Goal: Task Accomplishment & Management: Manage account settings

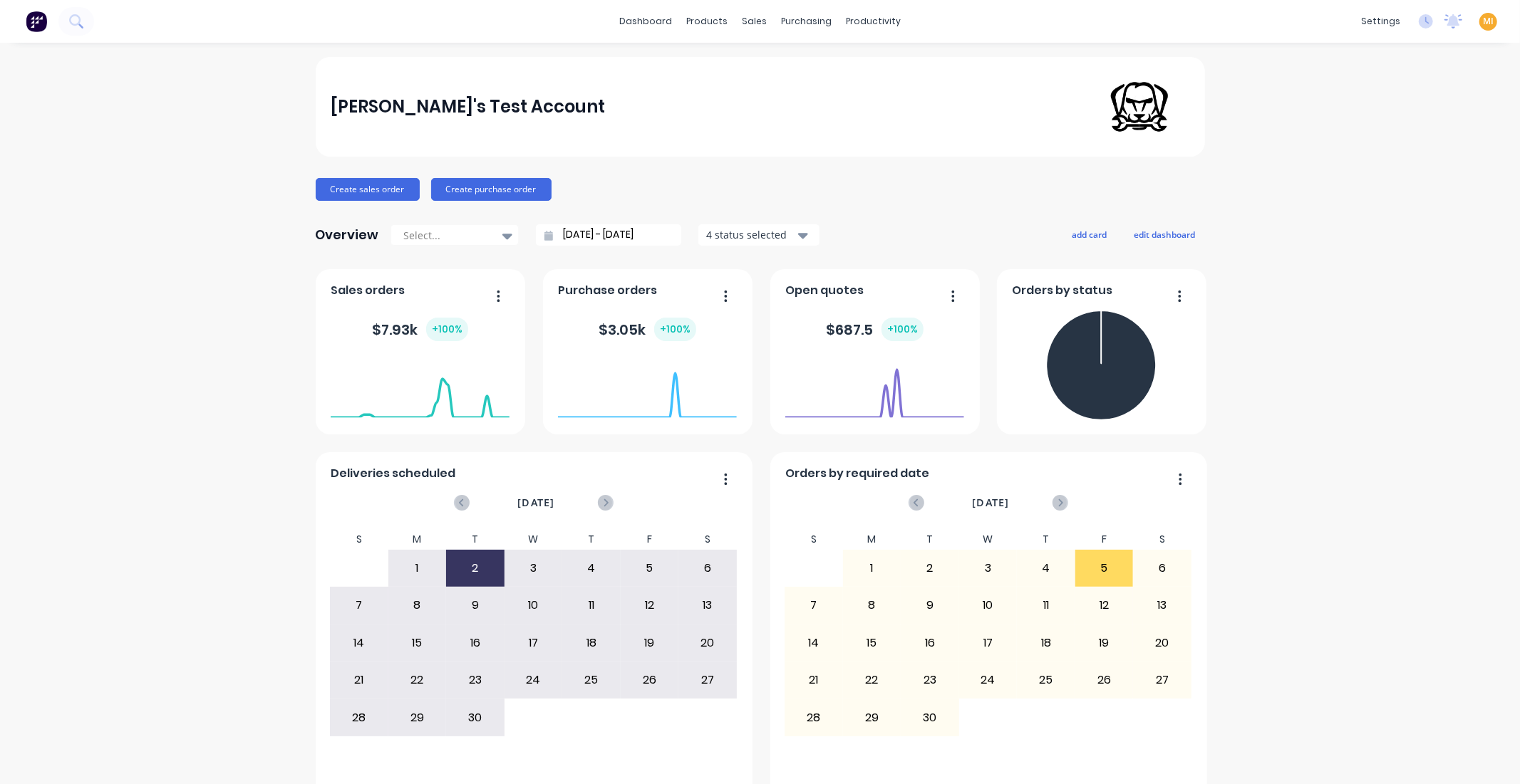
click at [1482, 20] on span "MI" at bounding box center [1487, 21] width 11 height 13
click at [1400, 175] on button "Sign out" at bounding box center [1399, 178] width 189 height 28
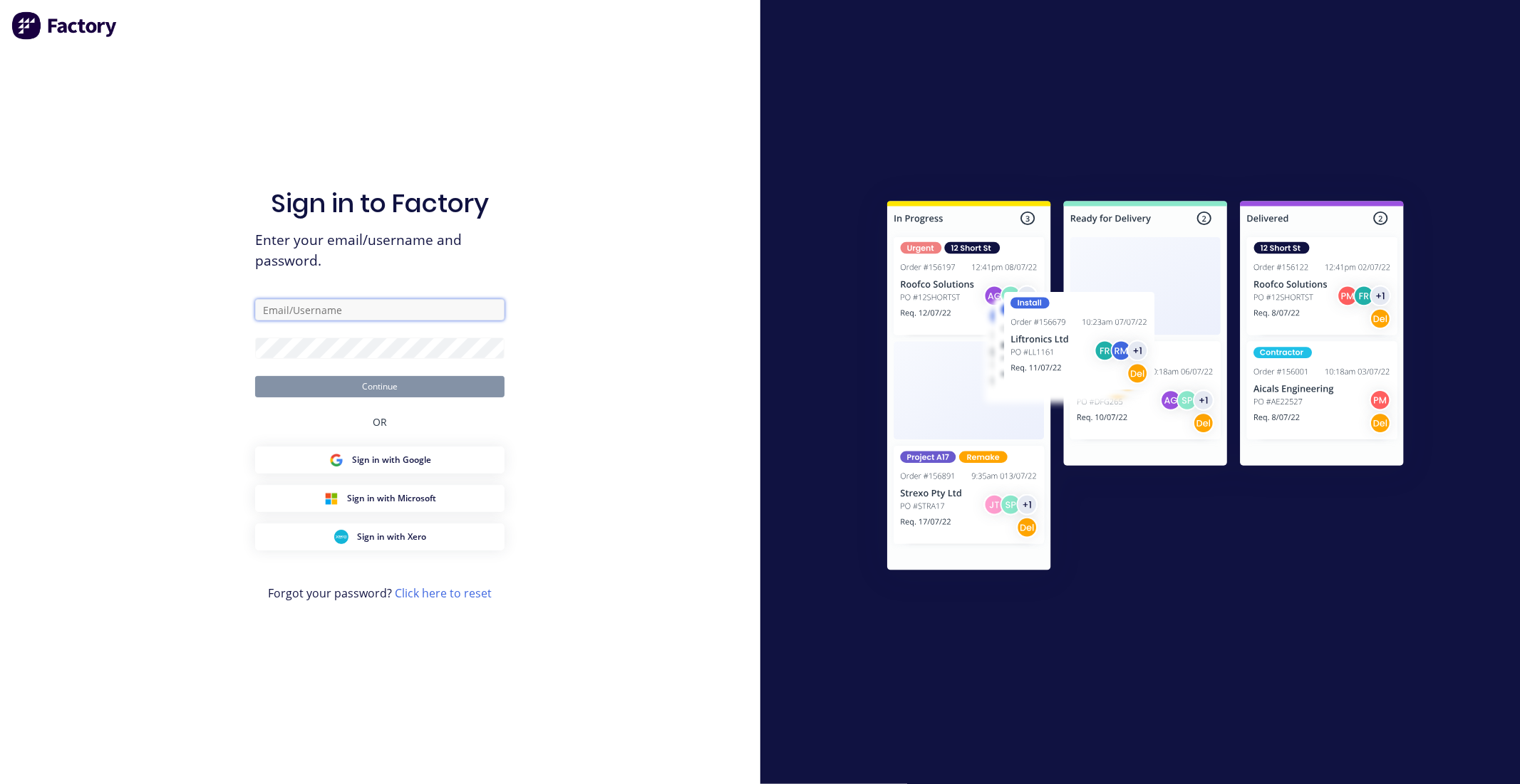
click at [483, 308] on body "Sign in to Factory Enter your email/username and password. Continue OR Sign in …" at bounding box center [760, 392] width 1520 height 784
click at [0, 783] on com-1password-button at bounding box center [0, 784] width 0 height 0
type input "[EMAIL_ADDRESS][DOMAIN_NAME]"
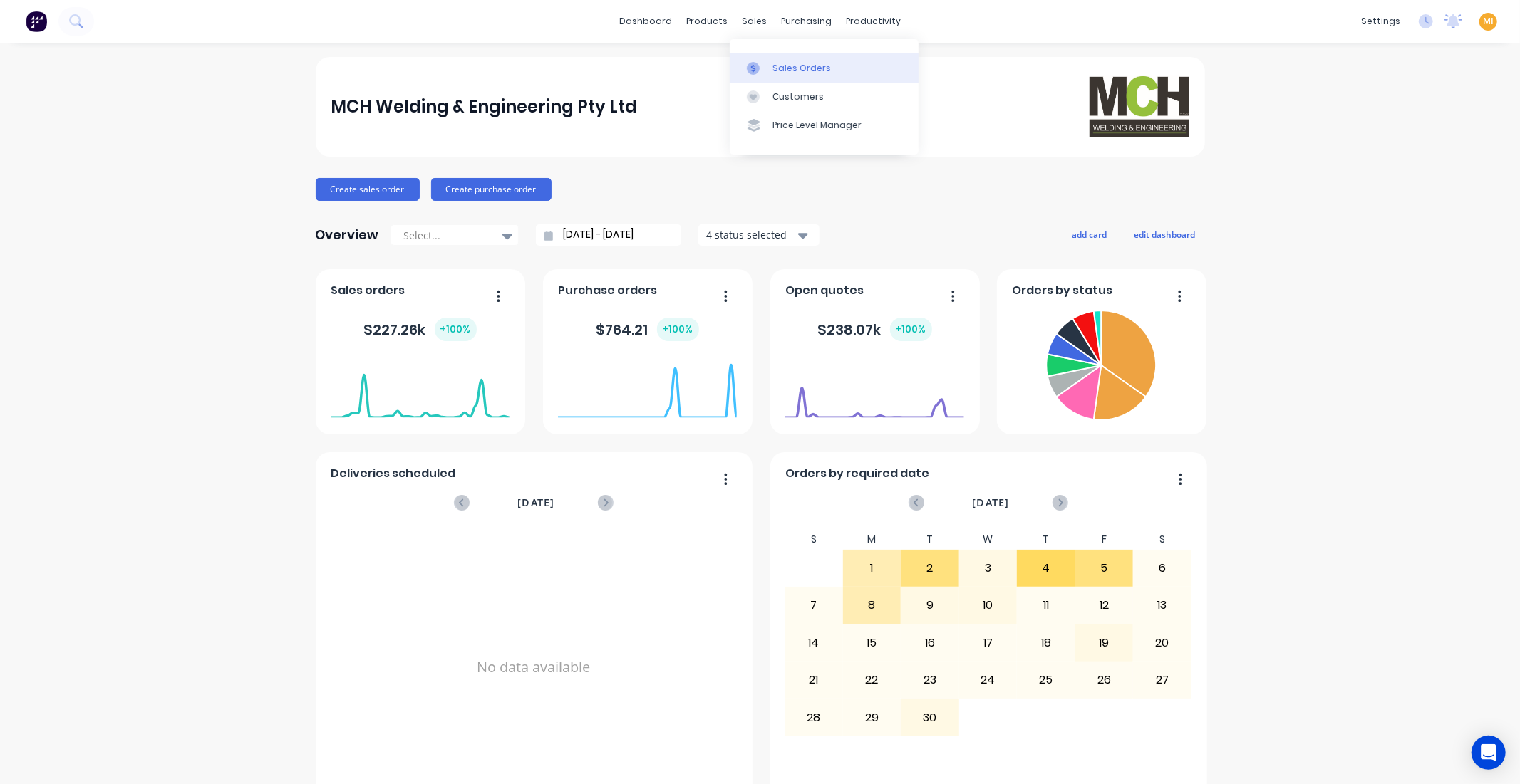
drag, startPoint x: 771, startPoint y: 69, endPoint x: 730, endPoint y: 68, distance: 41.0
click at [771, 69] on link "Sales Orders" at bounding box center [824, 68] width 189 height 28
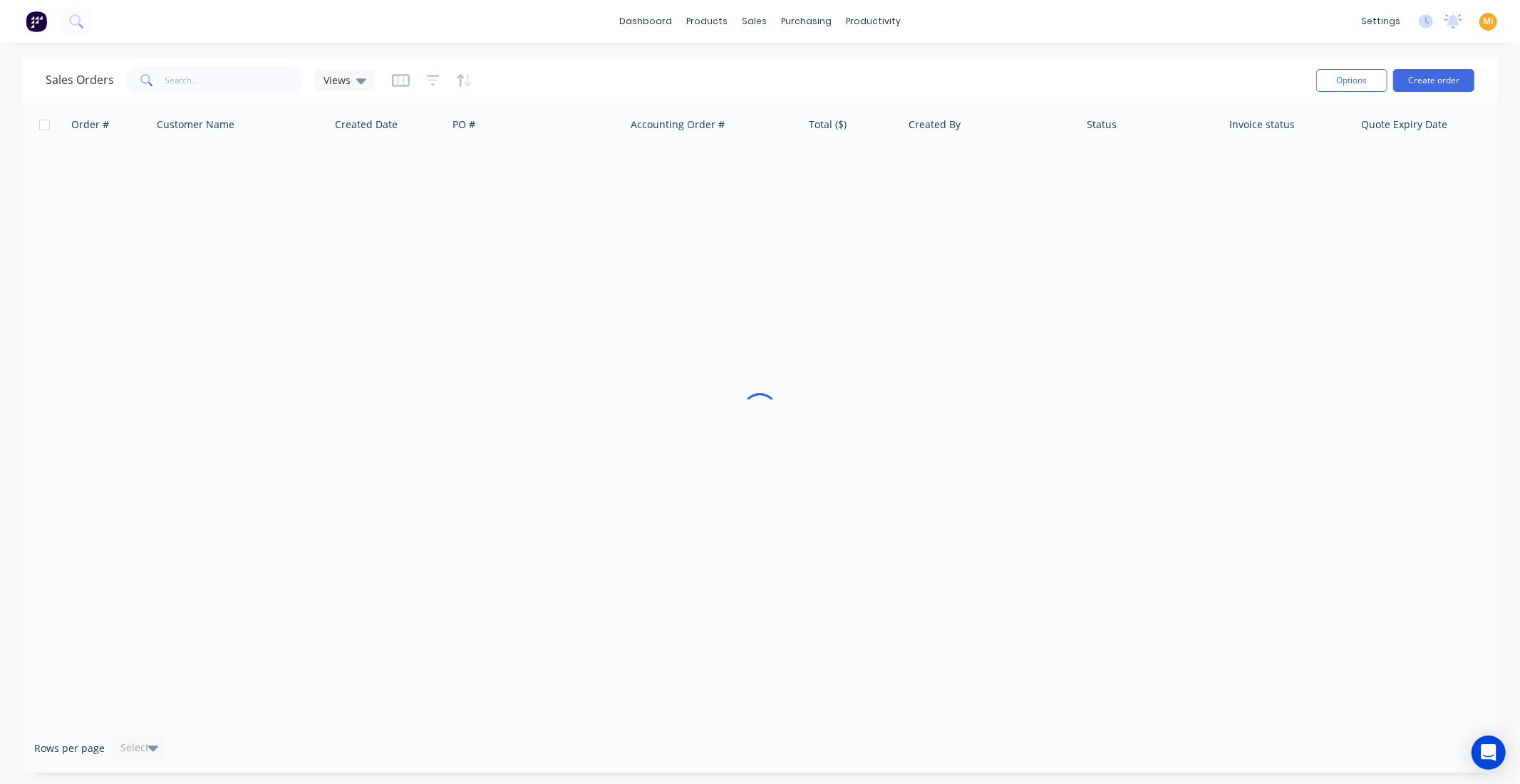
drag, startPoint x: 160, startPoint y: 80, endPoint x: 170, endPoint y: 89, distance: 13.5
click at [162, 83] on span at bounding box center [145, 80] width 40 height 28
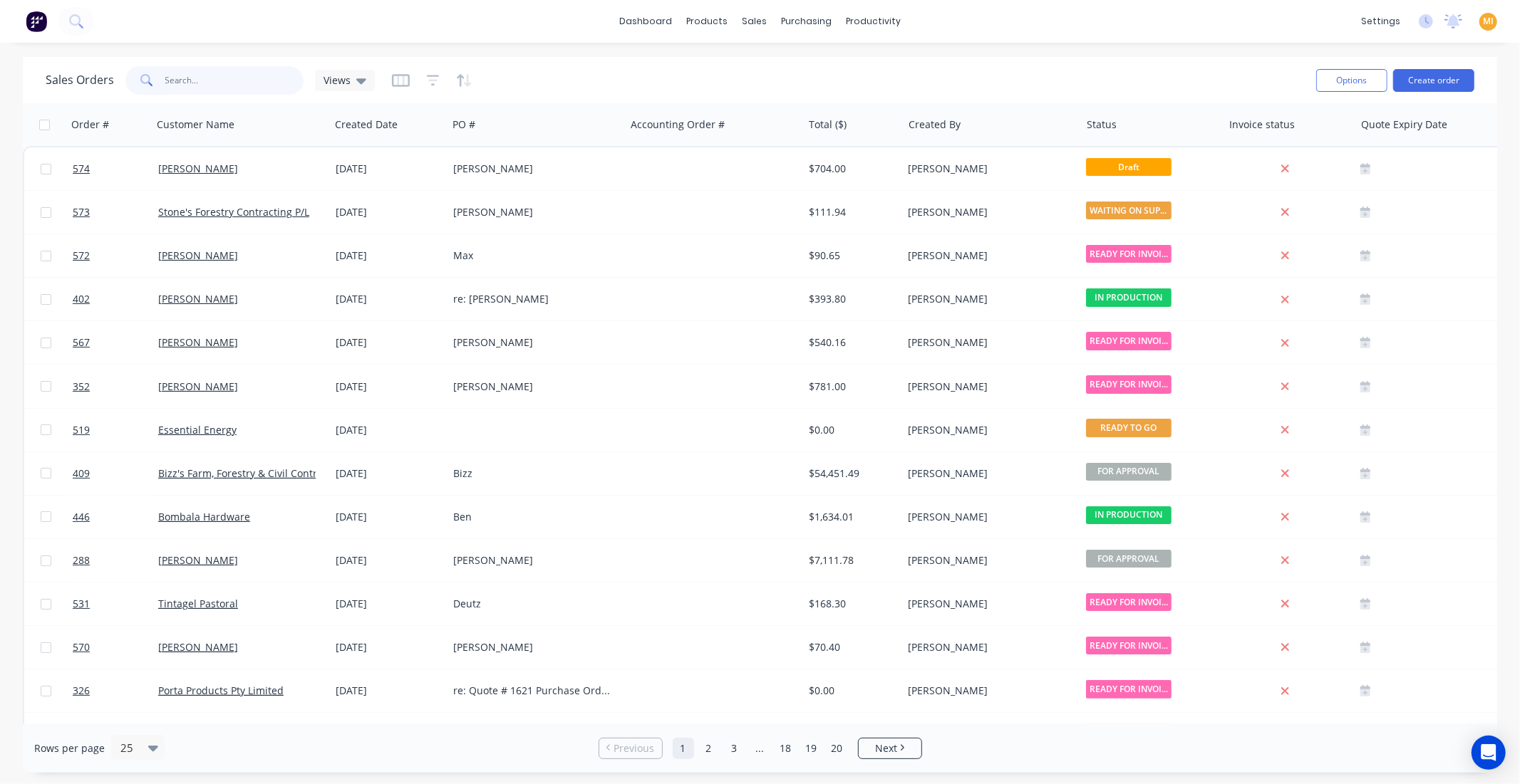
click at [196, 82] on input "text" at bounding box center [235, 80] width 139 height 28
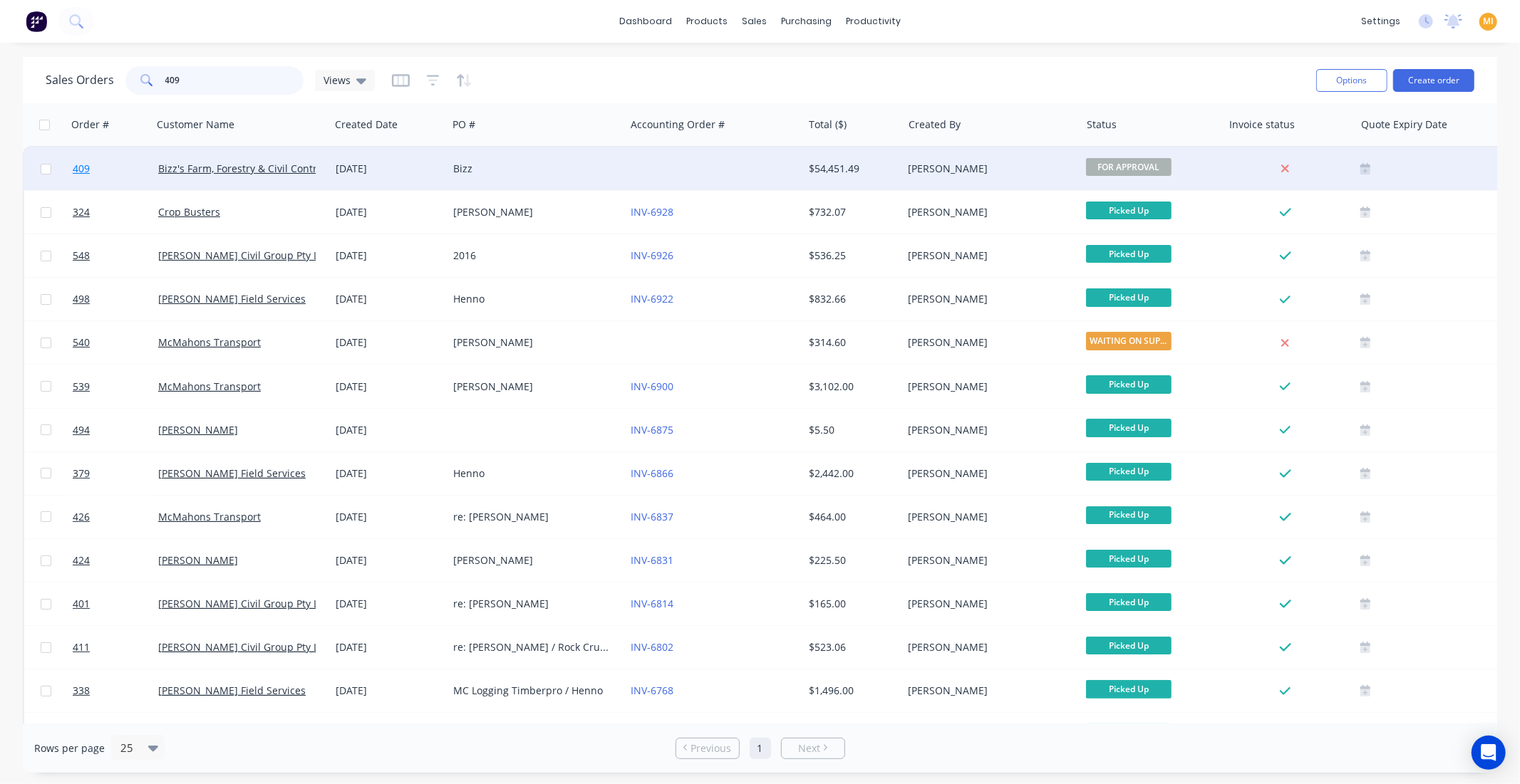
type input "409"
click at [134, 176] on link "409" at bounding box center [115, 169] width 85 height 43
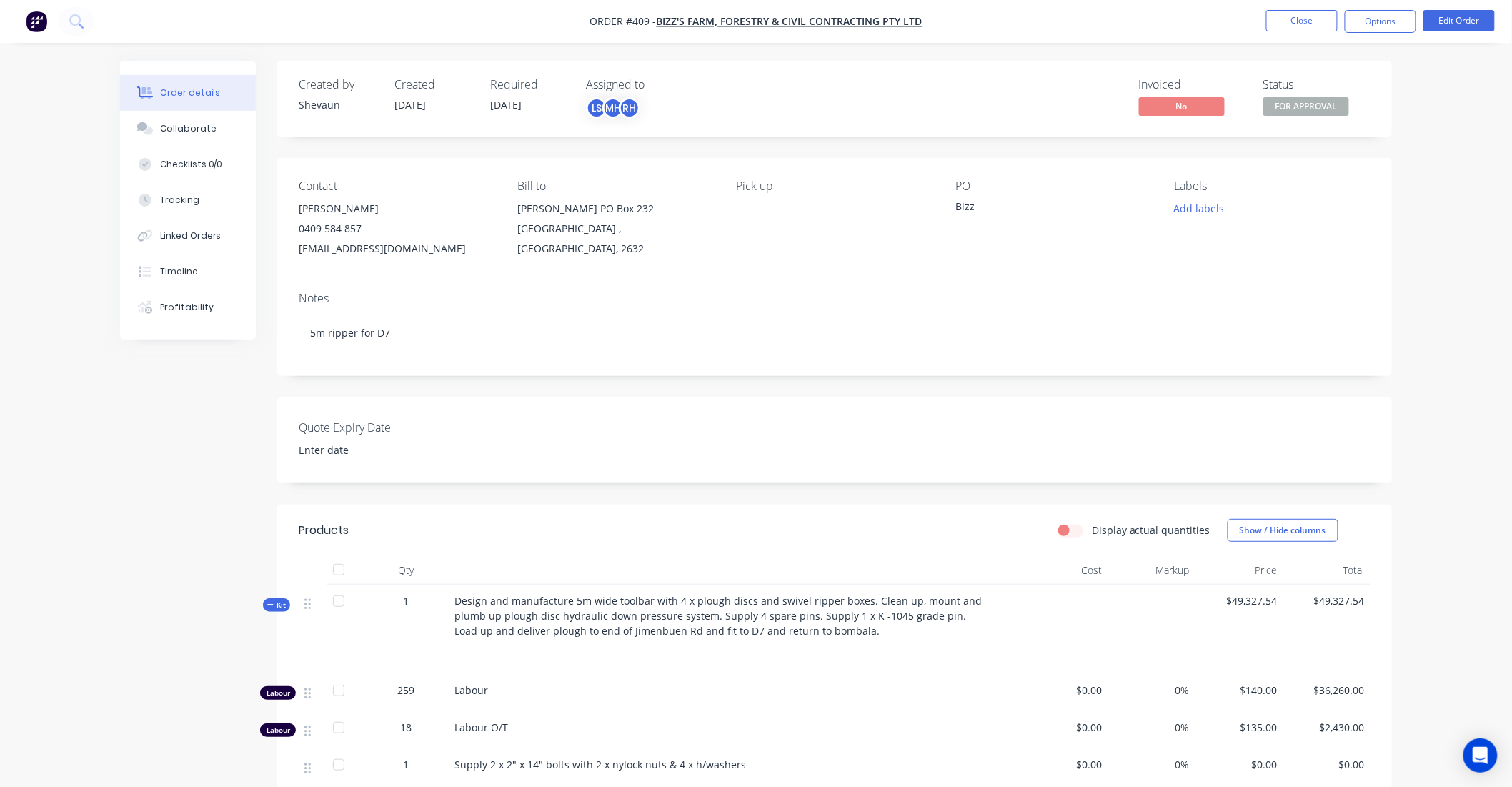
click at [39, 20] on img "button" at bounding box center [37, 22] width 22 height 22
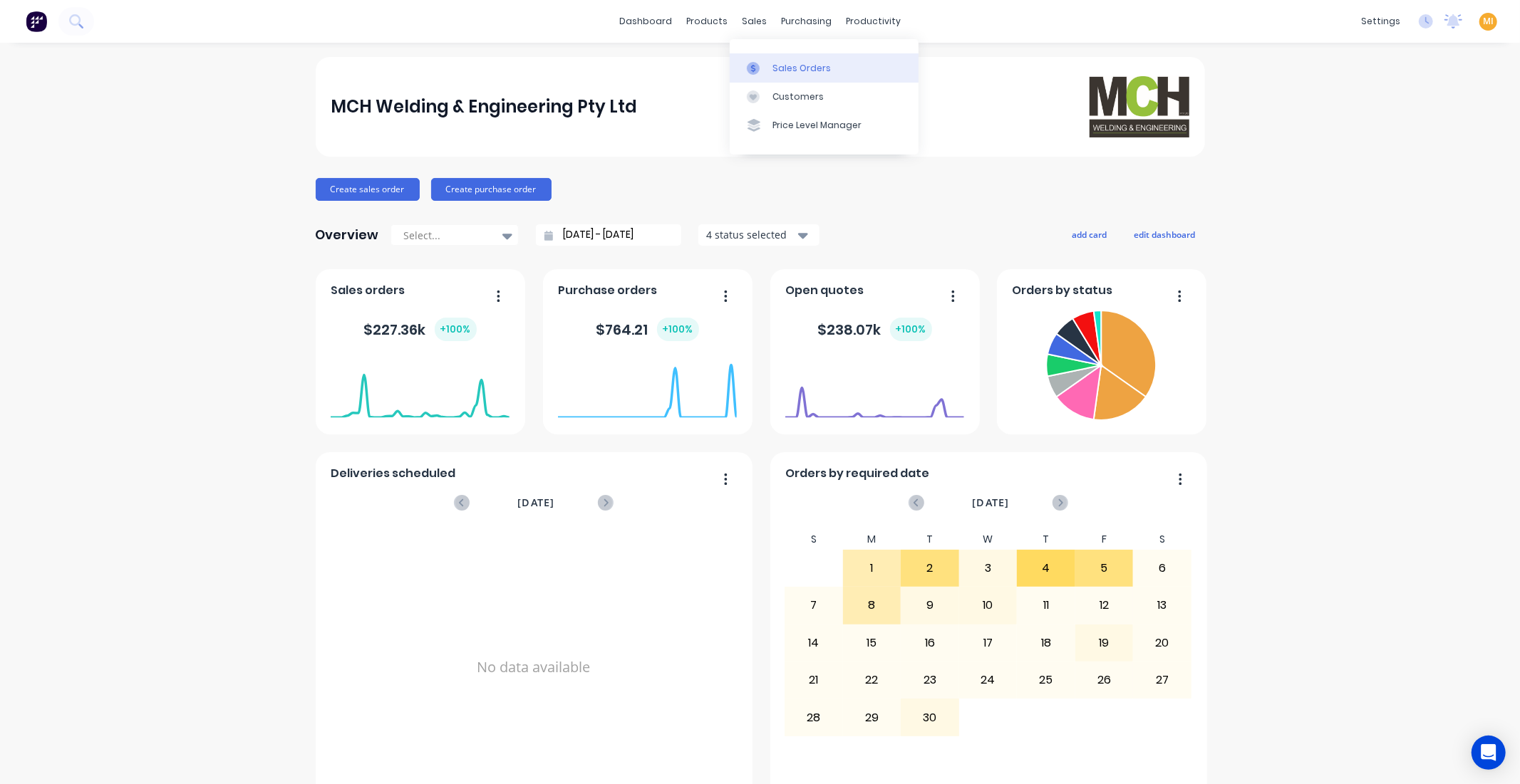
click at [760, 65] on div at bounding box center [757, 68] width 22 height 13
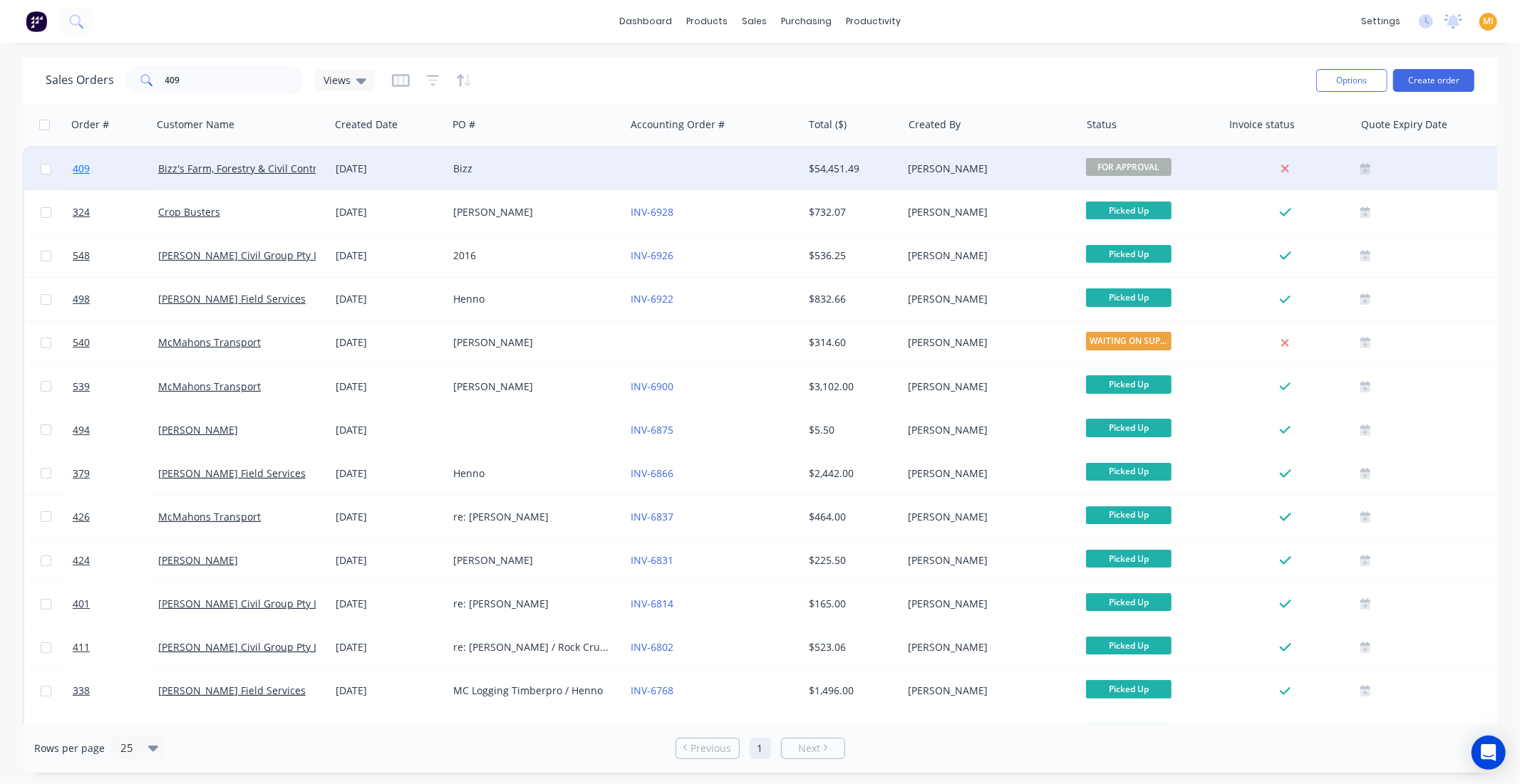
click at [104, 162] on link "409" at bounding box center [115, 169] width 85 height 43
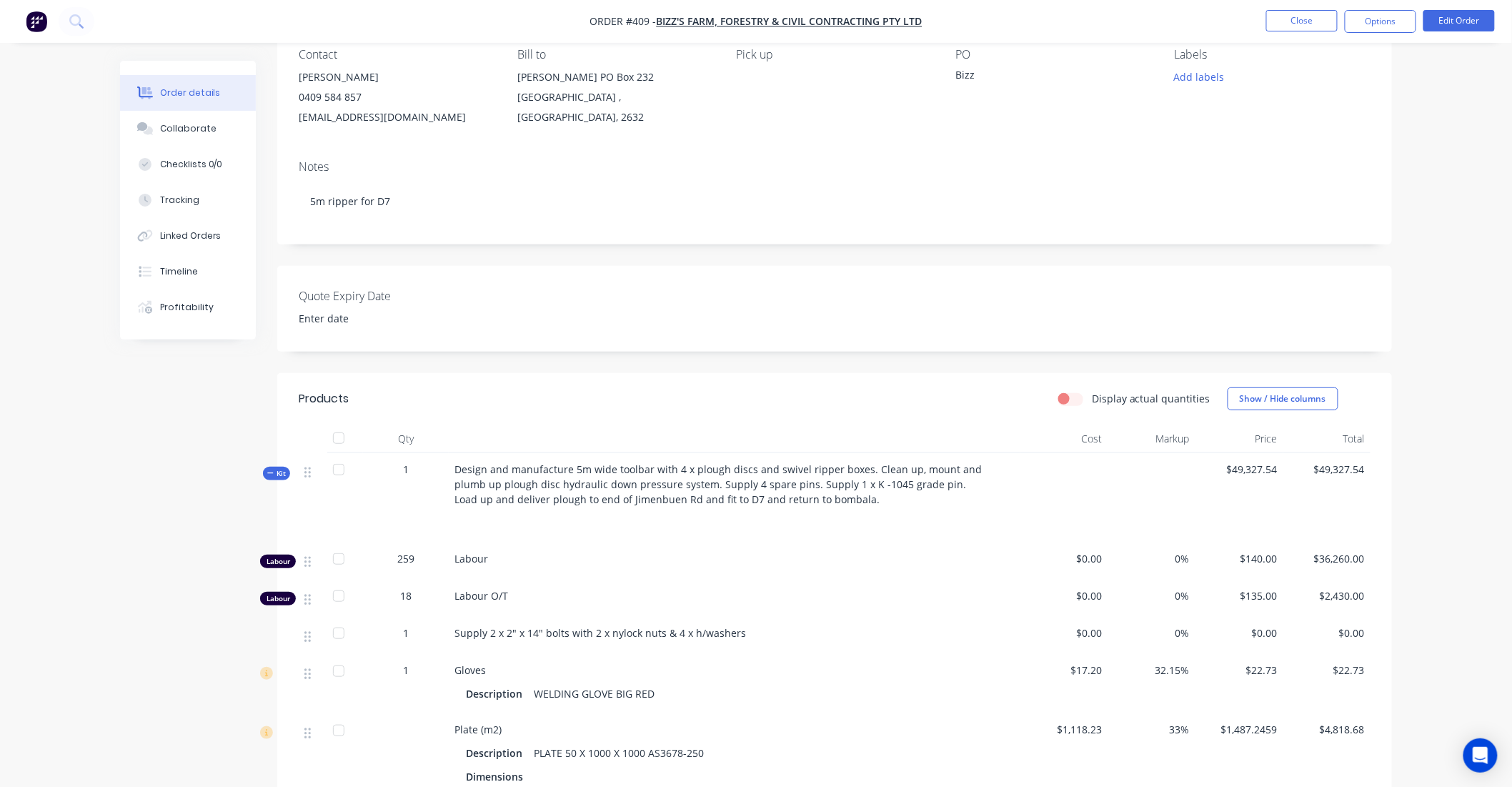
scroll to position [318, 0]
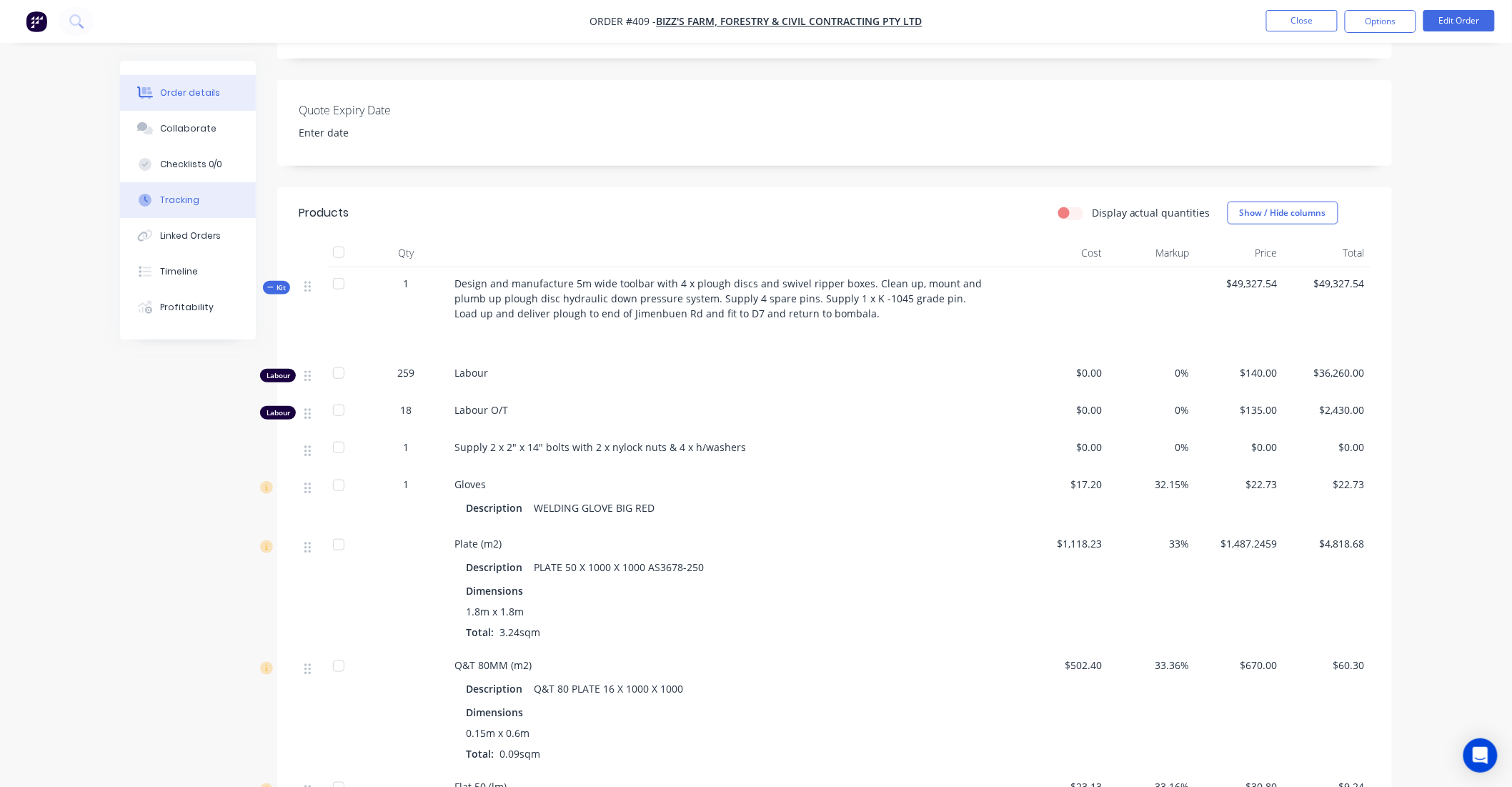
click at [175, 205] on div "Tracking" at bounding box center [179, 199] width 39 height 13
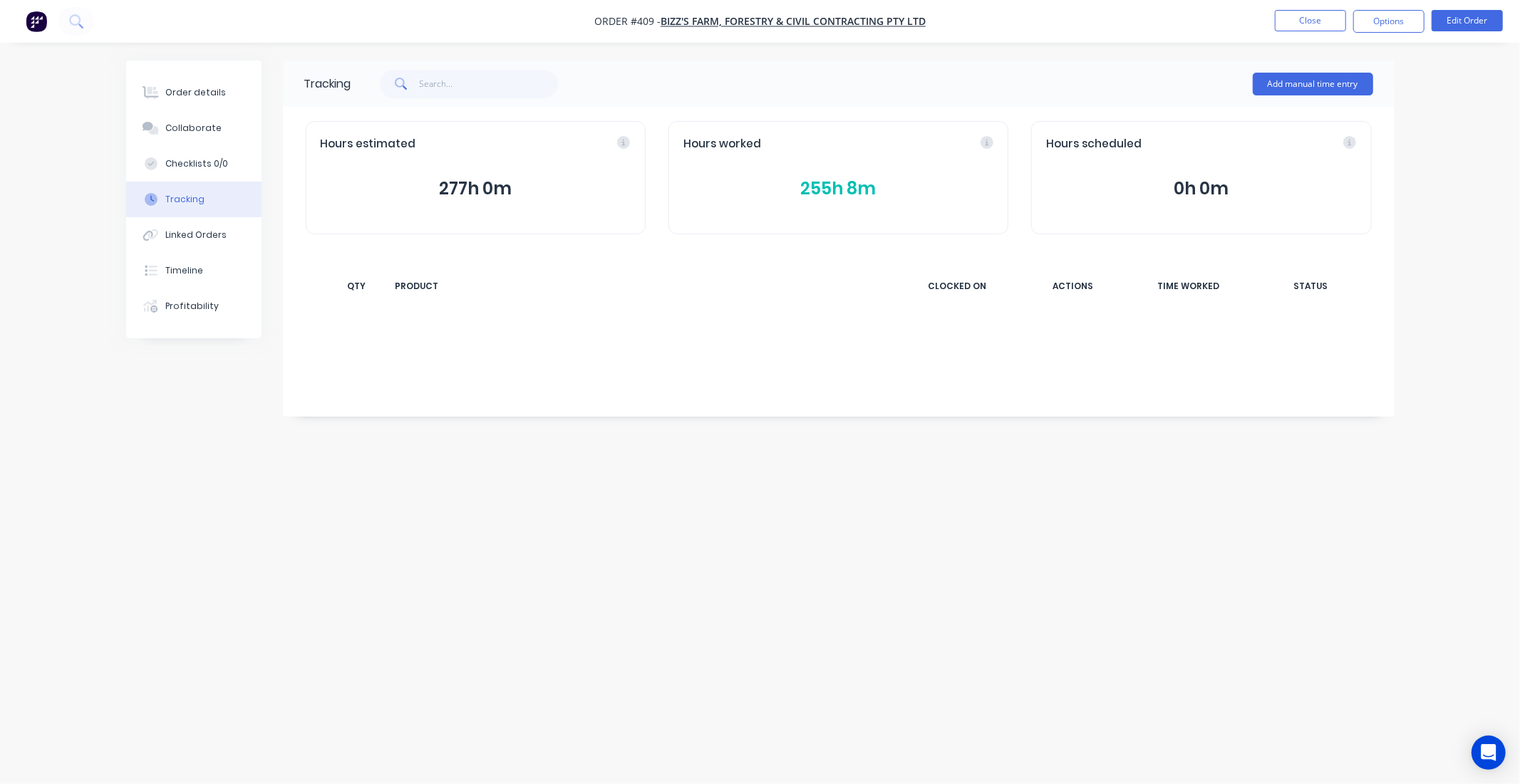
click at [844, 186] on button "255h 8m" at bounding box center [838, 189] width 310 height 27
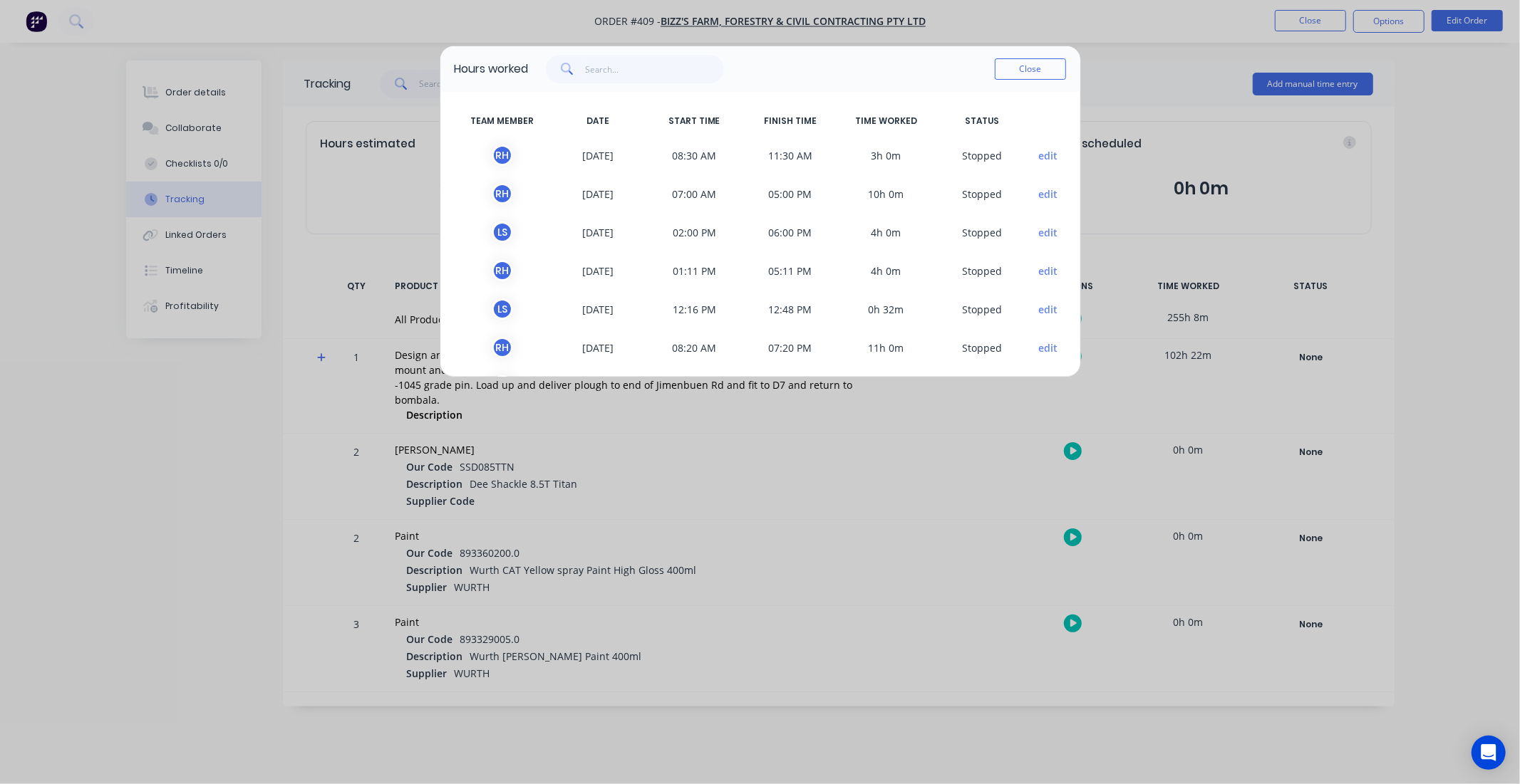
click at [232, 473] on div "Hours worked Close TEAM MEMBER DATE START TIME FINISH TIME TIME WORKED STATUS R…" at bounding box center [760, 392] width 1520 height 784
click at [1019, 68] on button "Close" at bounding box center [1030, 69] width 71 height 22
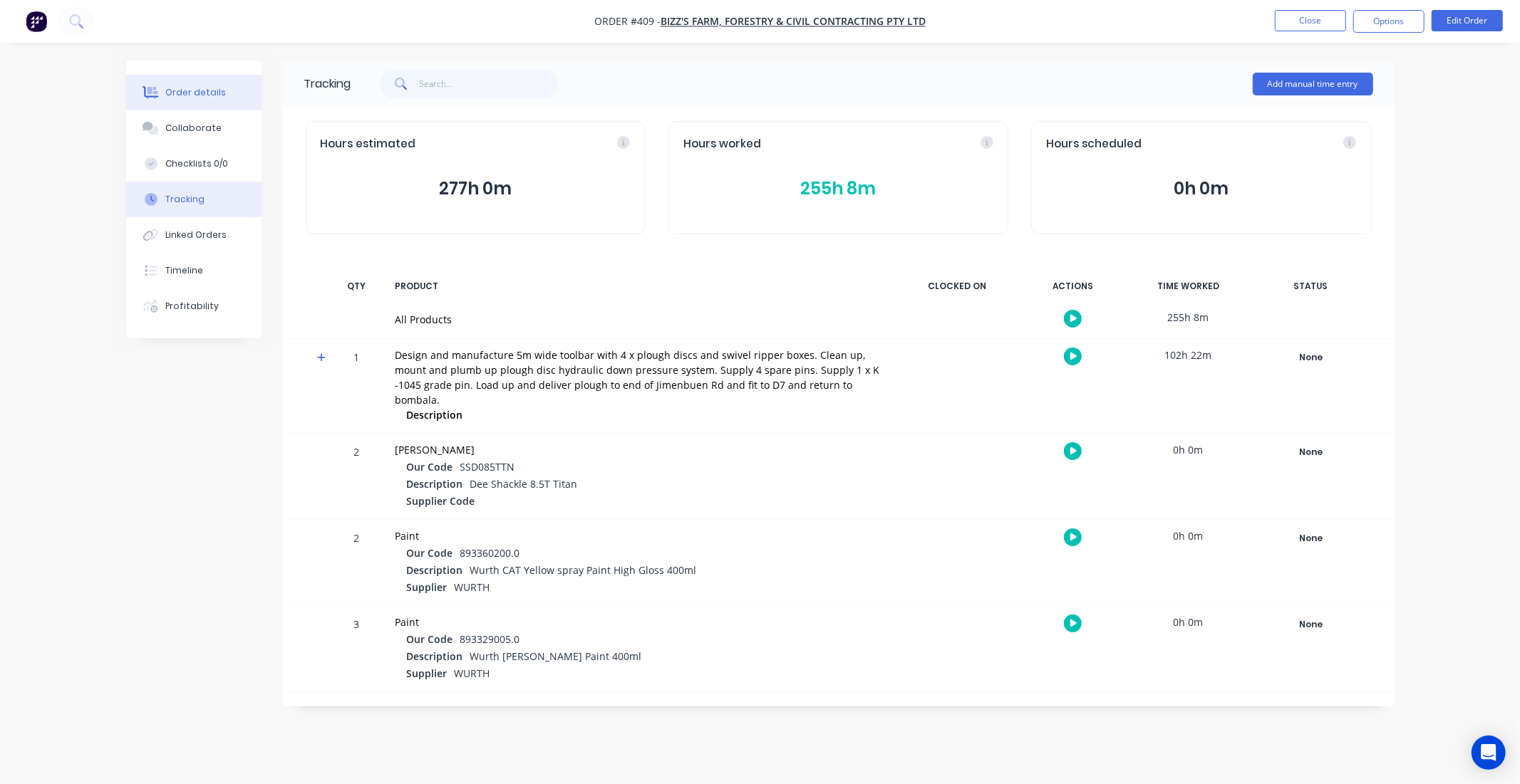
click at [245, 95] on button "Order details" at bounding box center [194, 93] width 135 height 36
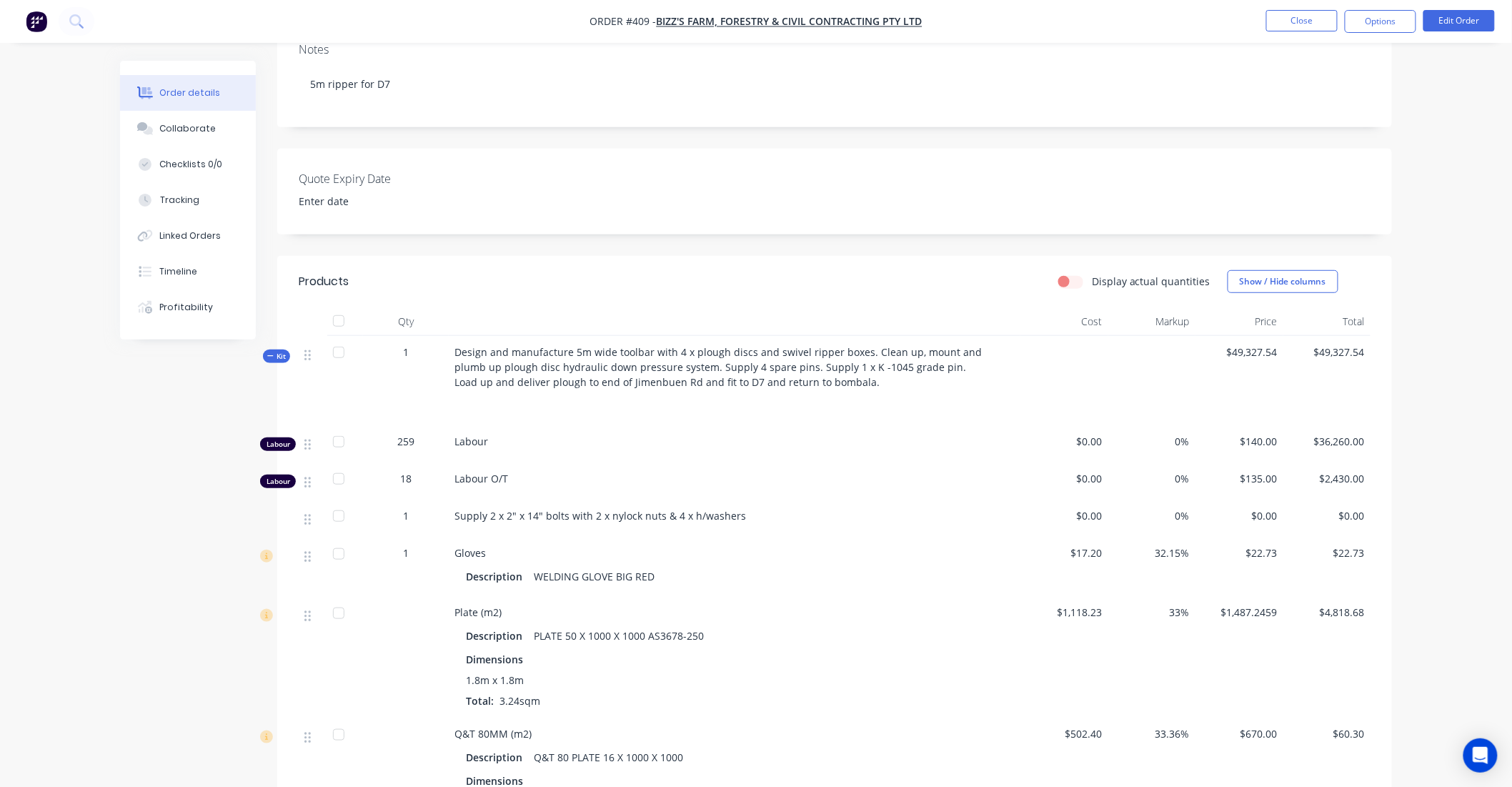
scroll to position [396, 0]
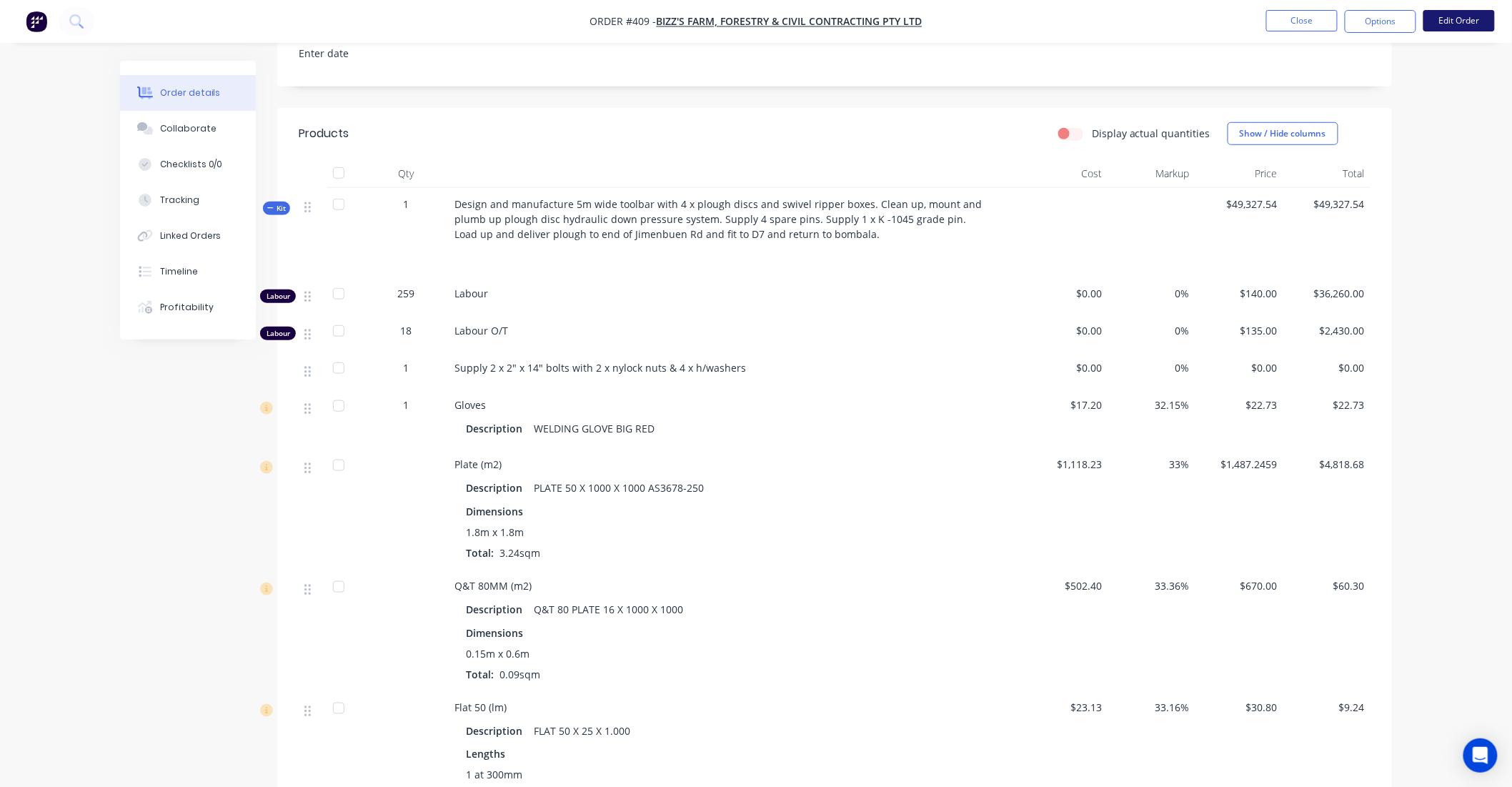
click at [1472, 23] on button "Edit Order" at bounding box center [1458, 21] width 71 height 22
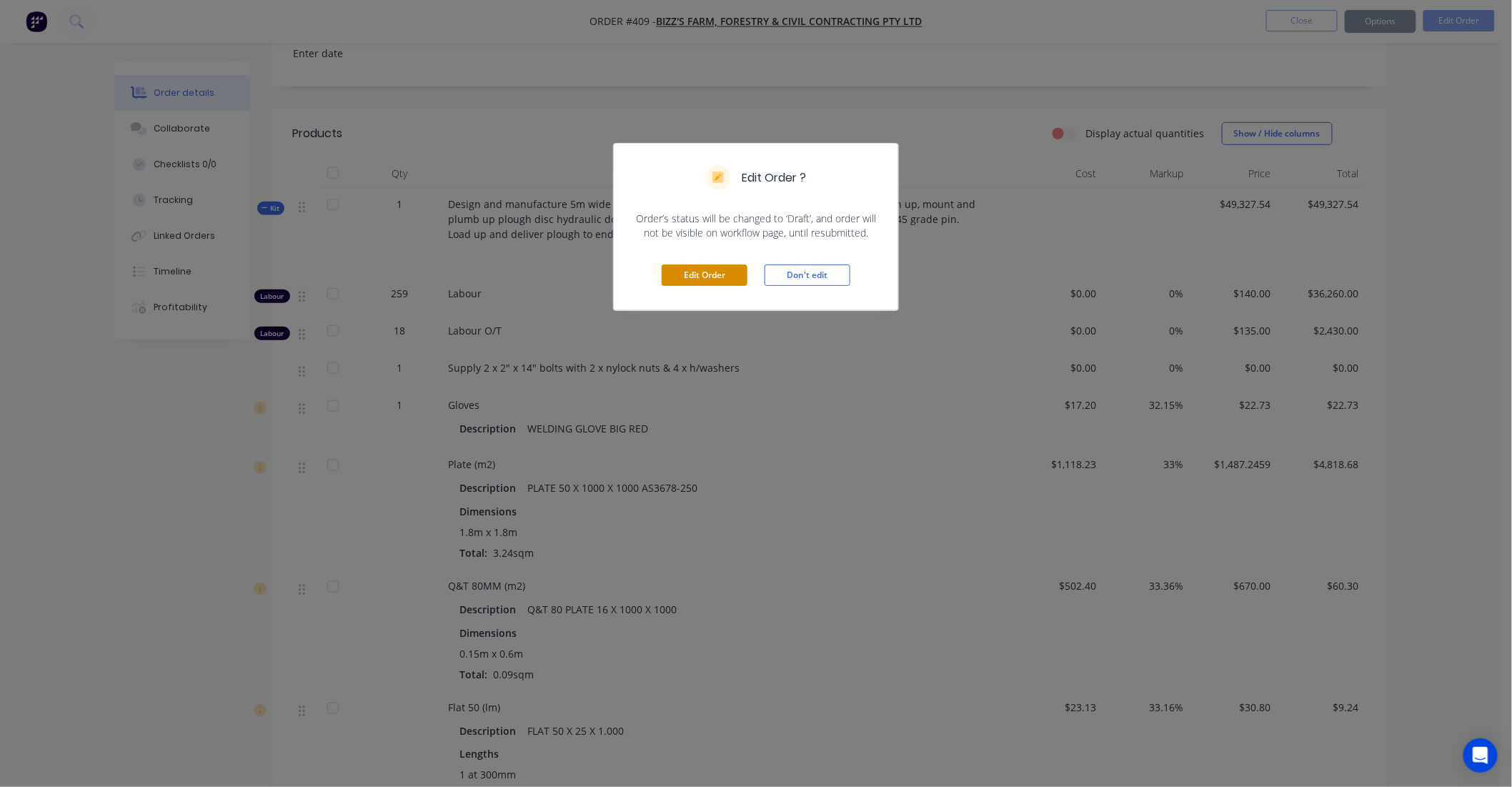
click at [678, 280] on button "Edit Order" at bounding box center [704, 276] width 85 height 22
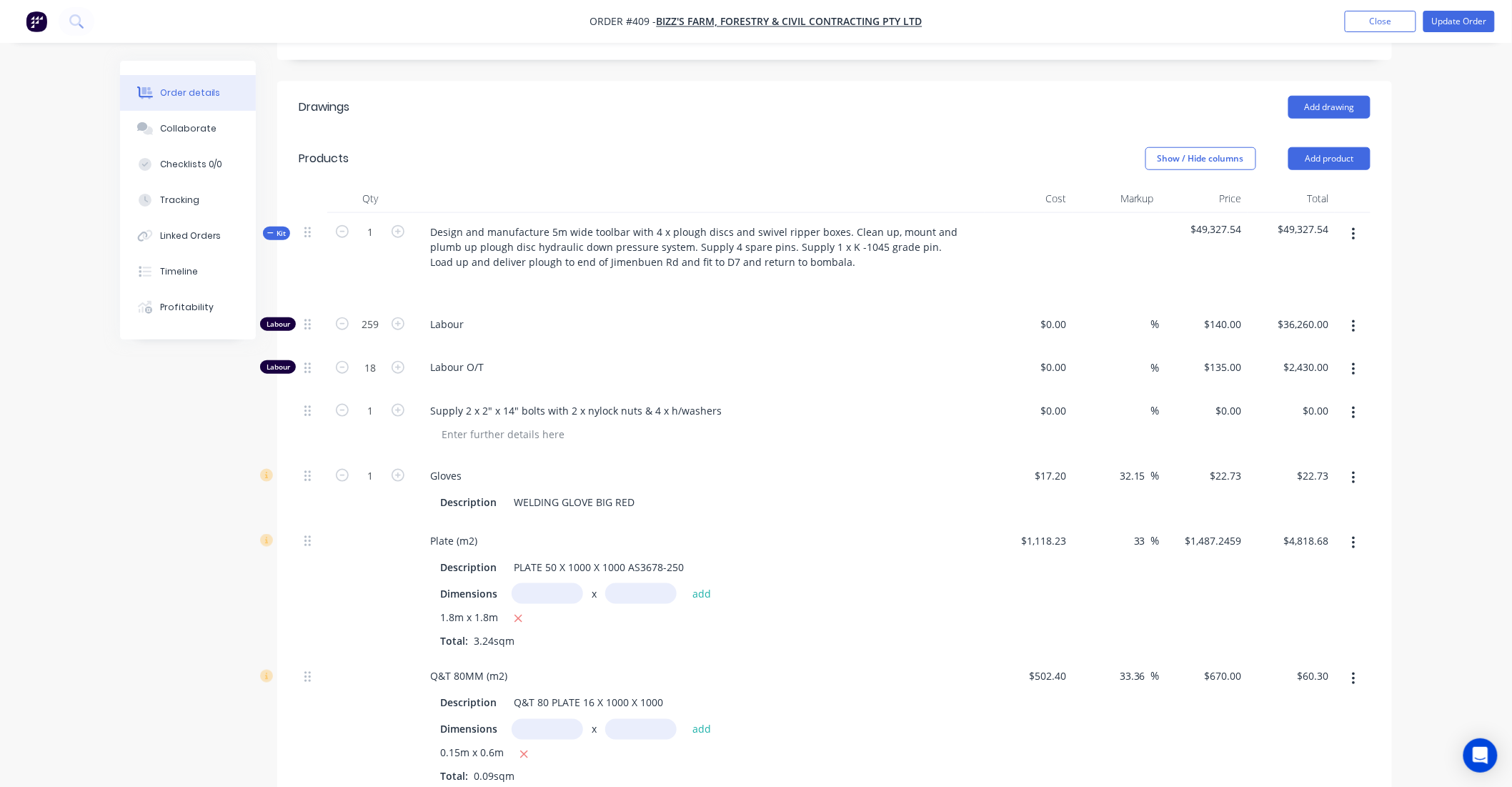
scroll to position [308, 0]
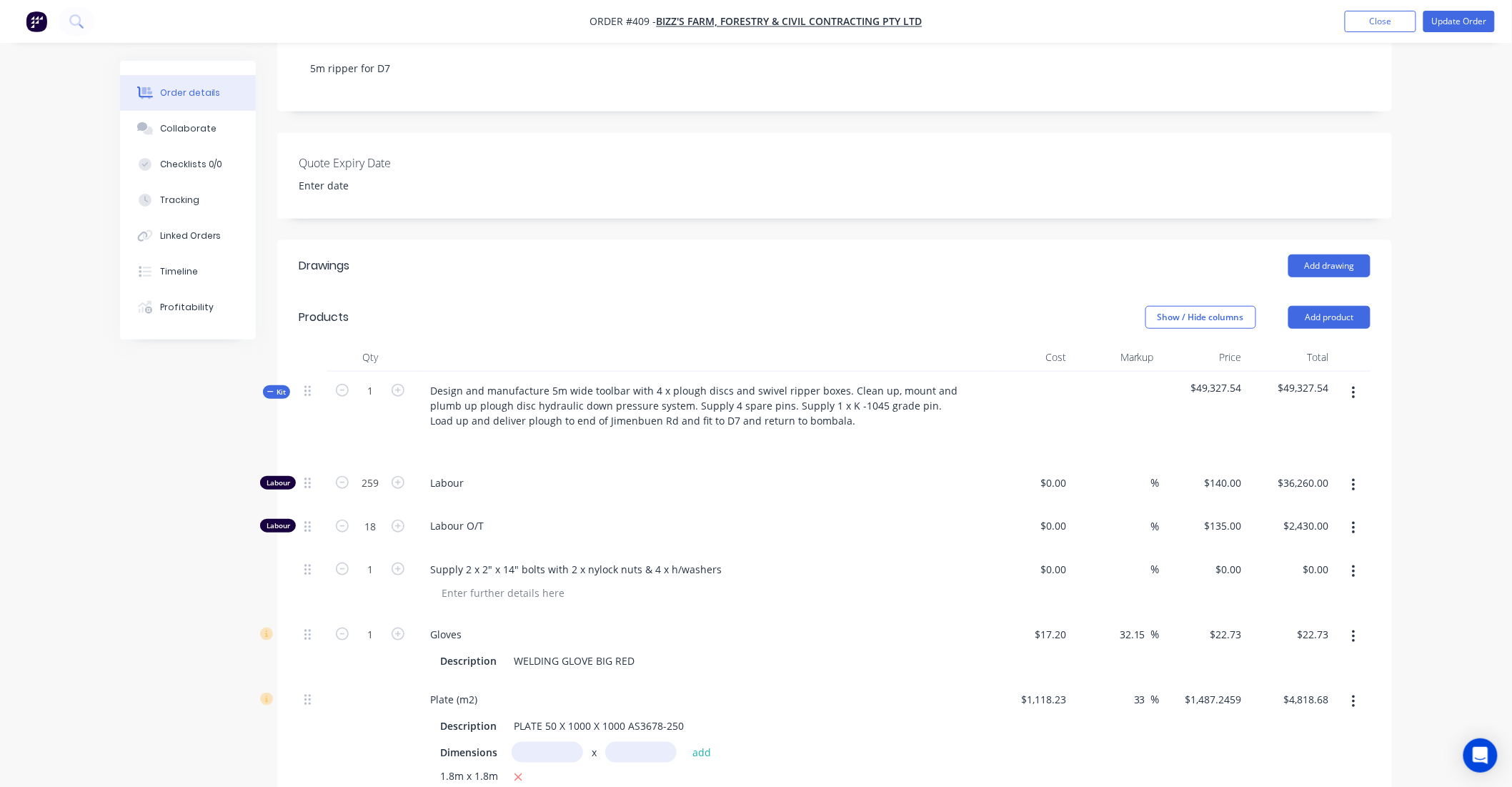
click at [421, 464] on div "Design and manufacture 5m wide toolbar with 4 x plough discs and swivel ripper …" at bounding box center [699, 418] width 571 height 92
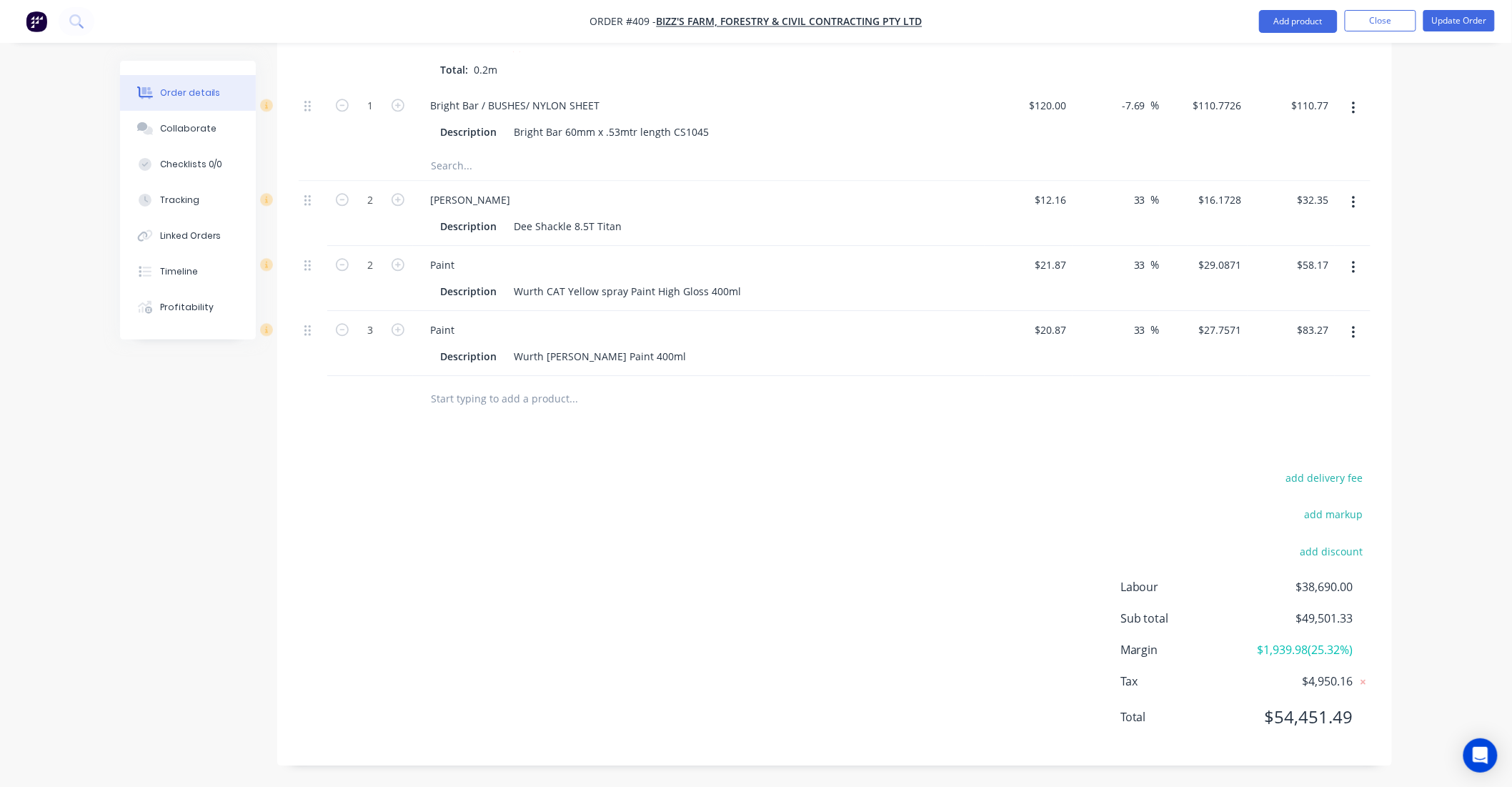
scroll to position [3405, 0]
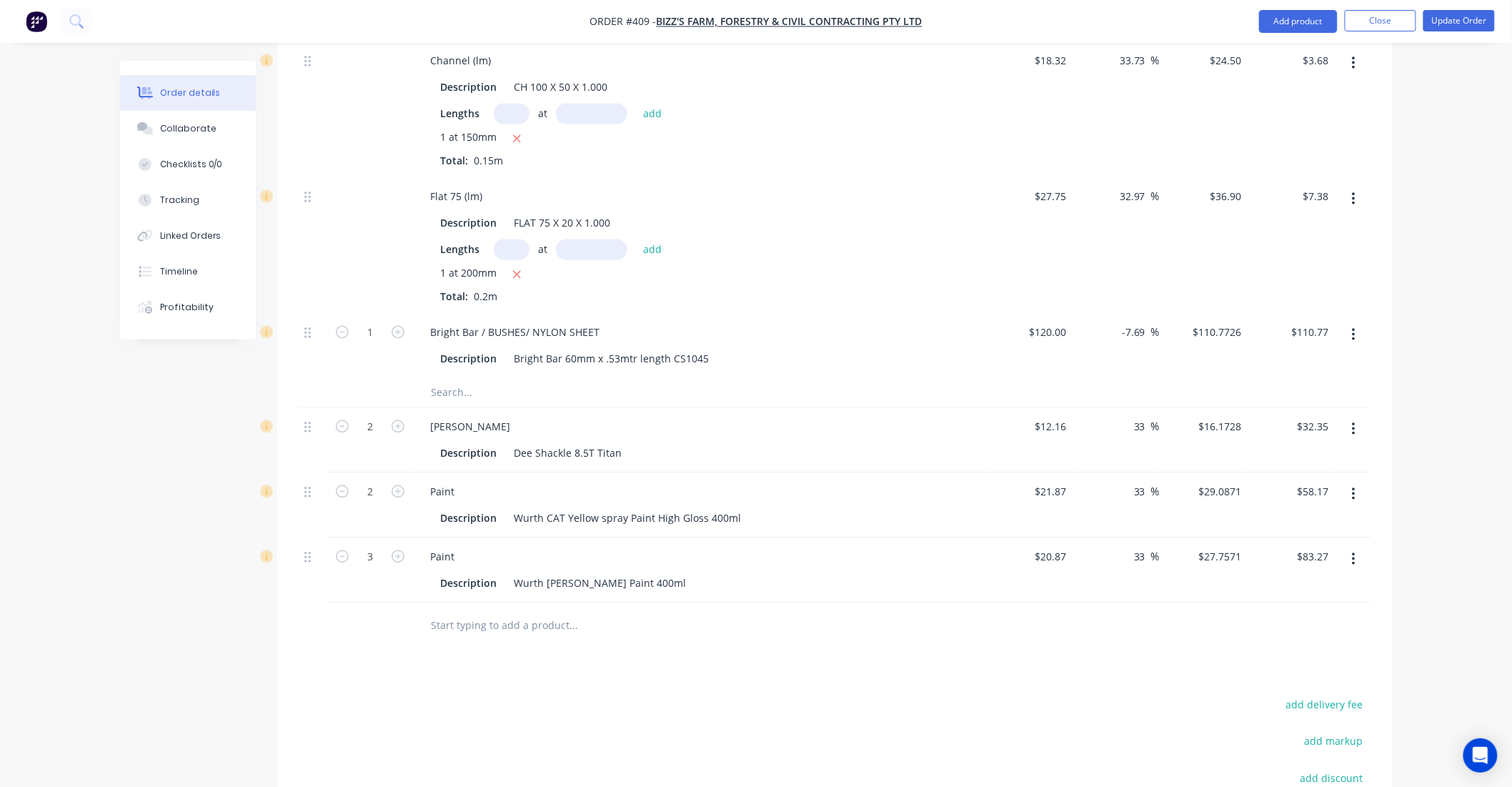
click at [449, 401] on input "text" at bounding box center [573, 392] width 286 height 28
click at [1288, 17] on button "Add product" at bounding box center [1298, 21] width 79 height 23
click at [1352, 343] on icon "button" at bounding box center [1354, 334] width 3 height 16
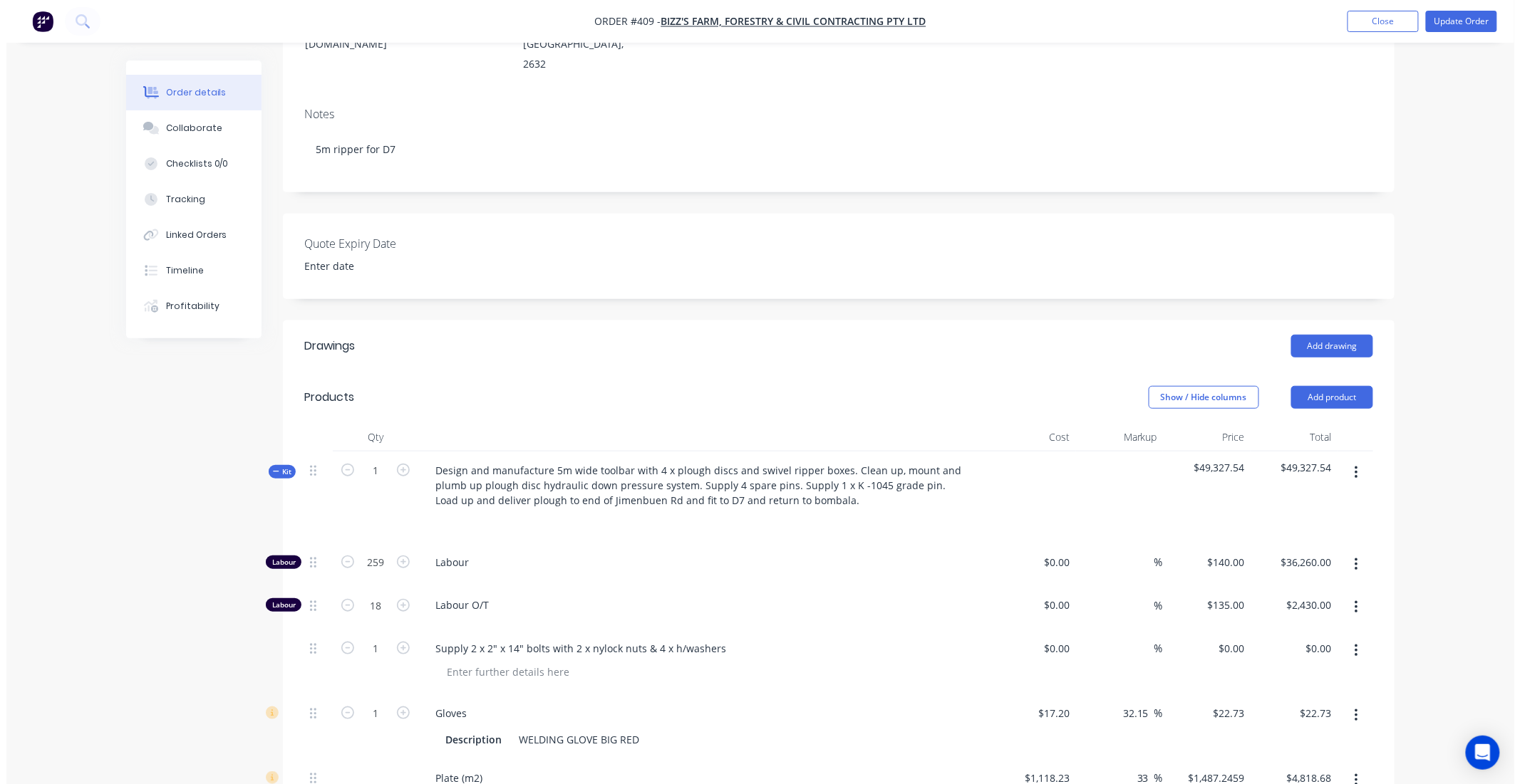
scroll to position [306, 0]
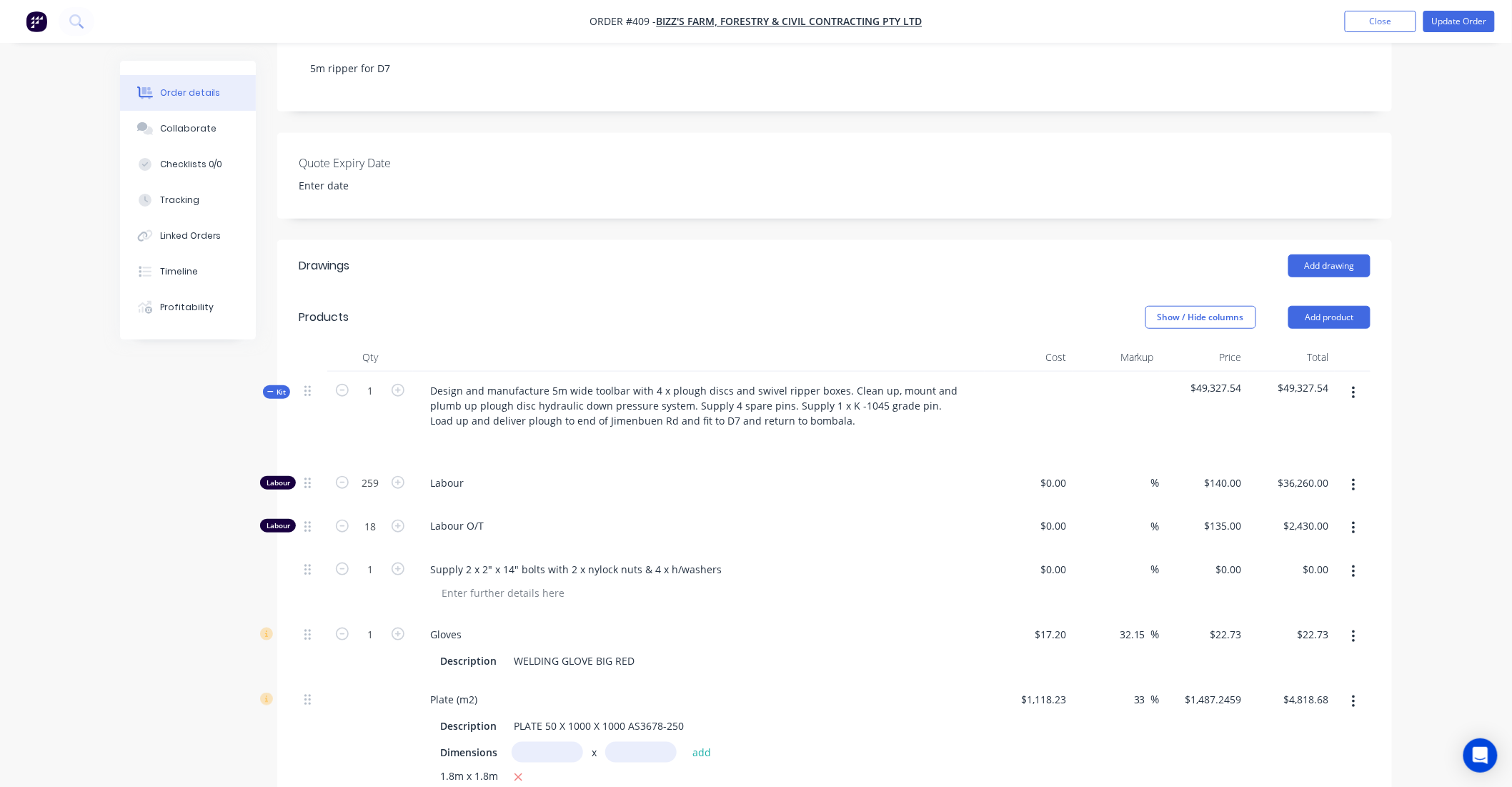
click at [1348, 401] on button "button" at bounding box center [1354, 393] width 34 height 26
click at [1319, 438] on div "Add product to kit" at bounding box center [1302, 431] width 110 height 21
click at [1303, 613] on div "Labour" at bounding box center [1302, 602] width 110 height 21
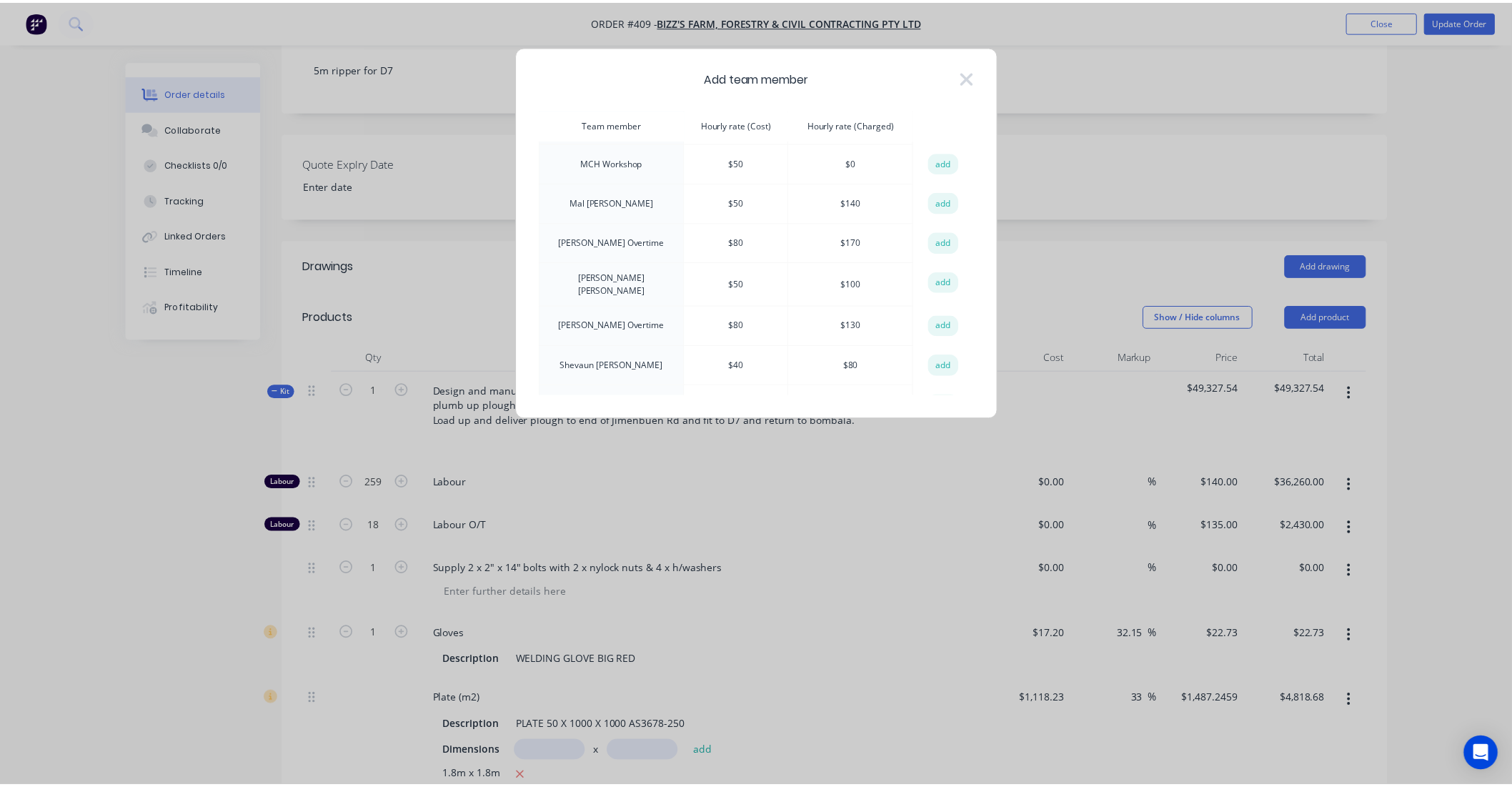
scroll to position [304, 0]
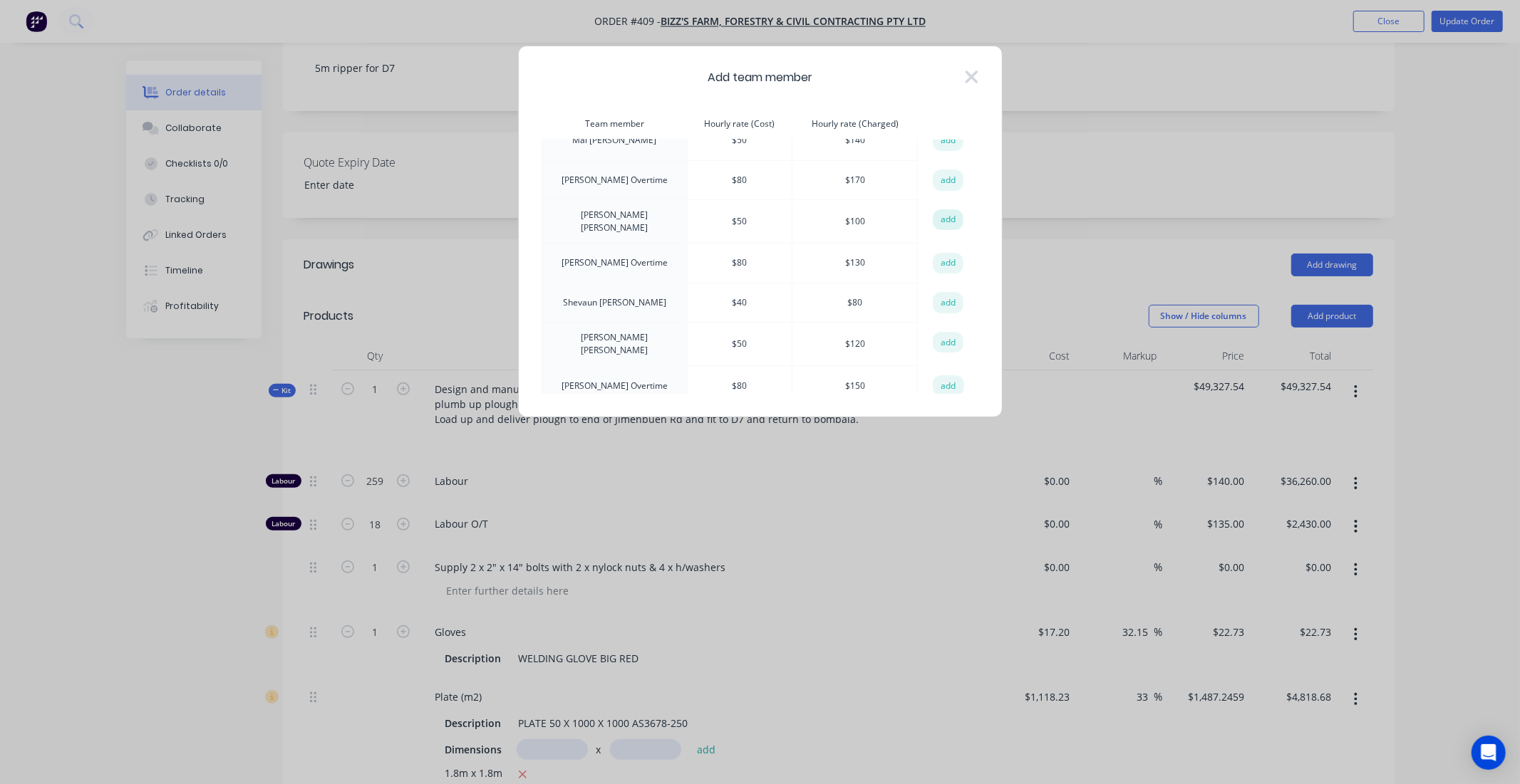
click at [943, 218] on button "add" at bounding box center [949, 220] width 32 height 22
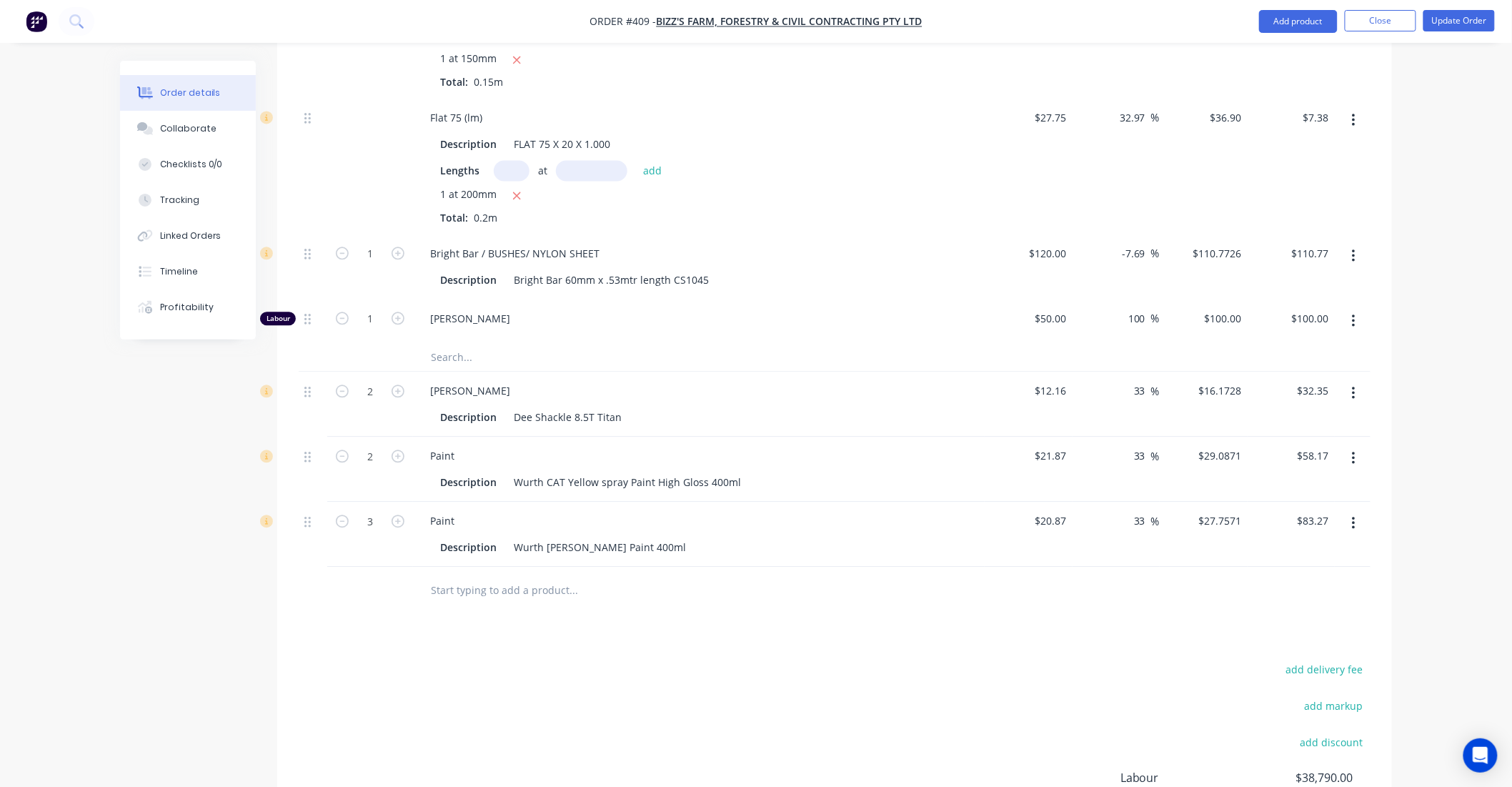
scroll to position [3686, 0]
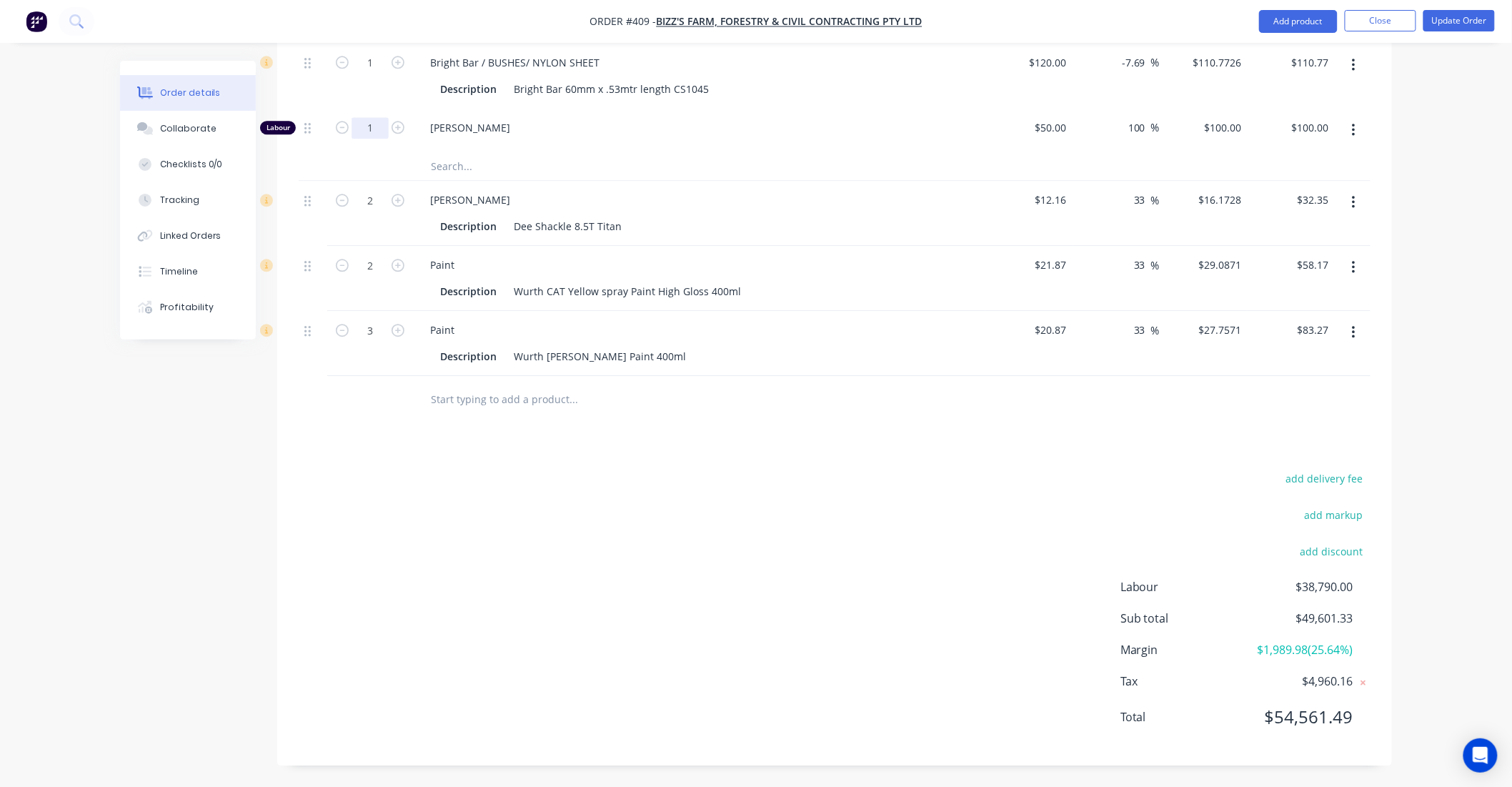
click at [372, 133] on input "1" at bounding box center [370, 128] width 37 height 22
type input "76.19"
type input "$7,619.00"
click at [347, 412] on div at bounding box center [370, 399] width 85 height 46
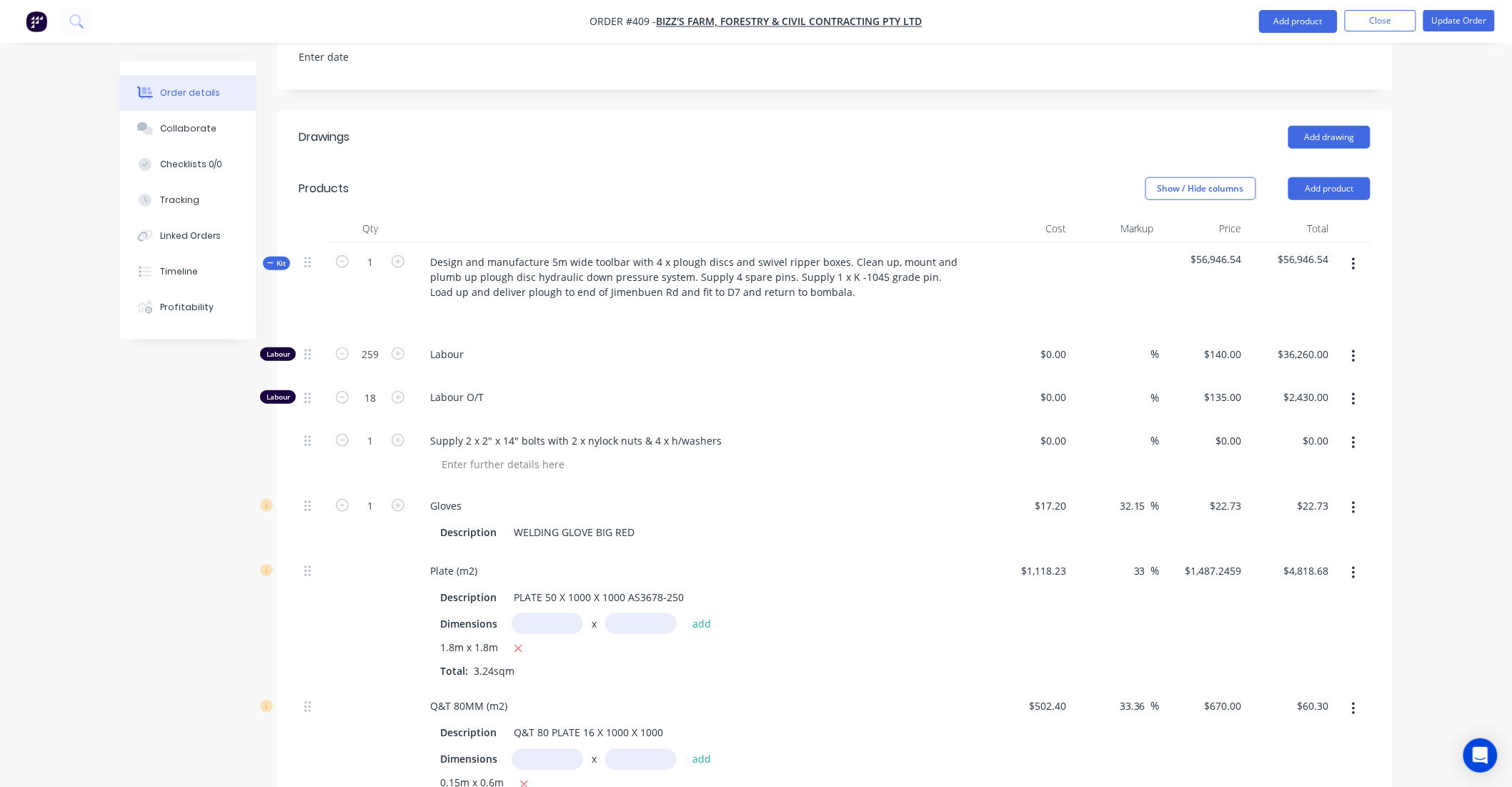
scroll to position [430, 0]
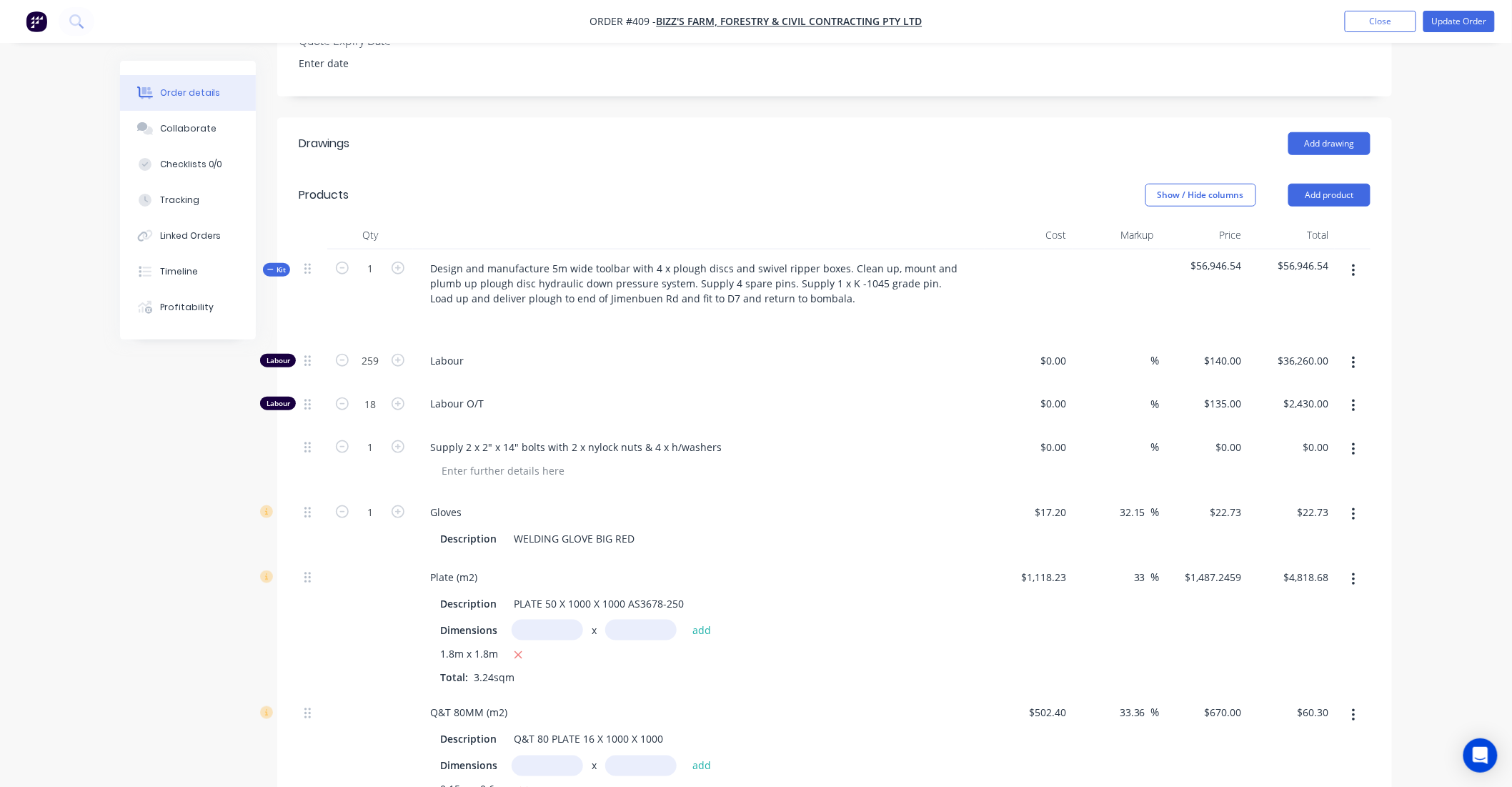
click at [1355, 277] on icon "button" at bounding box center [1354, 271] width 3 height 16
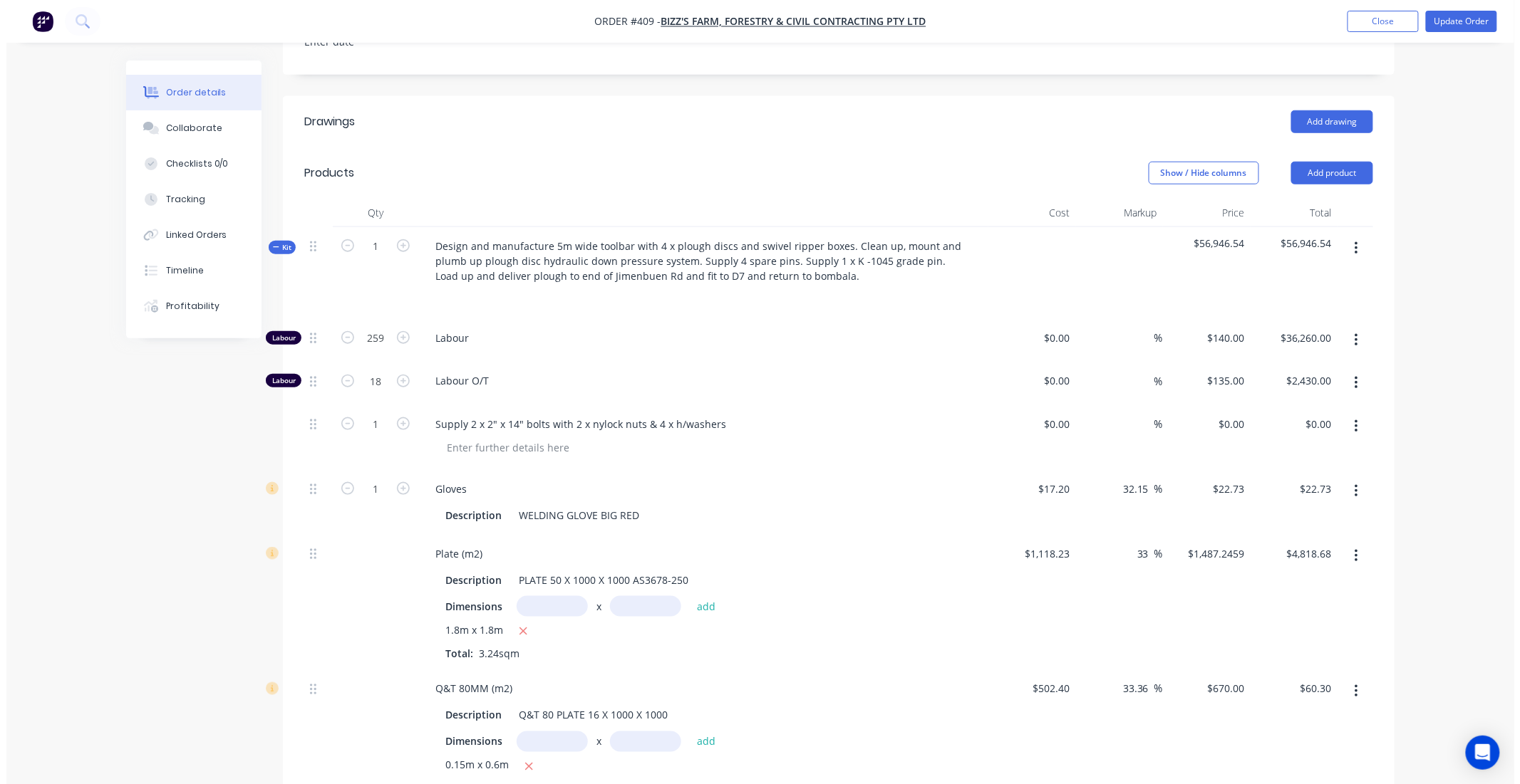
scroll to position [443, 0]
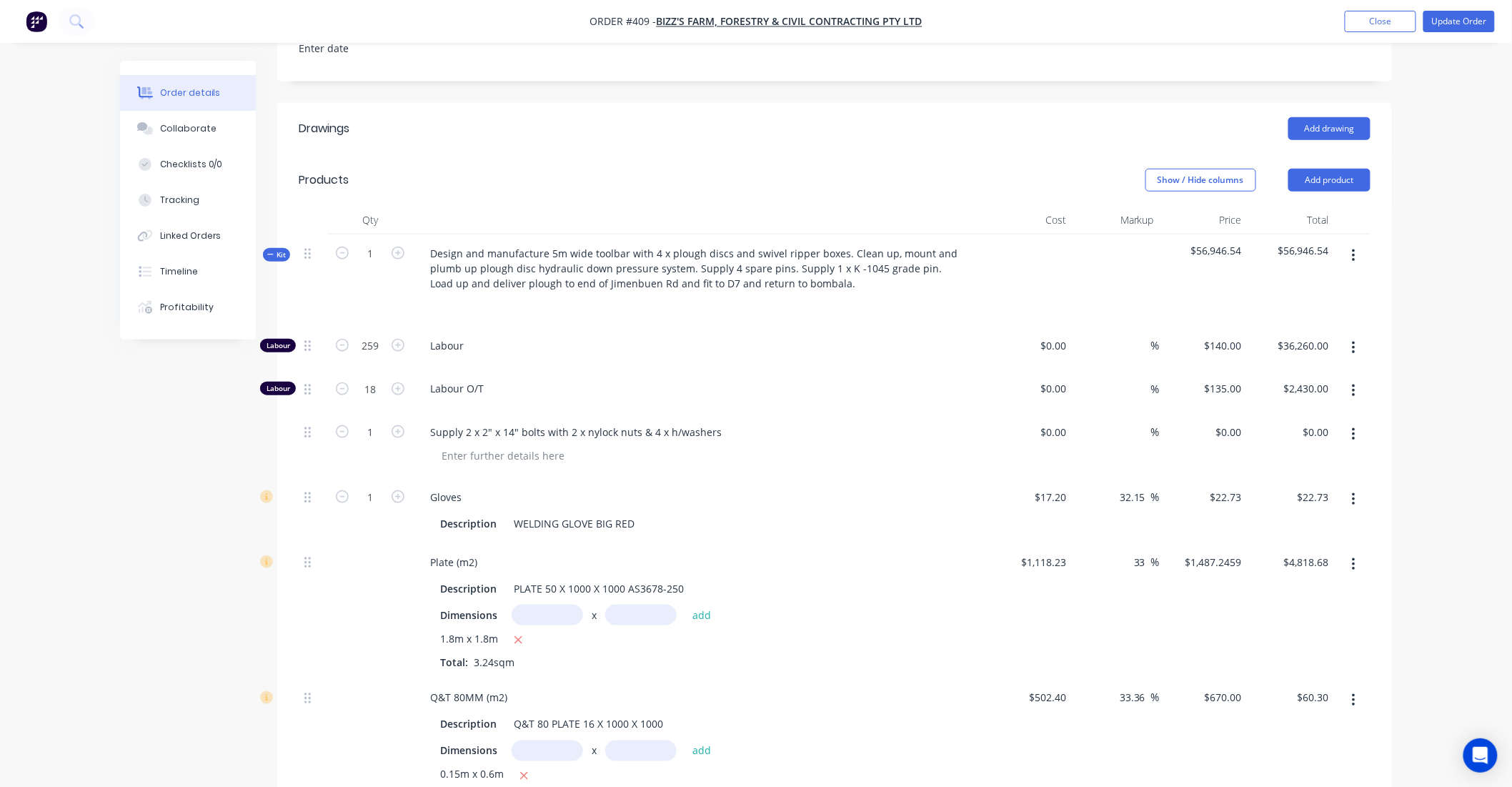
click at [1345, 268] on button "button" at bounding box center [1354, 256] width 34 height 26
click at [1319, 304] on div "Add product to kit" at bounding box center [1302, 293] width 110 height 21
click at [1305, 475] on div "Labour" at bounding box center [1302, 465] width 110 height 21
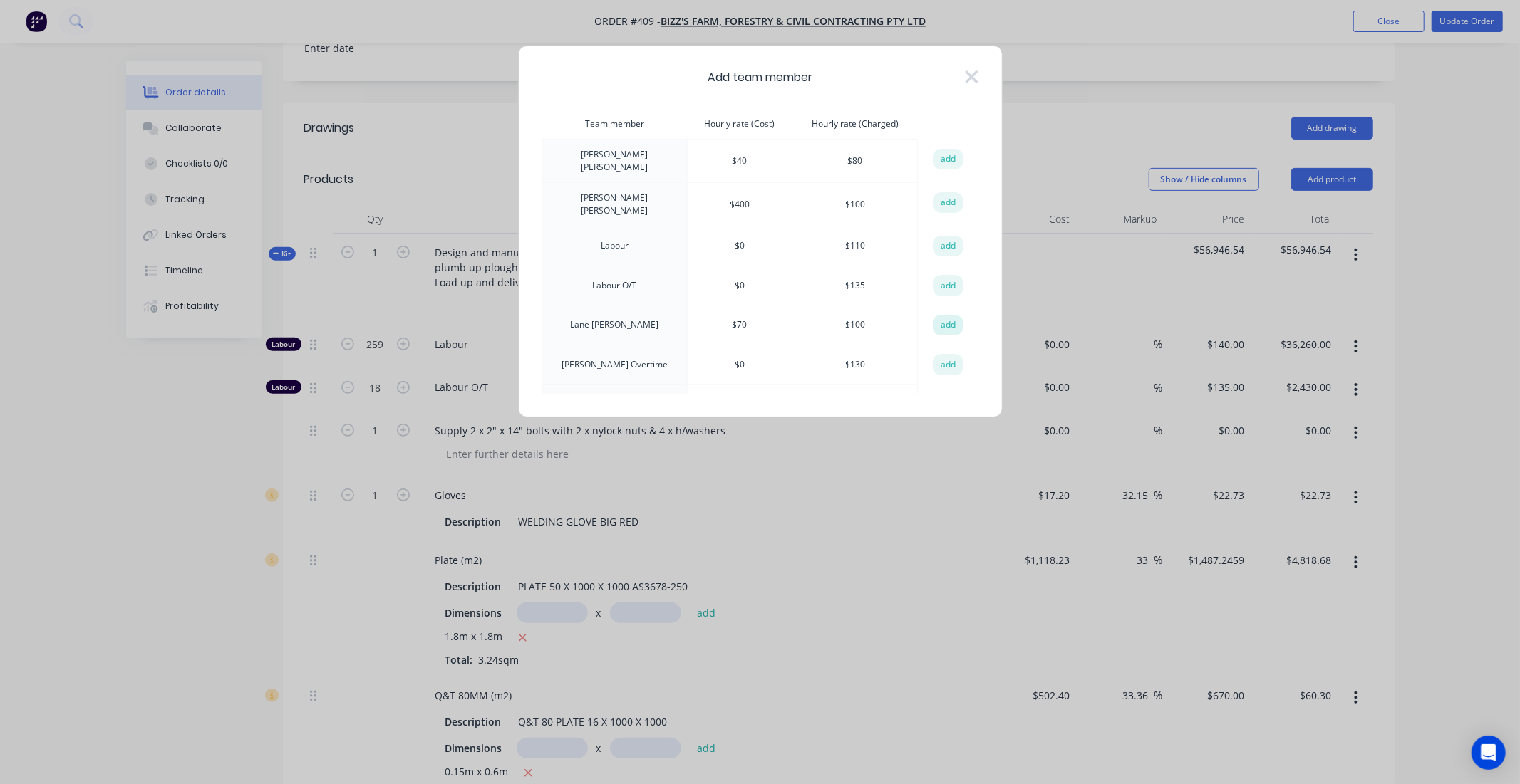
click at [941, 324] on button "add" at bounding box center [949, 326] width 32 height 22
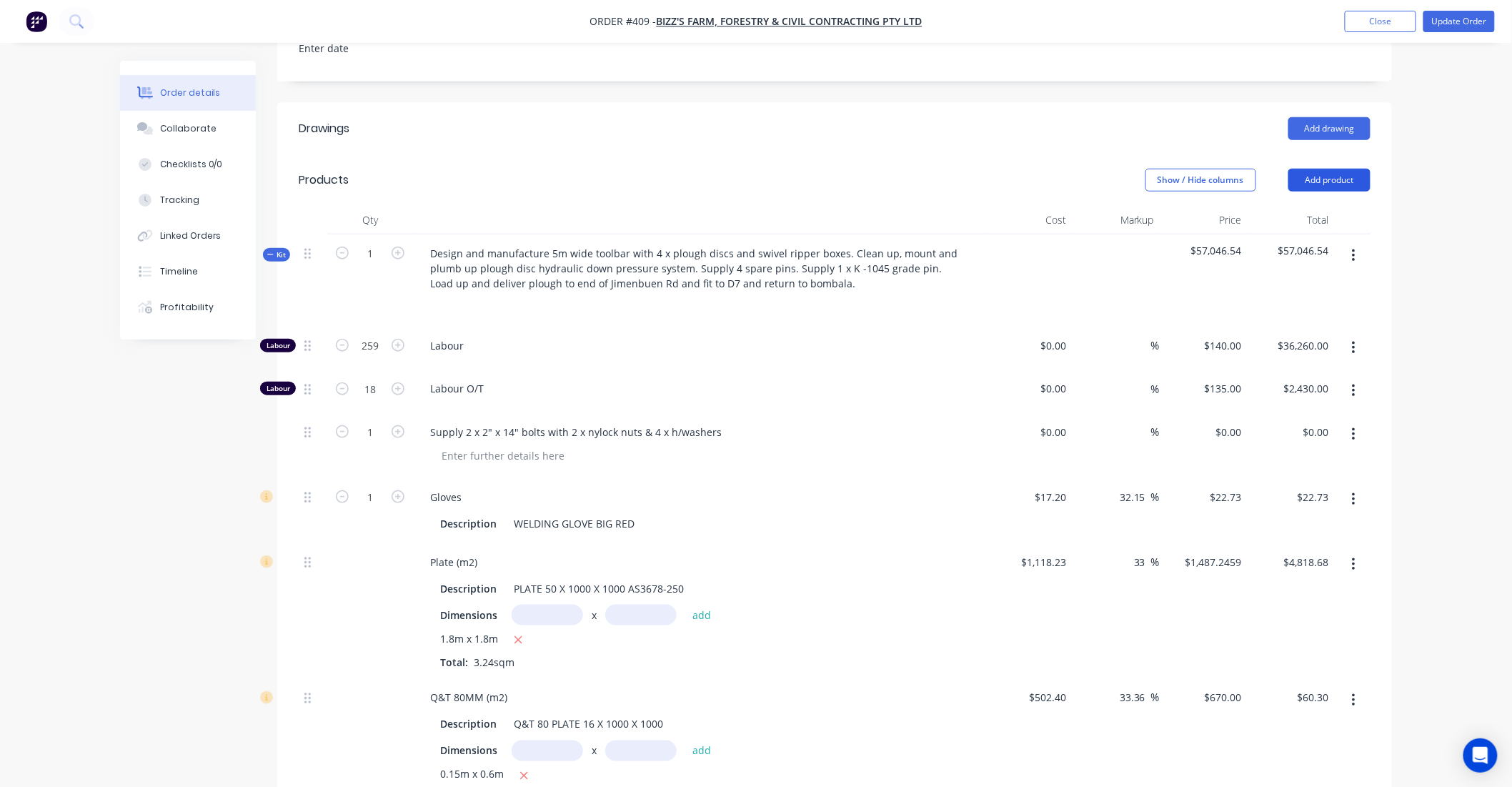
click at [1323, 192] on button "Add product" at bounding box center [1329, 179] width 82 height 23
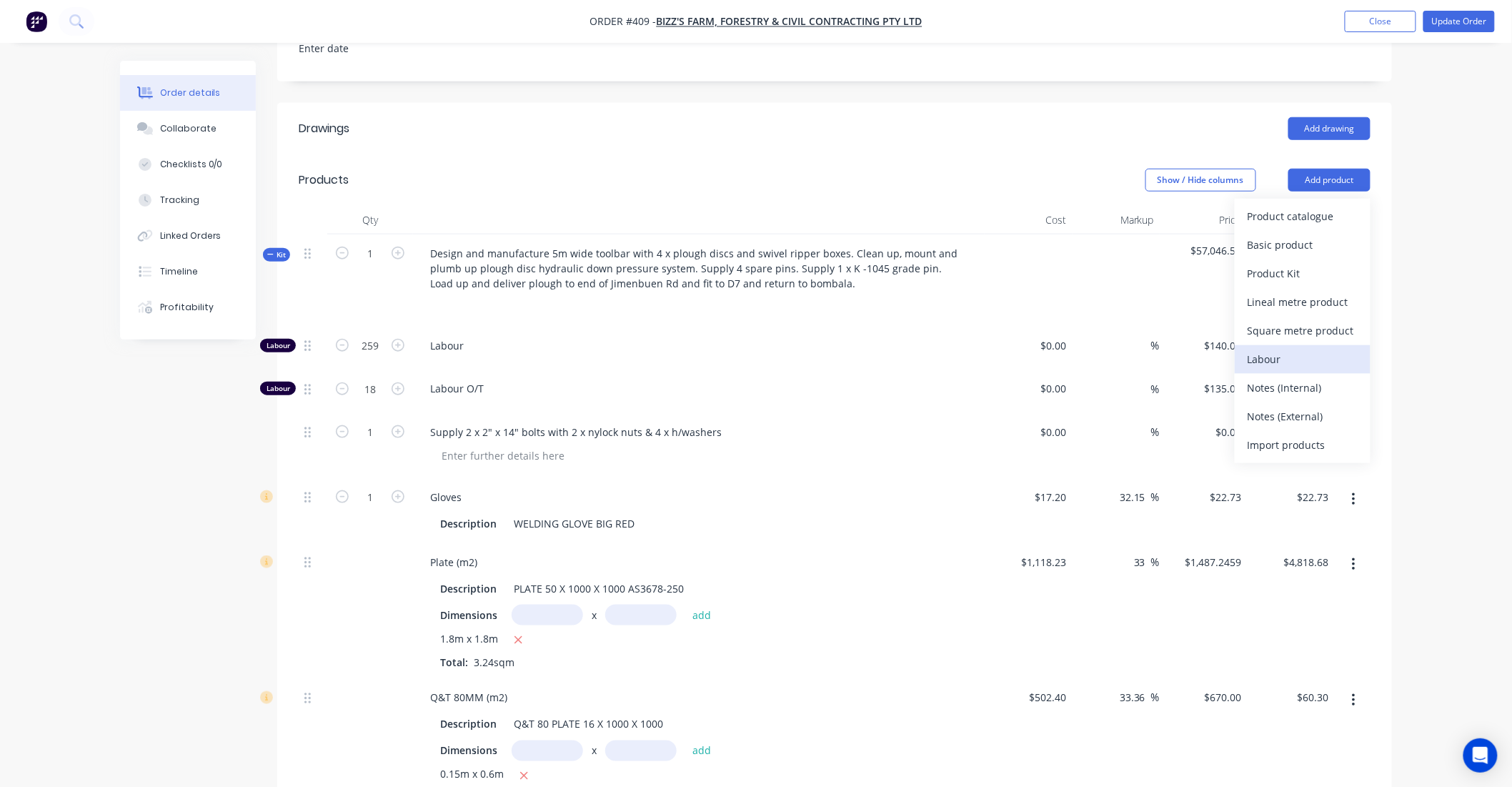
click at [1303, 370] on div "Labour" at bounding box center [1302, 359] width 110 height 21
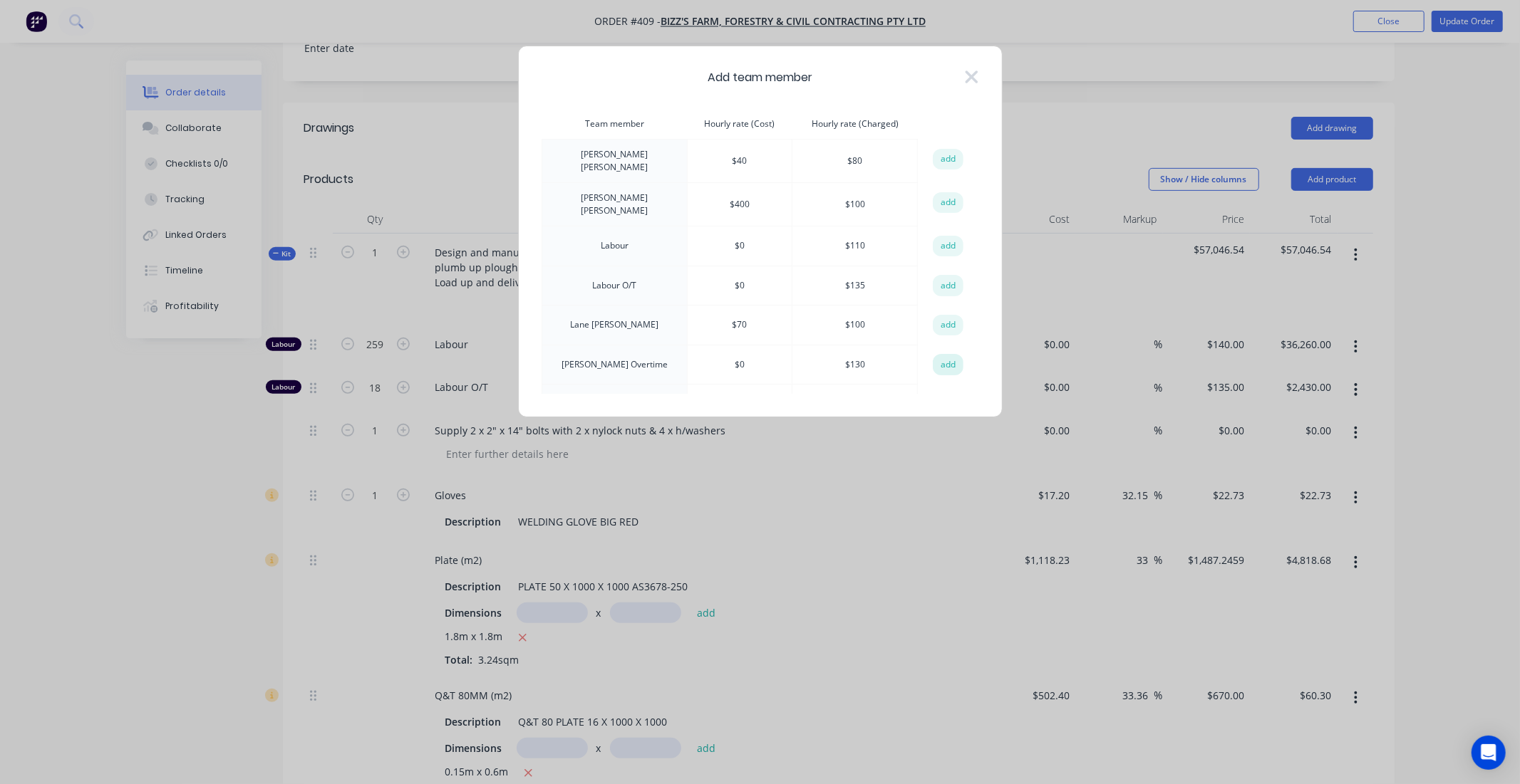
click at [943, 359] on button "add" at bounding box center [949, 365] width 32 height 22
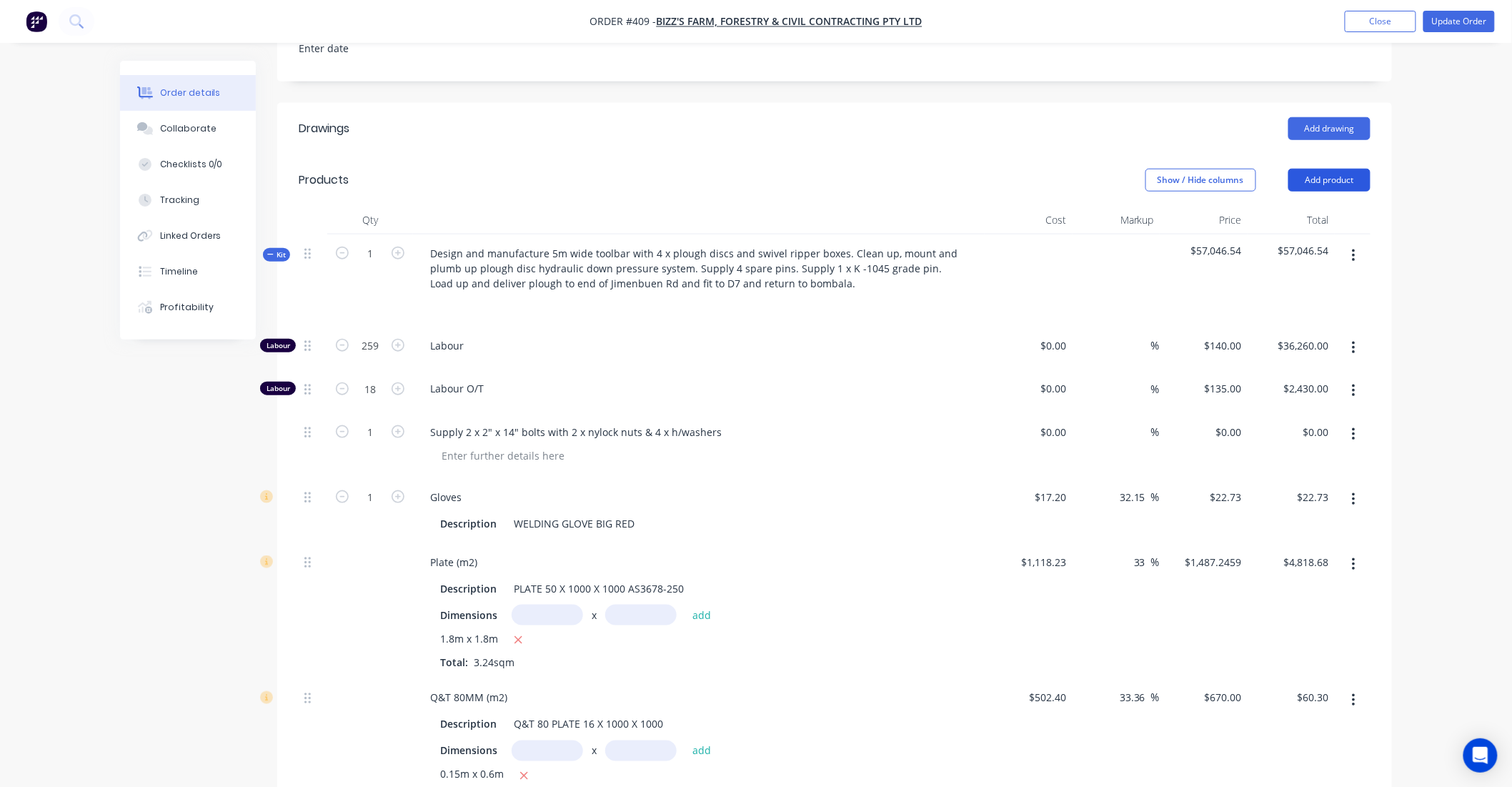
click at [1334, 191] on button "Add product" at bounding box center [1329, 179] width 82 height 23
click at [1348, 261] on button "button" at bounding box center [1354, 256] width 34 height 26
click at [1306, 304] on div "Add product to kit" at bounding box center [1302, 293] width 110 height 21
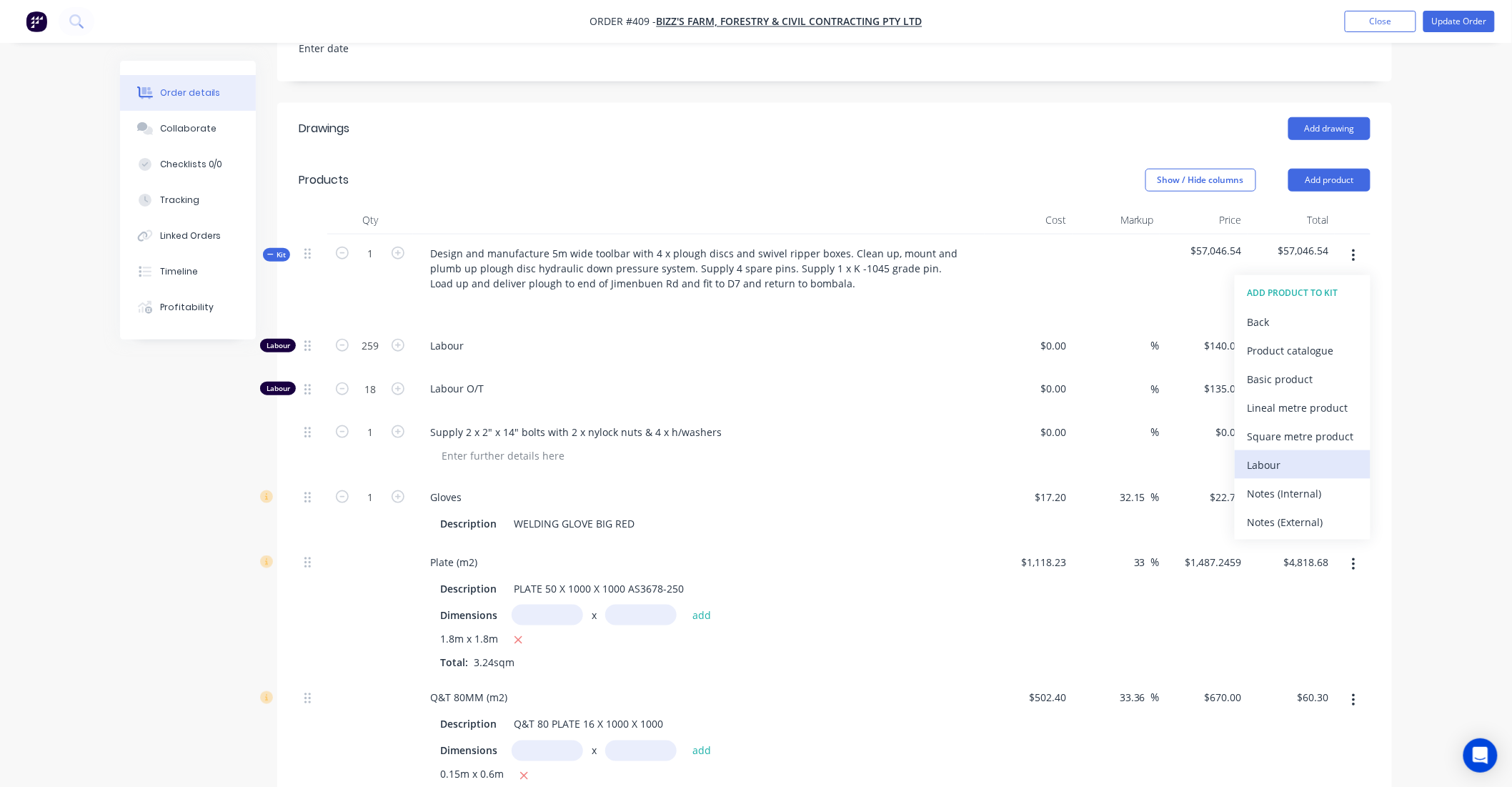
click at [1282, 475] on div "Labour" at bounding box center [1302, 465] width 110 height 21
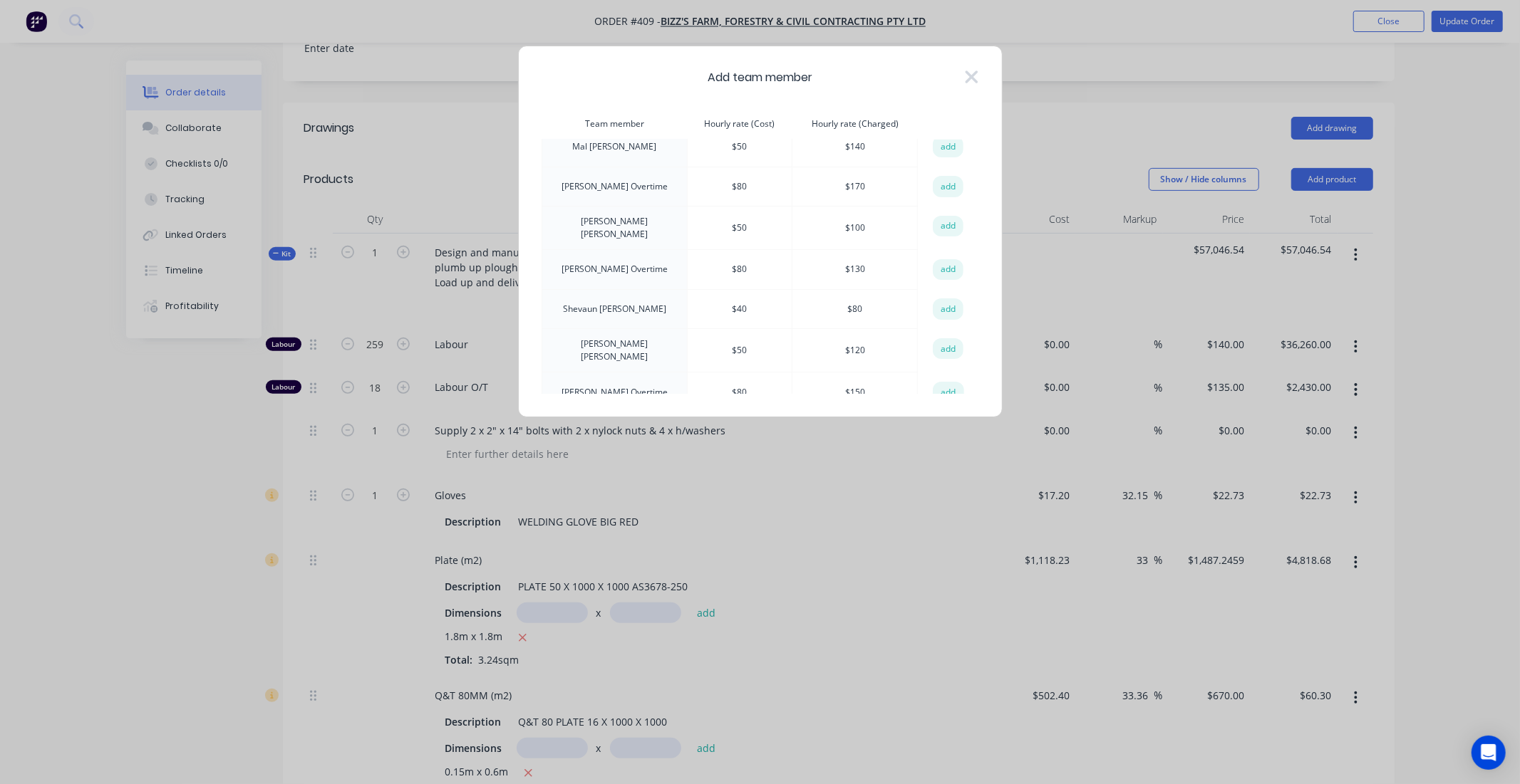
scroll to position [303, 0]
click at [935, 337] on button "add" at bounding box center [949, 343] width 32 height 22
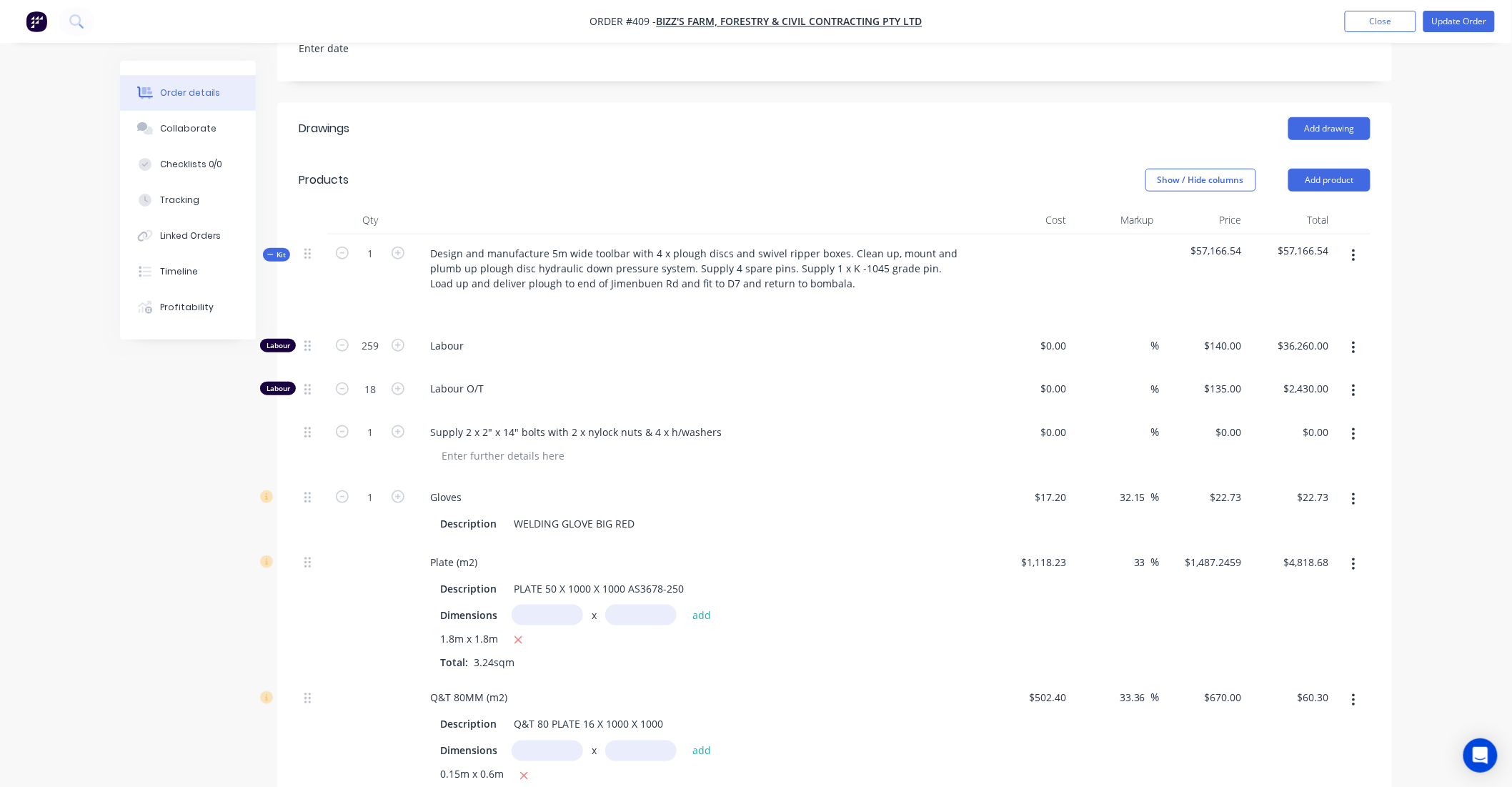
click at [1353, 264] on icon "button" at bounding box center [1354, 256] width 3 height 16
click at [1287, 300] on div "Add product to kit" at bounding box center [1302, 293] width 110 height 21
click at [1270, 474] on div "Labour" at bounding box center [1302, 465] width 110 height 21
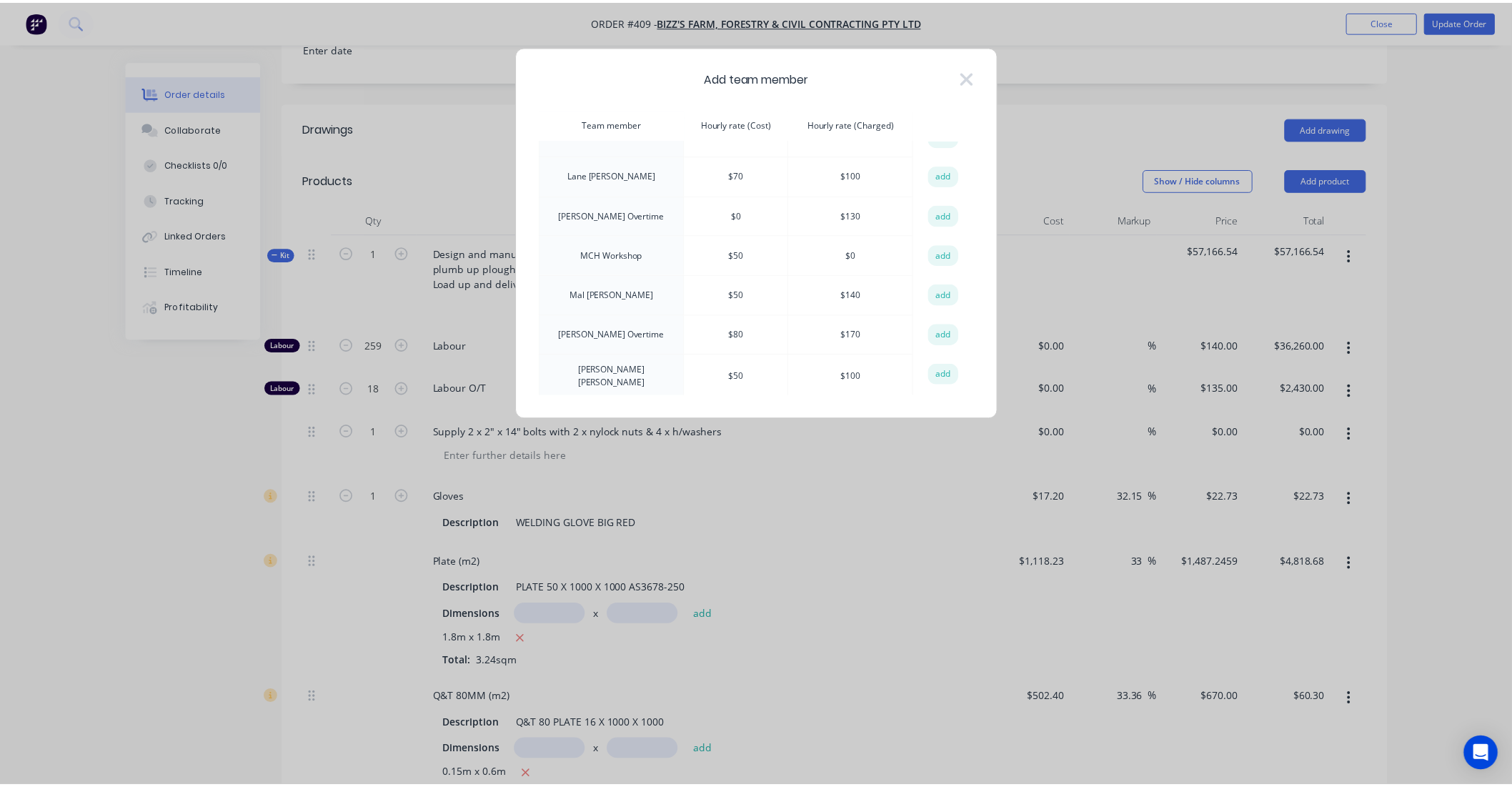
scroll to position [146, 0]
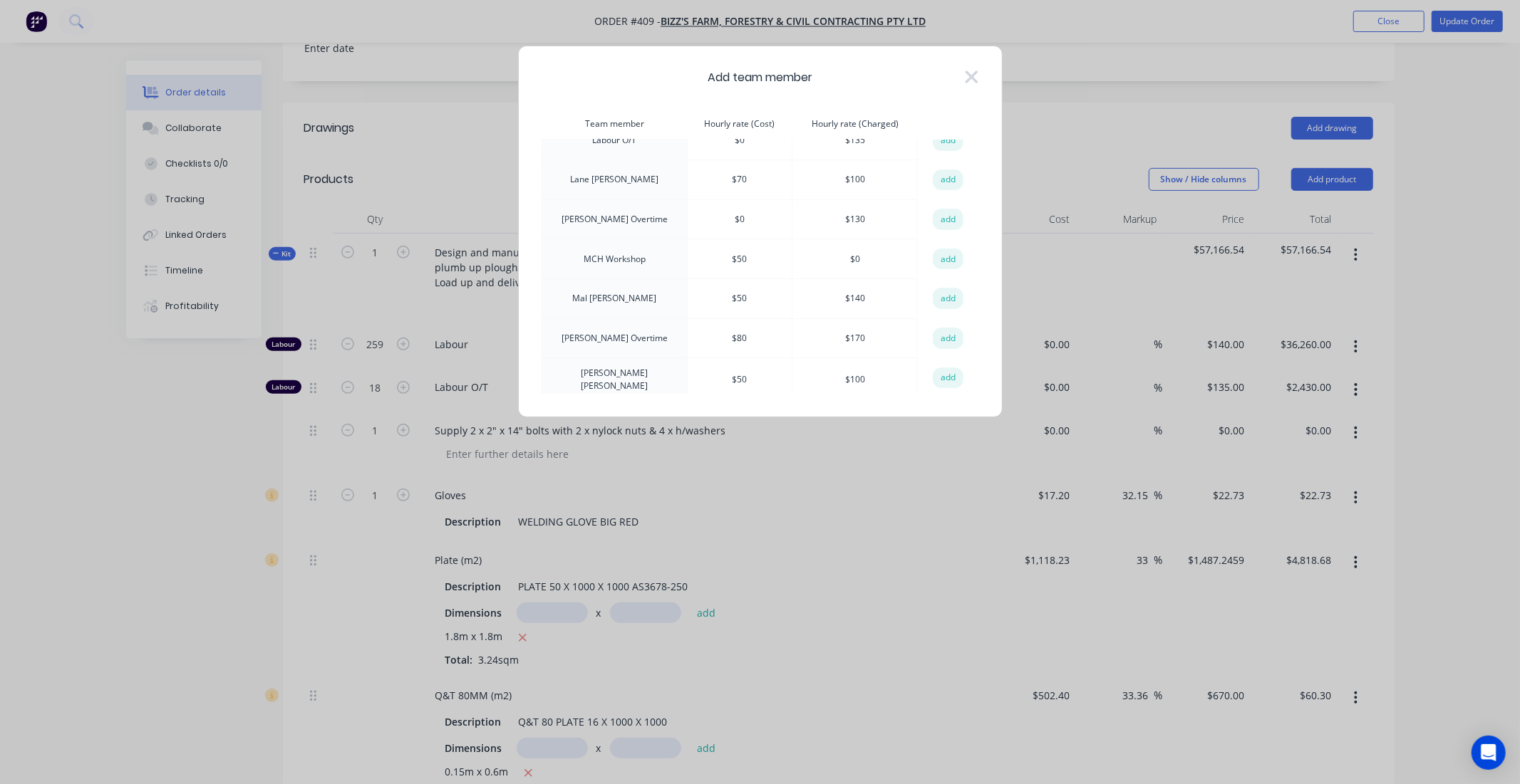
click at [940, 292] on button "add" at bounding box center [949, 299] width 32 height 22
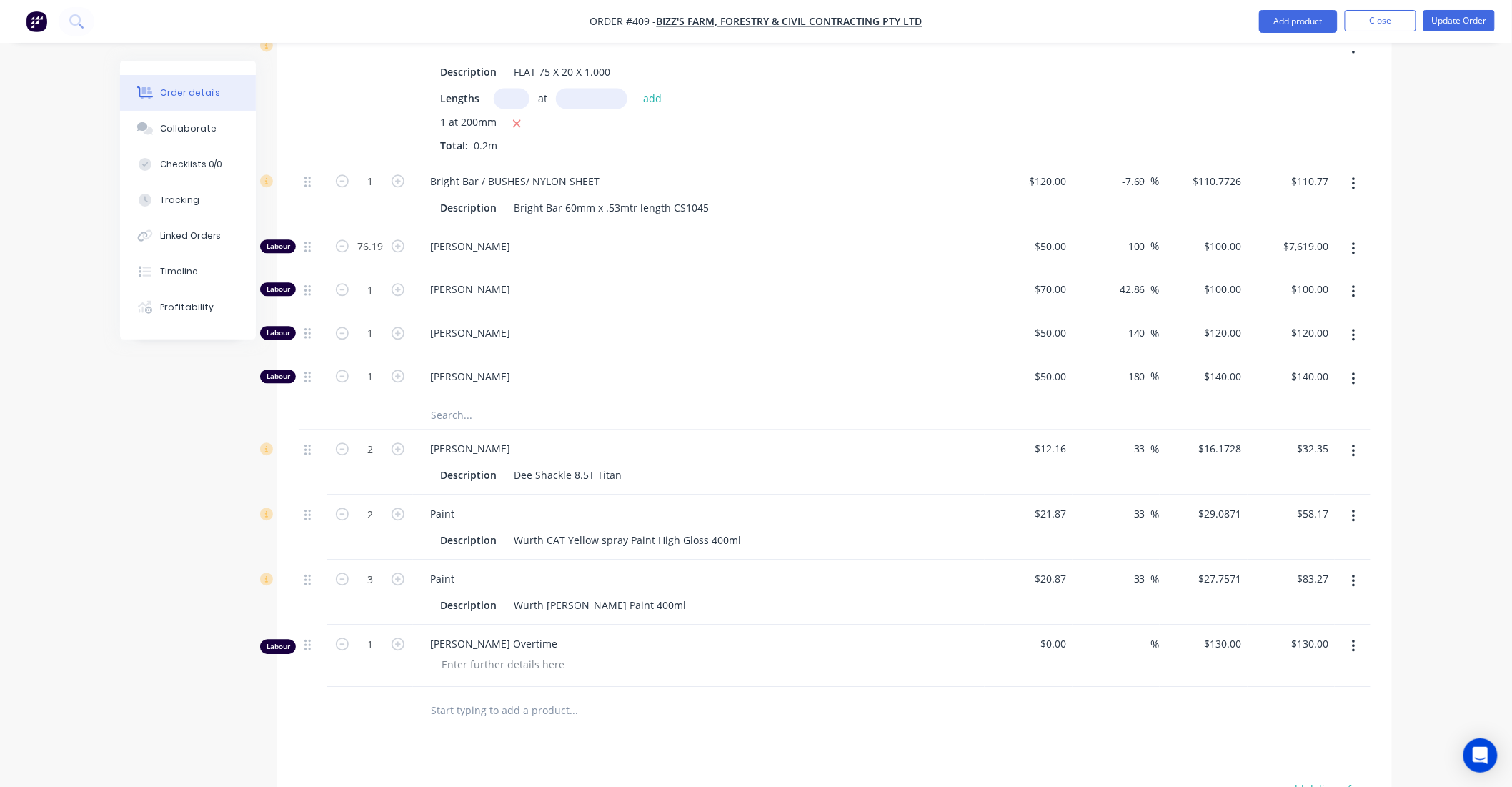
scroll to position [3701, 0]
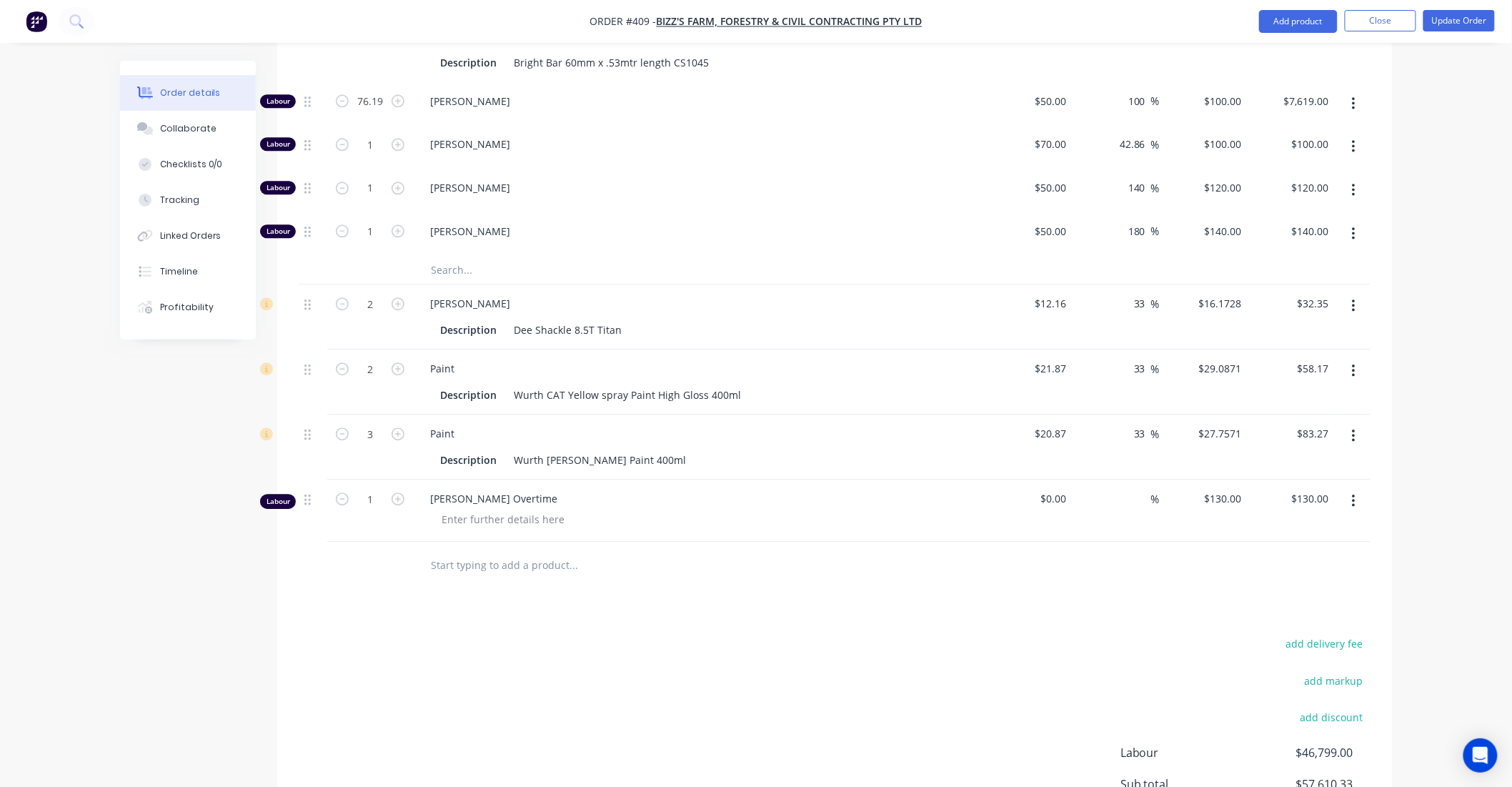
click at [1355, 508] on icon "button" at bounding box center [1353, 500] width 3 height 13
click at [1305, 631] on div "Delete" at bounding box center [1302, 624] width 110 height 21
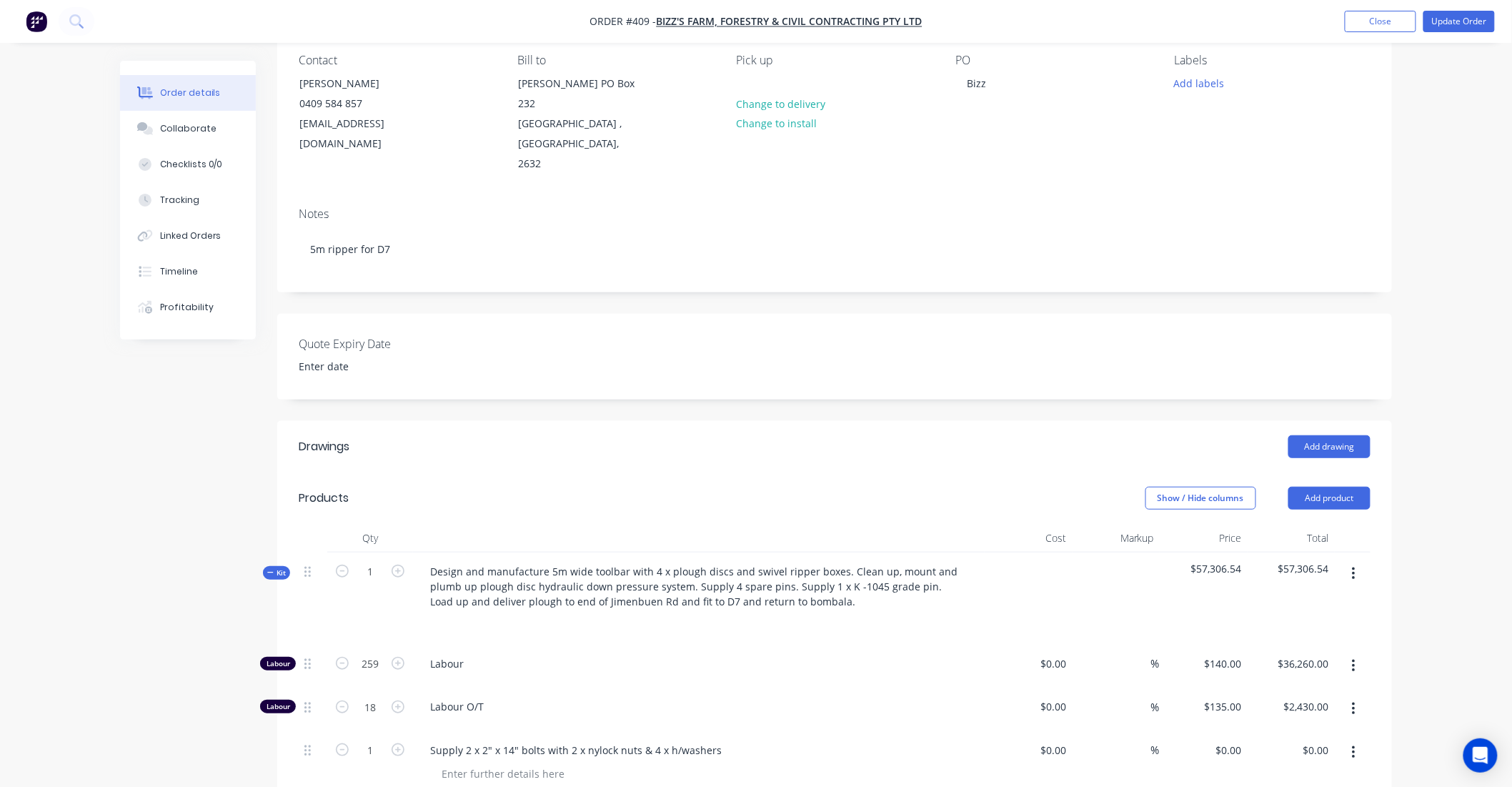
scroll to position [365, 0]
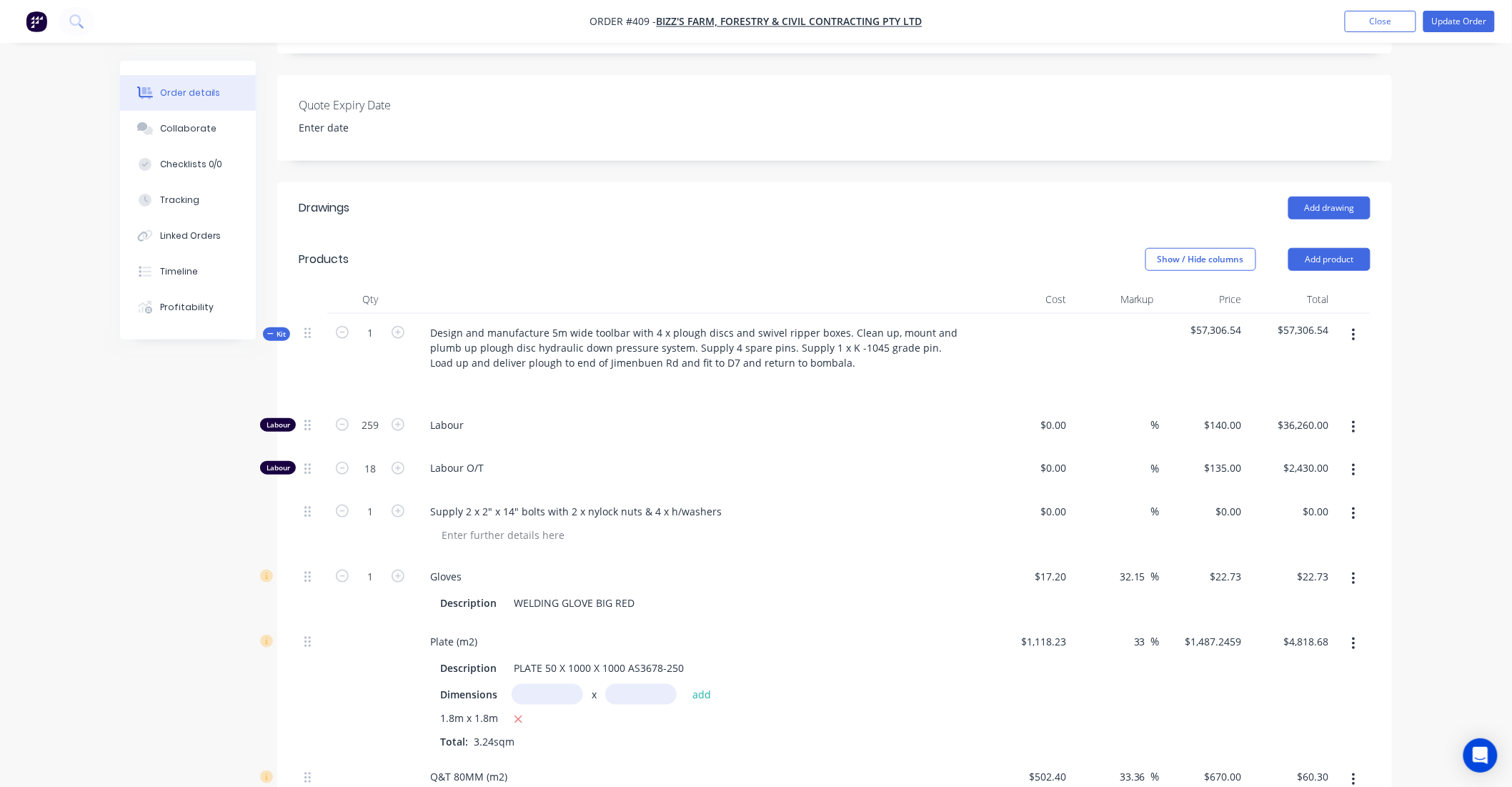
click at [1347, 334] on button "button" at bounding box center [1354, 335] width 34 height 26
click at [1302, 383] on div "Add product to kit" at bounding box center [1302, 373] width 110 height 21
click at [1292, 548] on div "Labour" at bounding box center [1302, 544] width 110 height 21
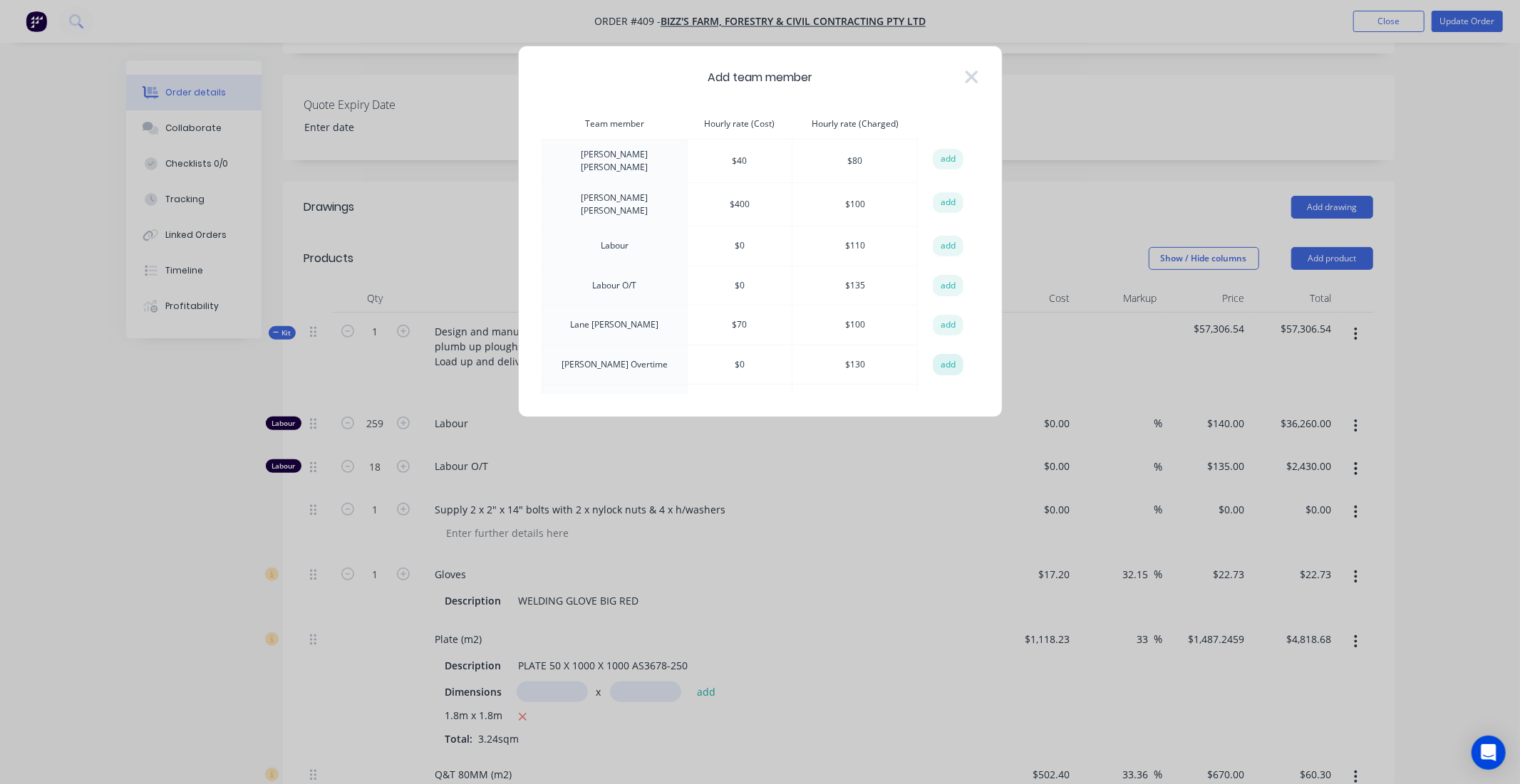
click at [938, 361] on button "add" at bounding box center [949, 365] width 32 height 22
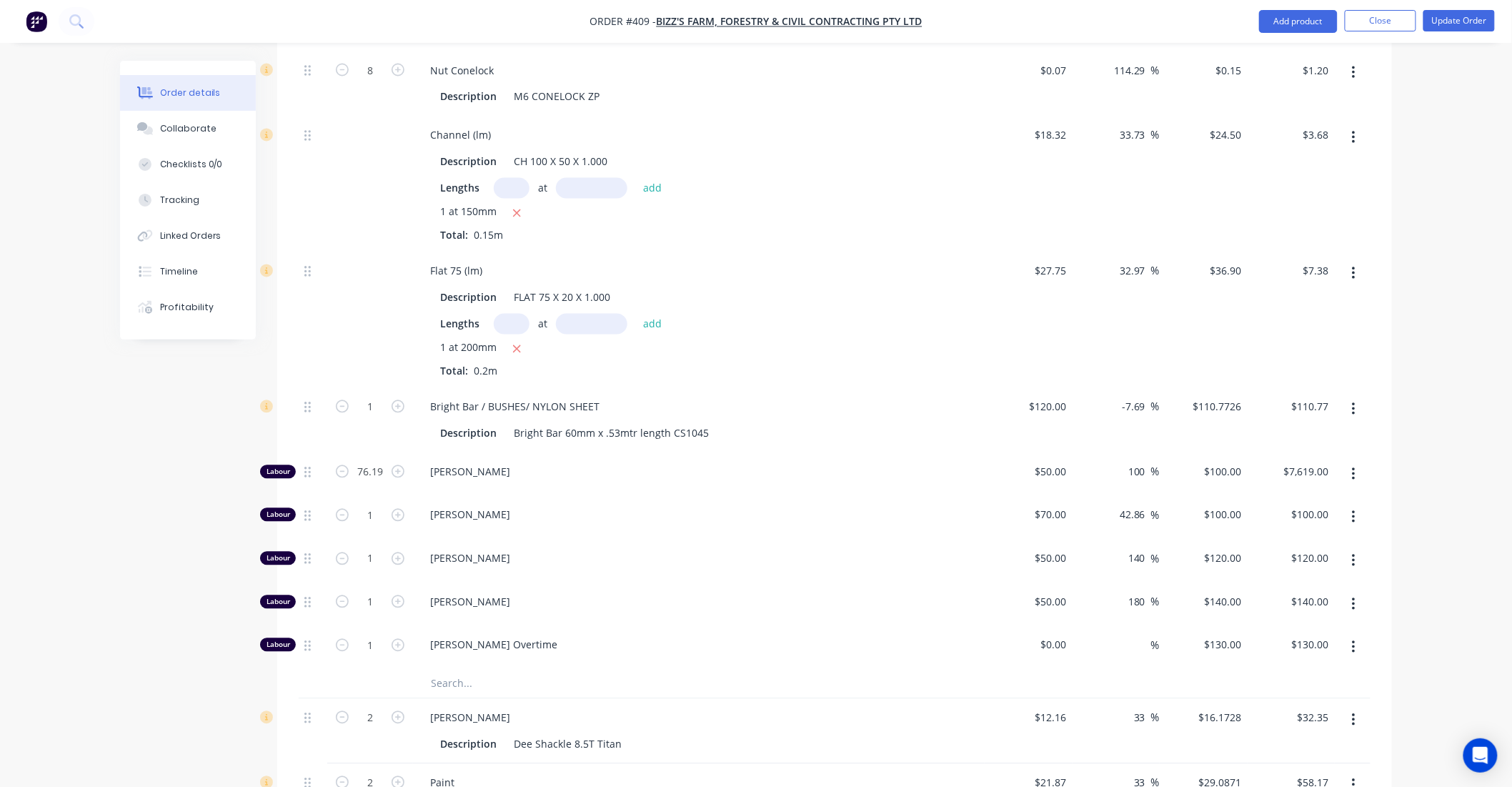
scroll to position [3543, 0]
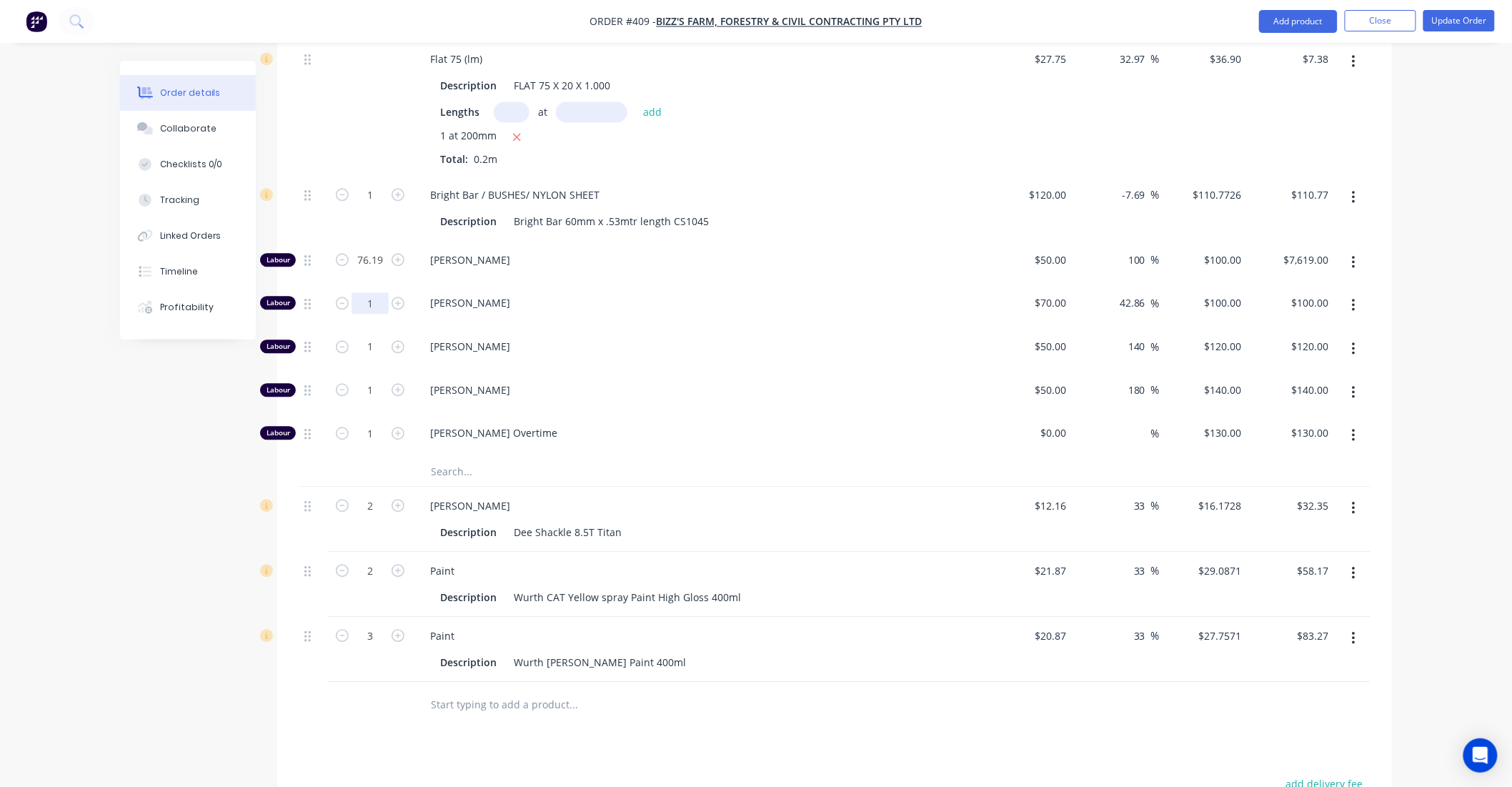
click at [367, 304] on input "1" at bounding box center [370, 303] width 37 height 22
type input "69.39"
click at [368, 356] on input "1" at bounding box center [370, 347] width 37 height 22
type input "$6,939.00"
type input "89.17"
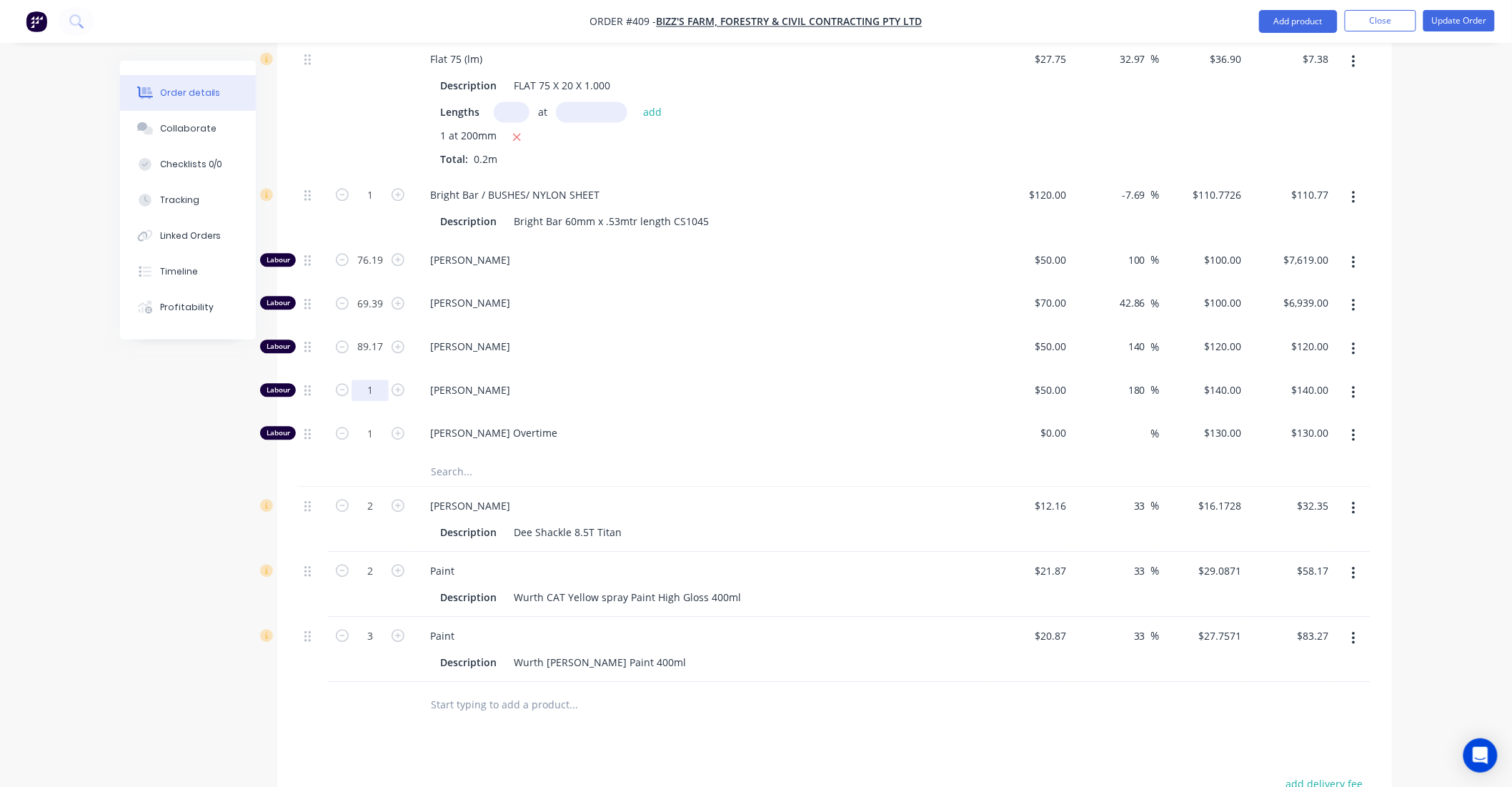
type input "$10,700.40"
click at [373, 396] on input "1" at bounding box center [370, 391] width 37 height 22
type input "0"
type input "$0.00"
click at [370, 440] on input "1" at bounding box center [370, 433] width 37 height 22
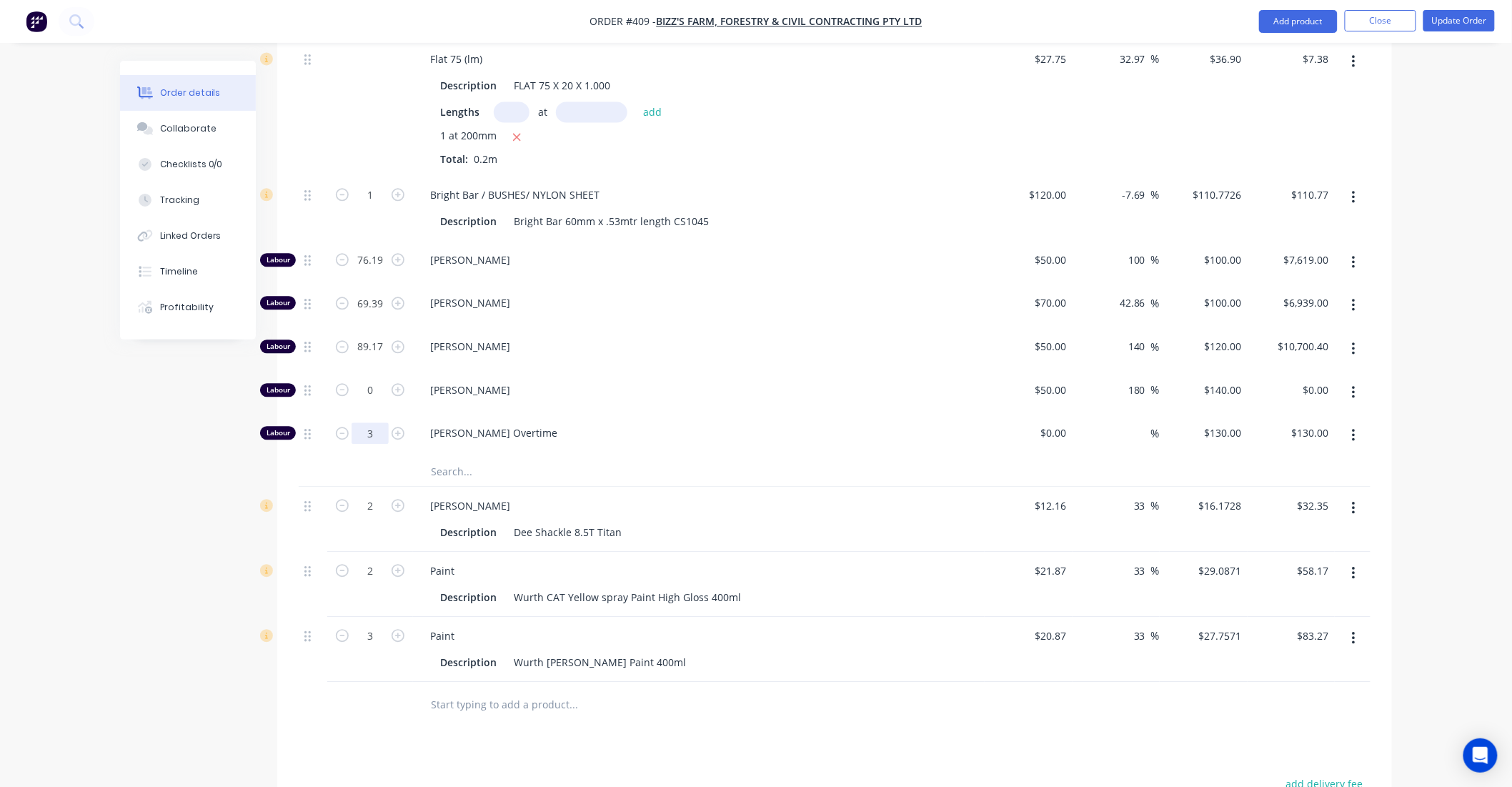
type input "3"
type input "$390.00"
click at [1486, 19] on button "Update Order" at bounding box center [1458, 21] width 71 height 22
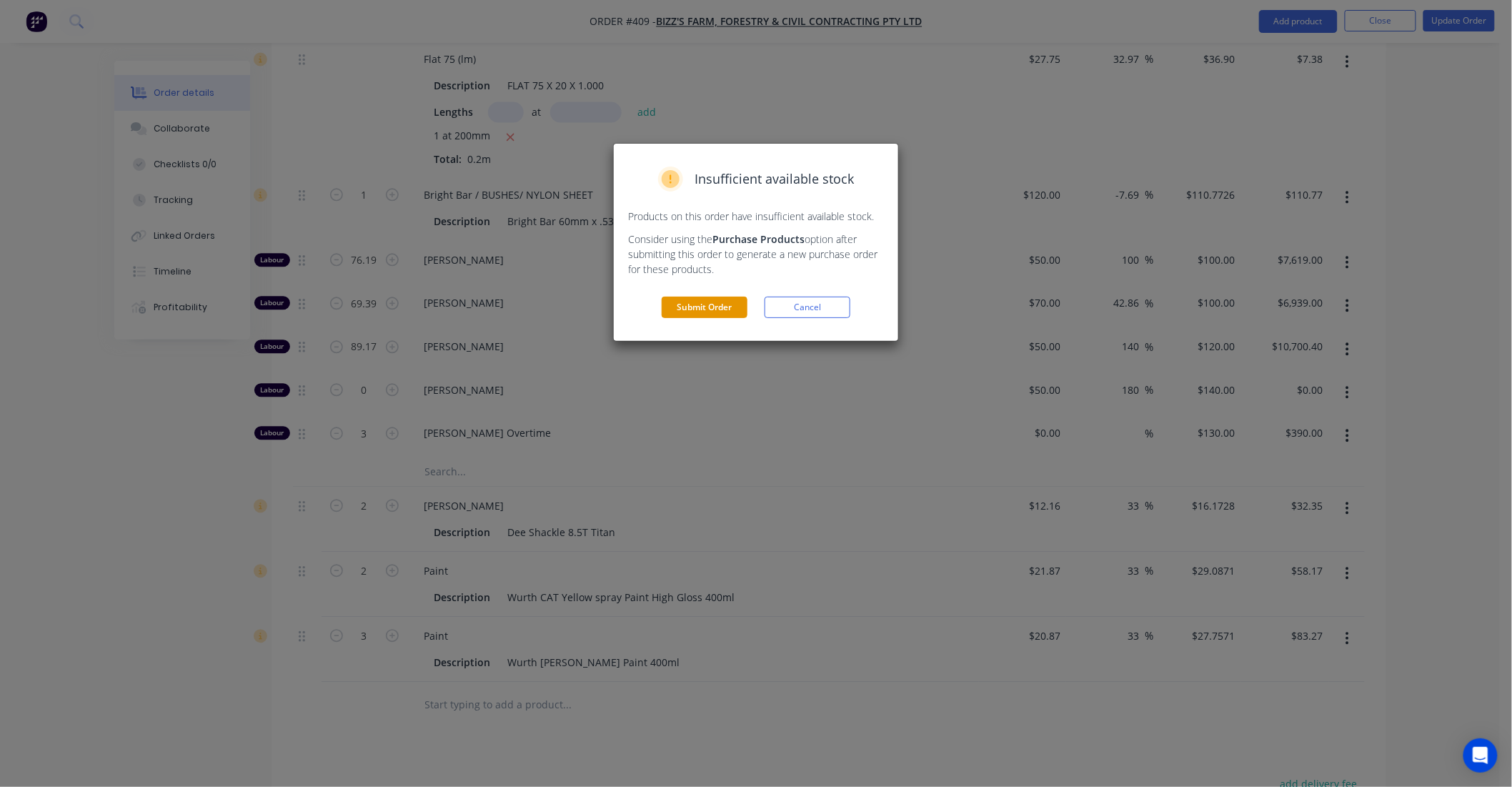
click at [687, 304] on button "Submit Order" at bounding box center [704, 308] width 85 height 22
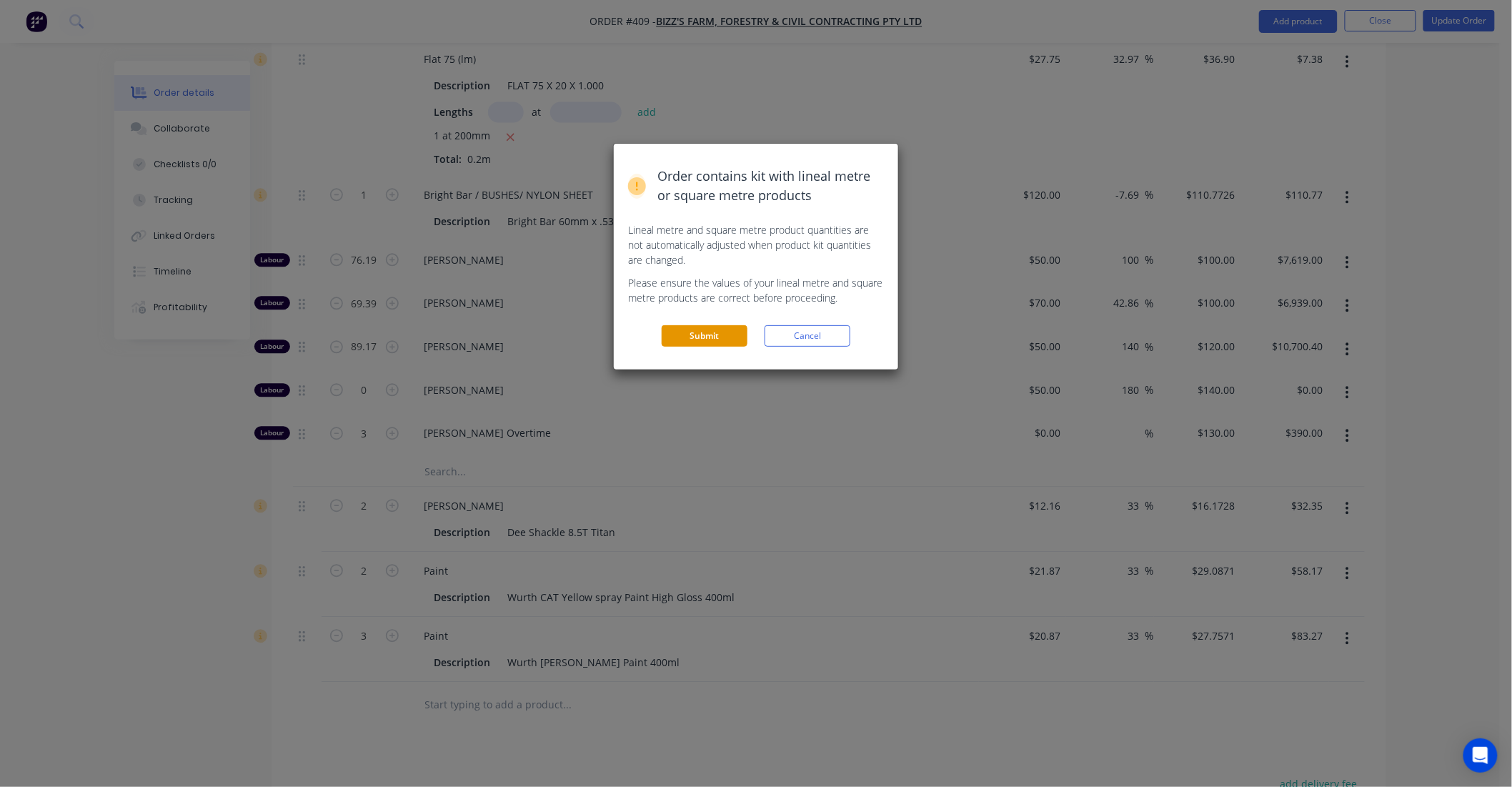
click at [698, 338] on button "Submit" at bounding box center [704, 336] width 85 height 22
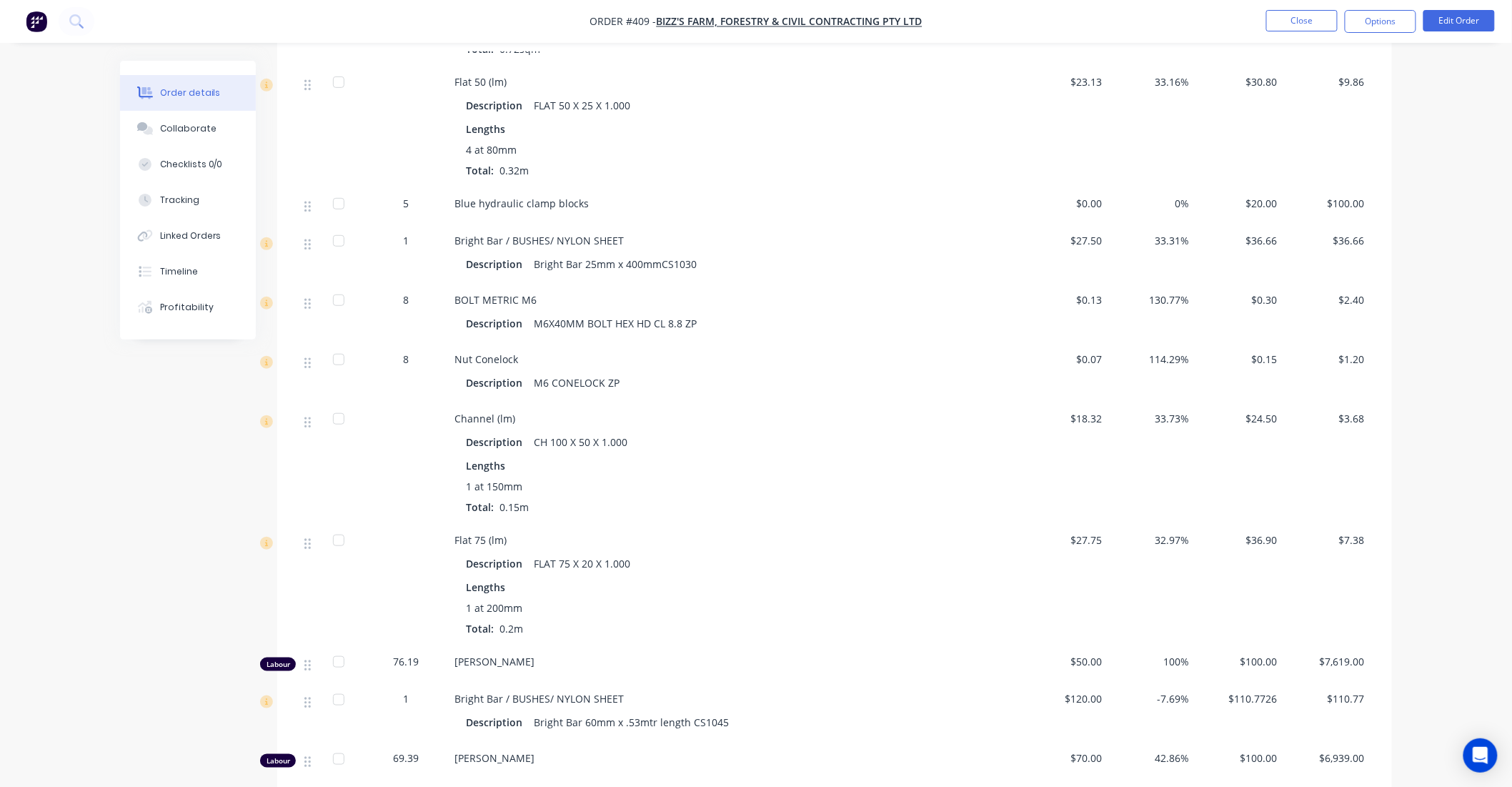
scroll to position [2780, 0]
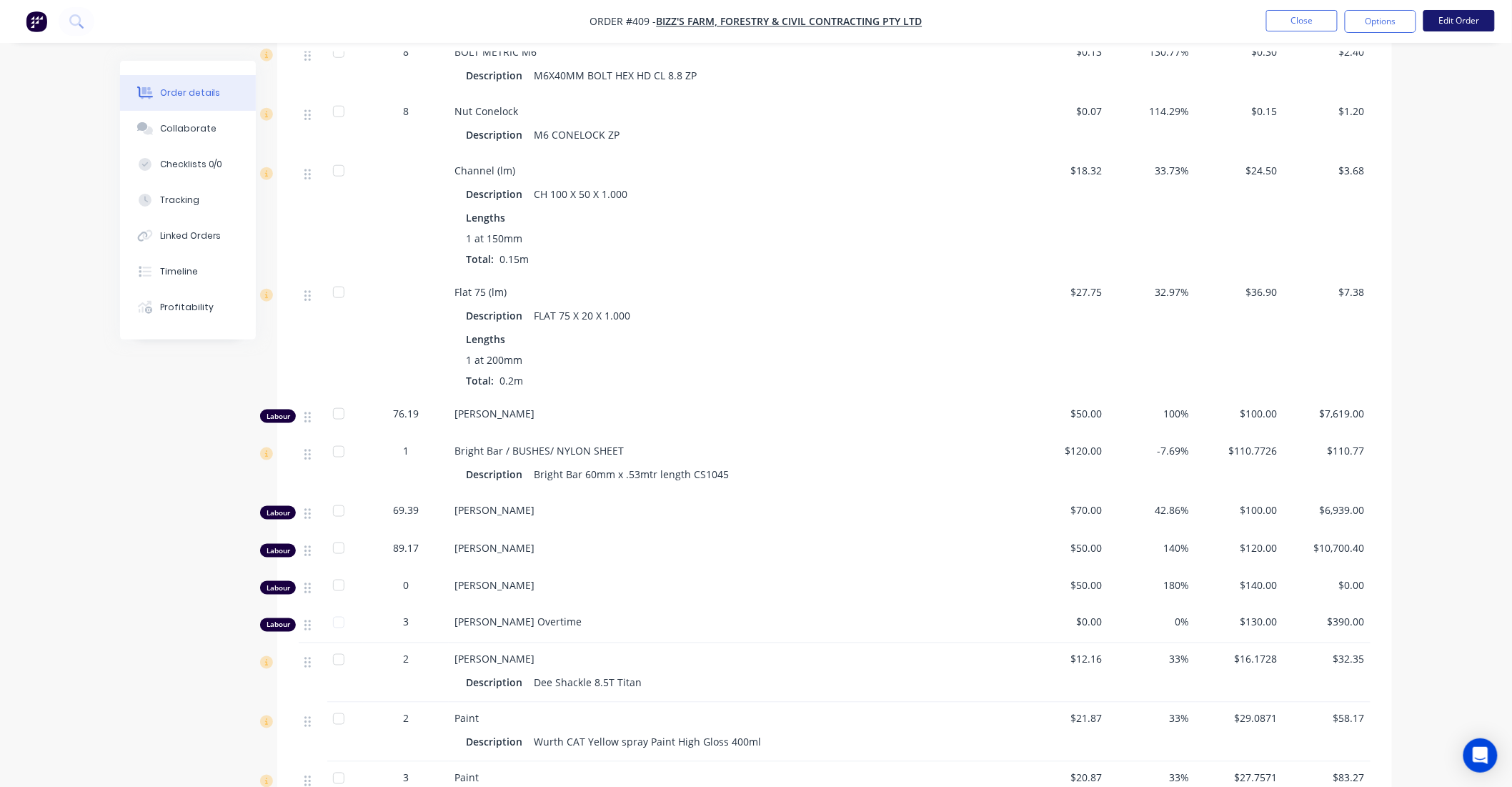
click at [1459, 23] on button "Edit Order" at bounding box center [1458, 21] width 71 height 22
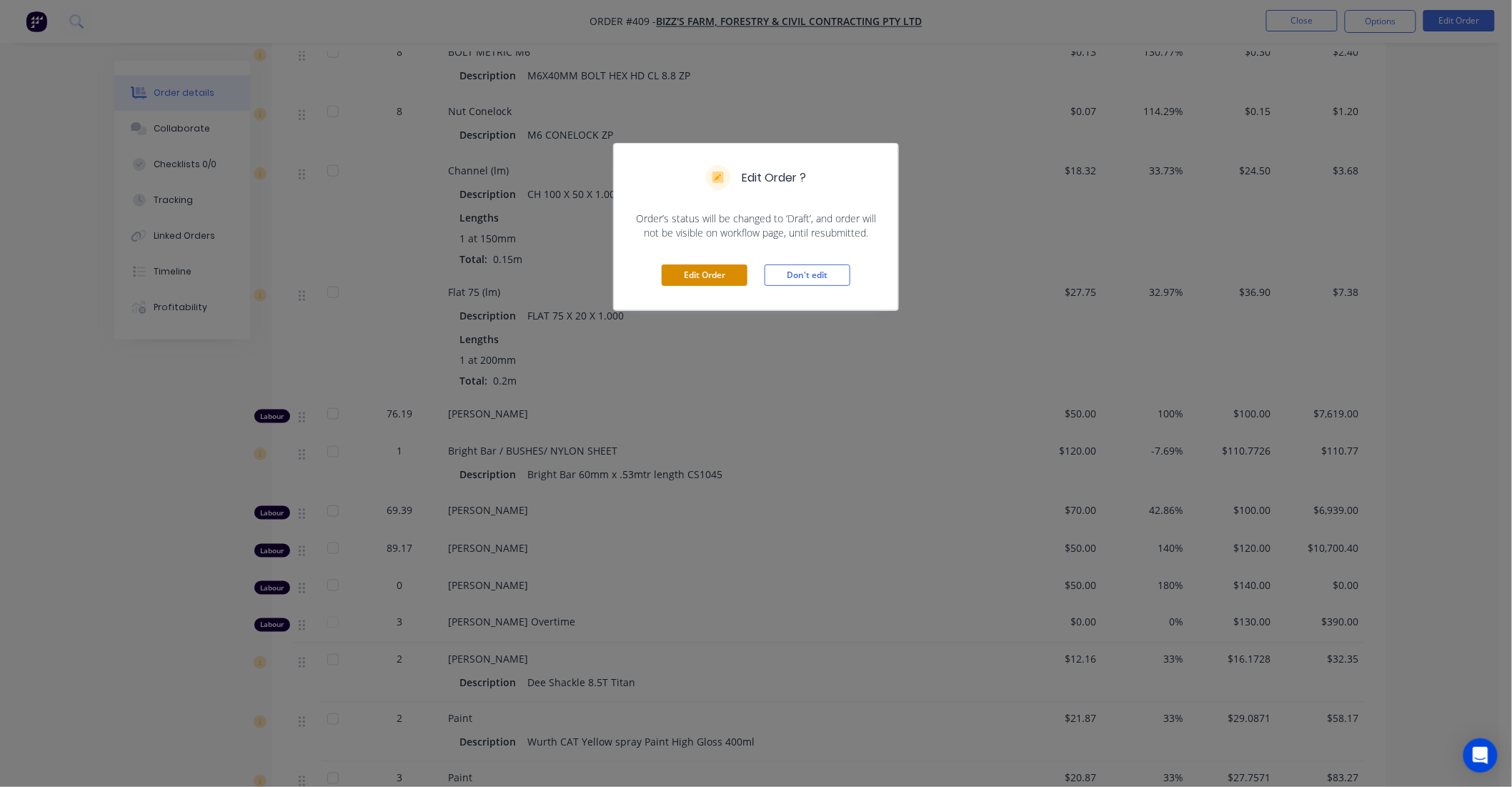
click at [720, 279] on button "Edit Order" at bounding box center [704, 276] width 85 height 22
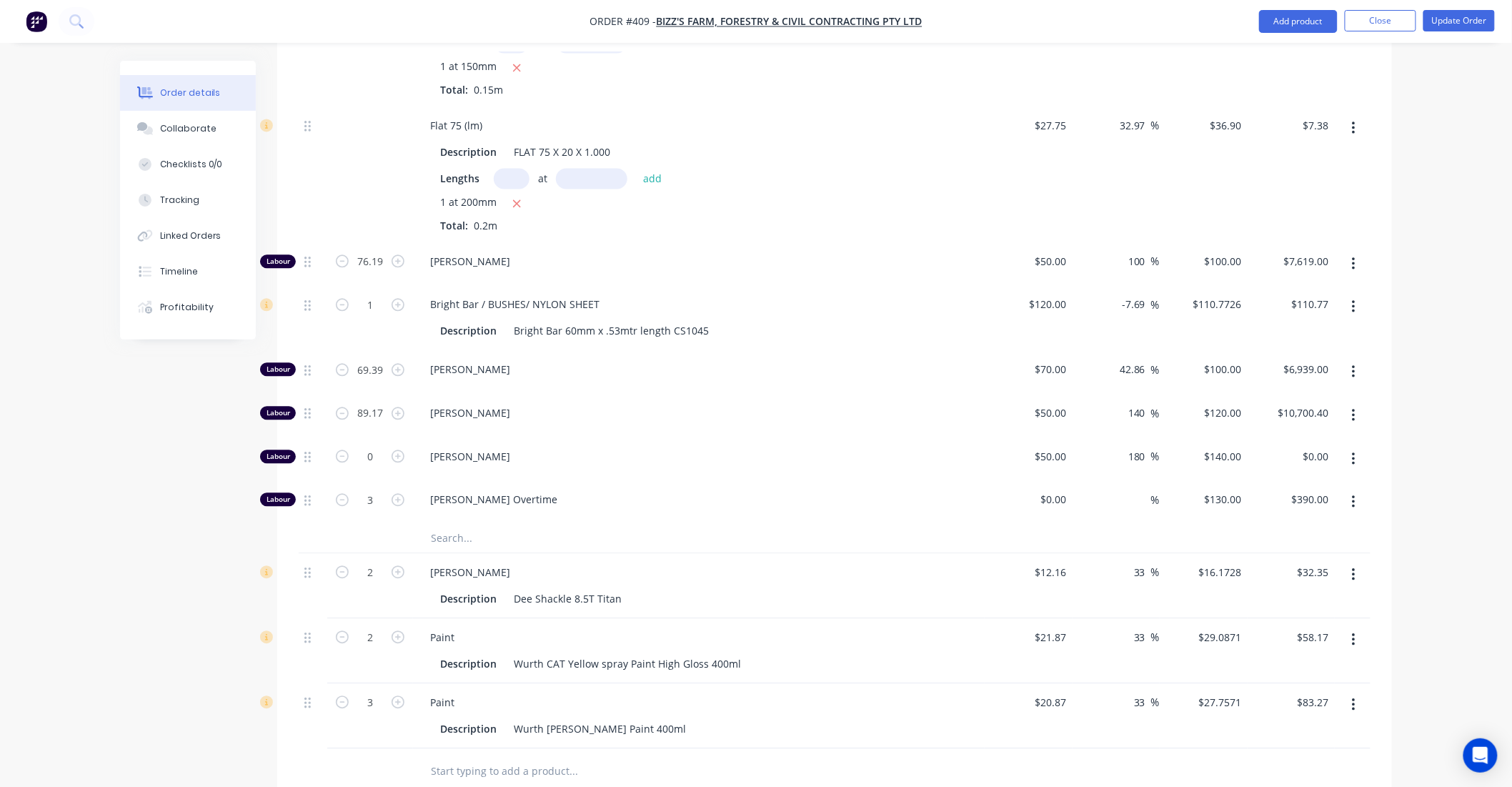
scroll to position [3495, 0]
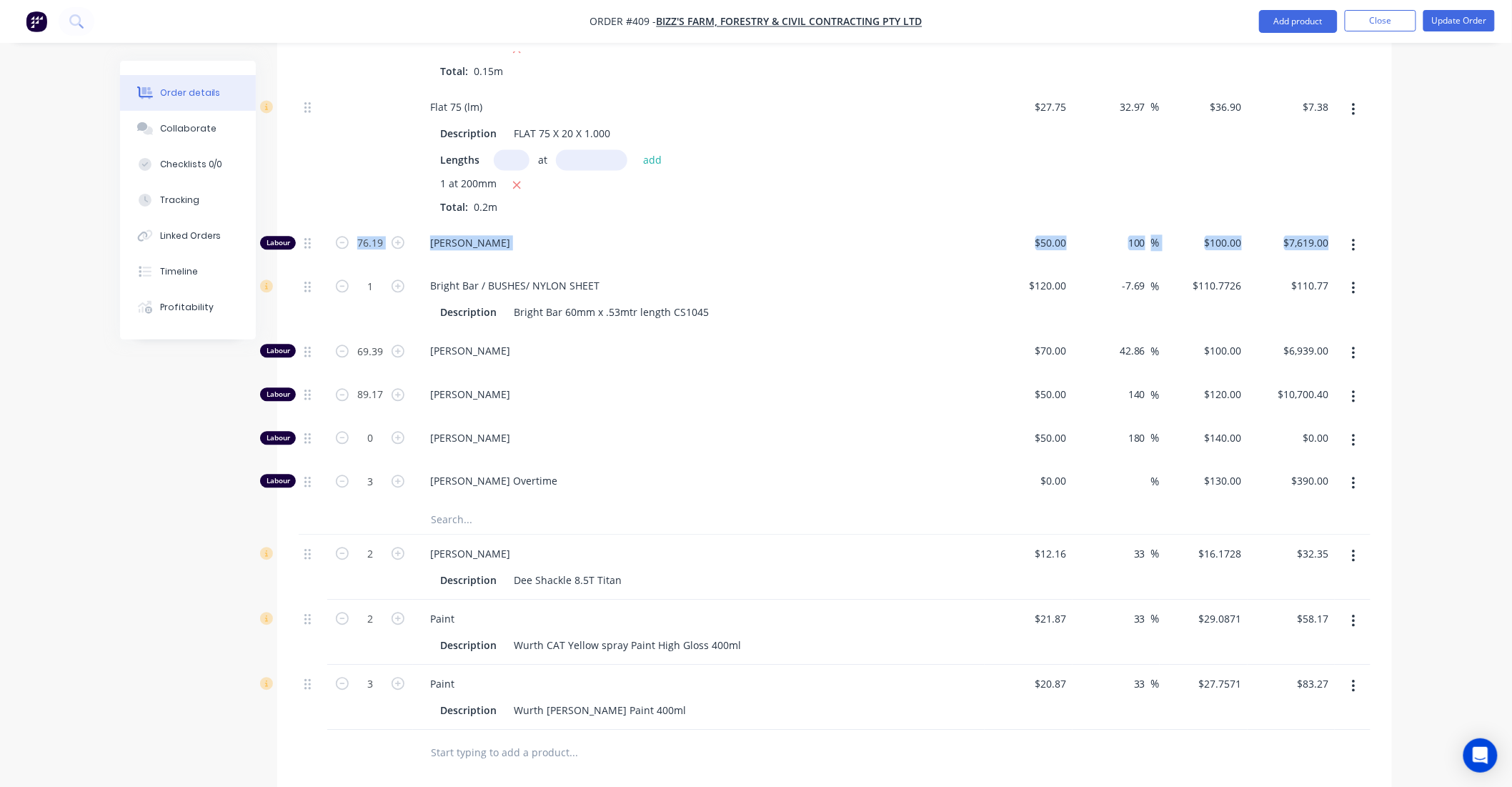
drag, startPoint x: 302, startPoint y: 300, endPoint x: 304, endPoint y: 273, distance: 27.1
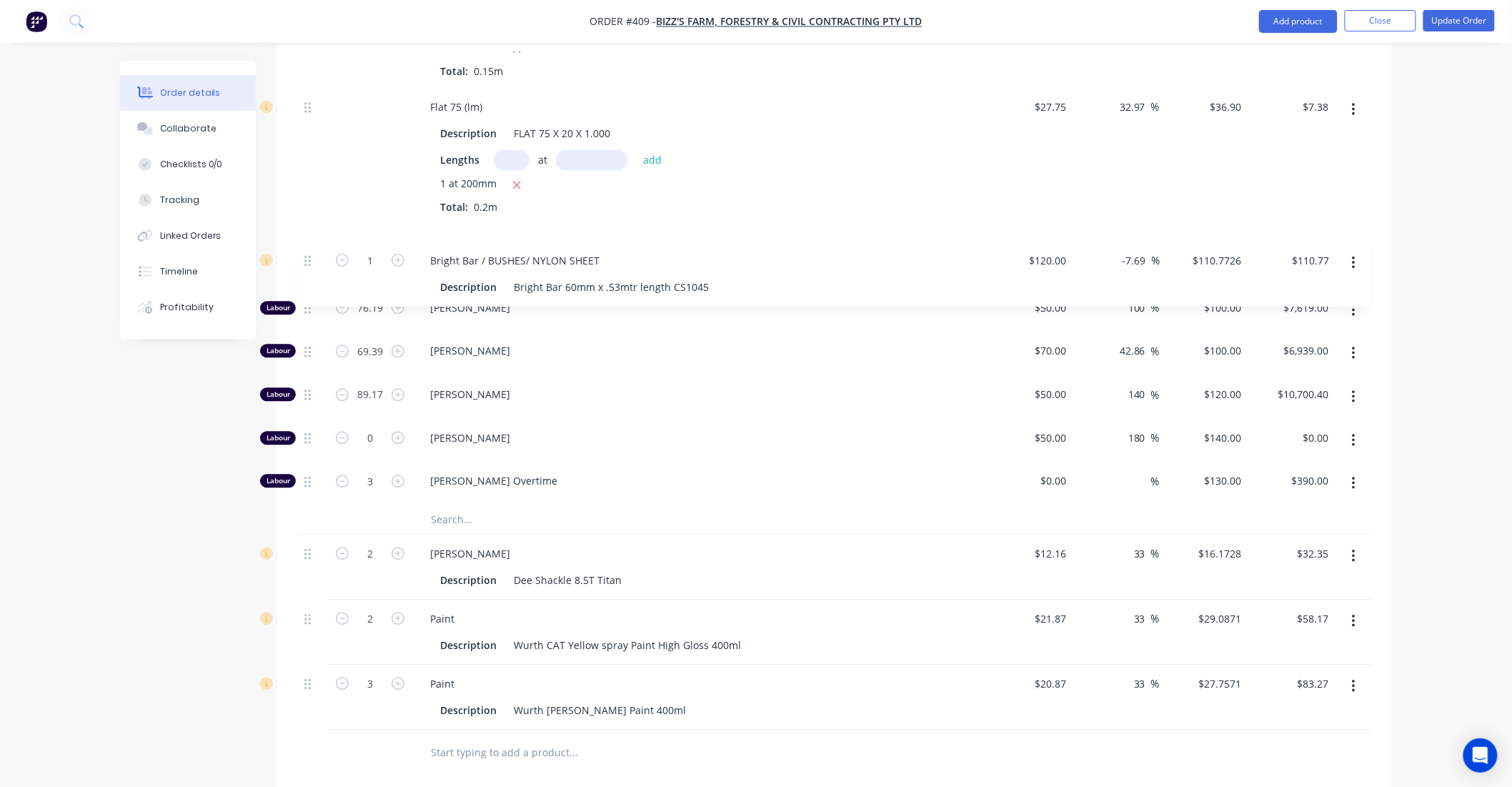
drag, startPoint x: 309, startPoint y: 304, endPoint x: 308, endPoint y: 262, distance: 42.0
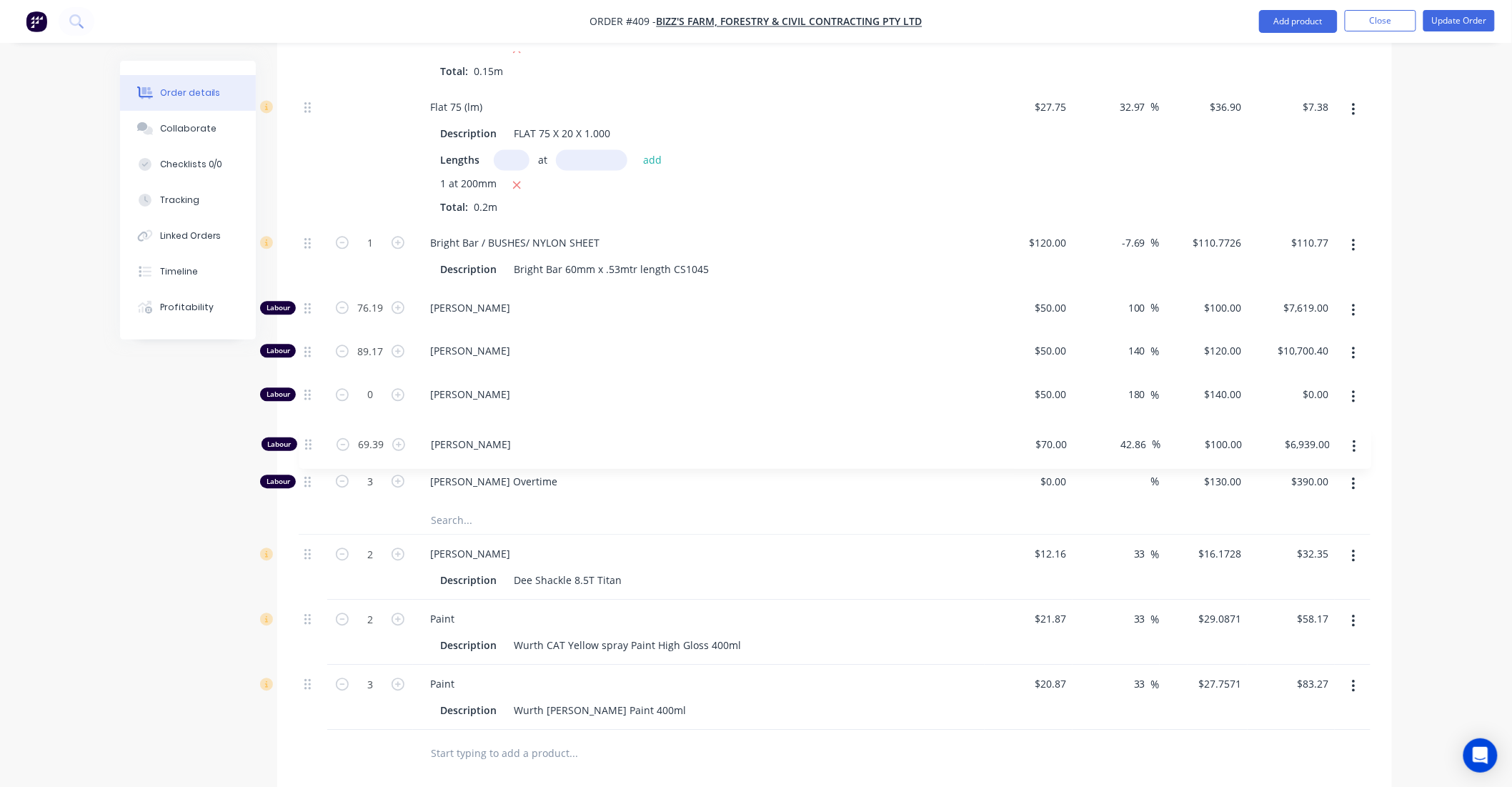
drag, startPoint x: 310, startPoint y: 366, endPoint x: 309, endPoint y: 453, distance: 87.0
drag, startPoint x: 308, startPoint y: 408, endPoint x: 312, endPoint y: 318, distance: 90.1
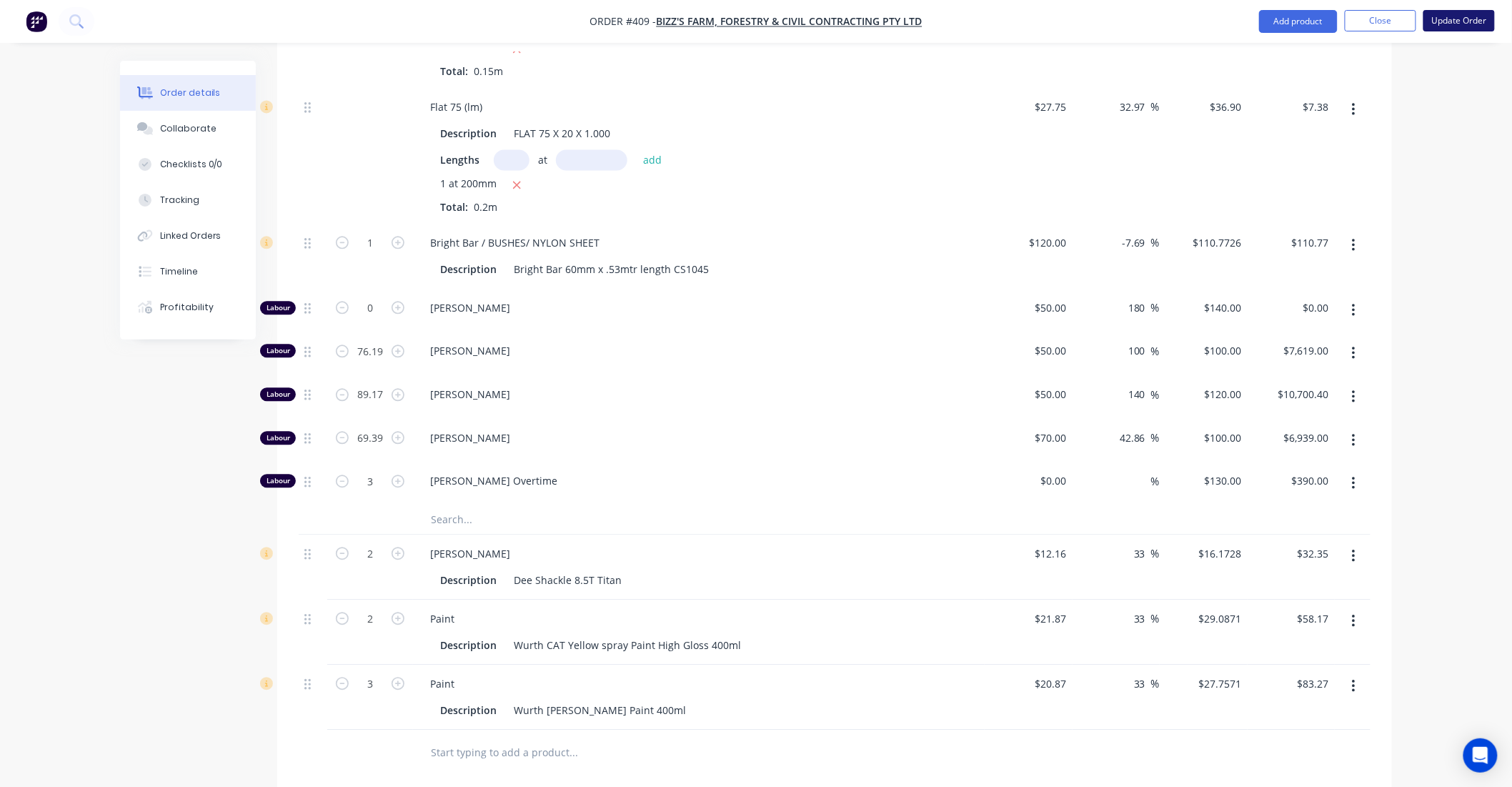
click at [1444, 23] on button "Update Order" at bounding box center [1458, 21] width 71 height 22
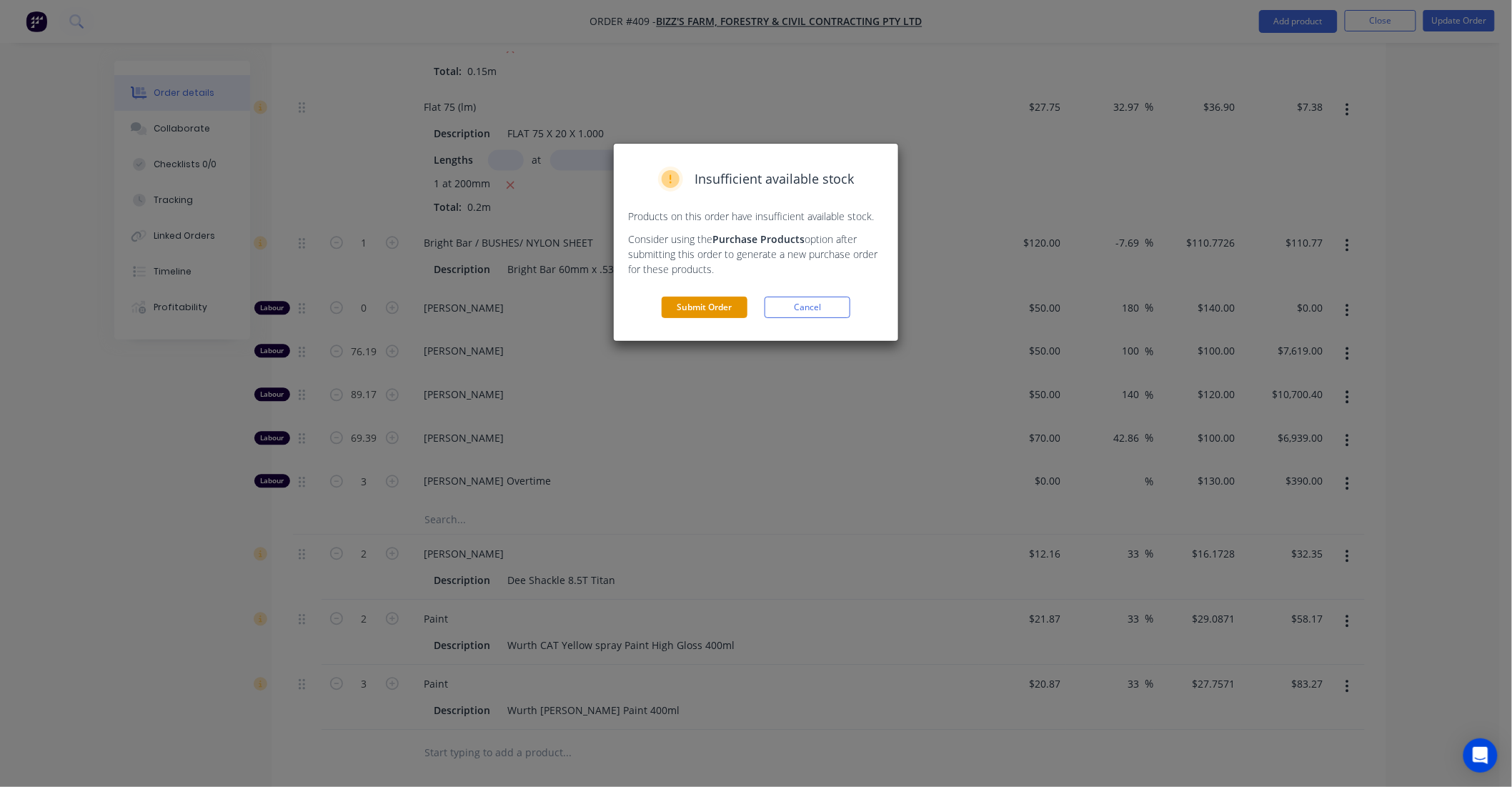
click at [722, 308] on button "Submit Order" at bounding box center [704, 308] width 85 height 22
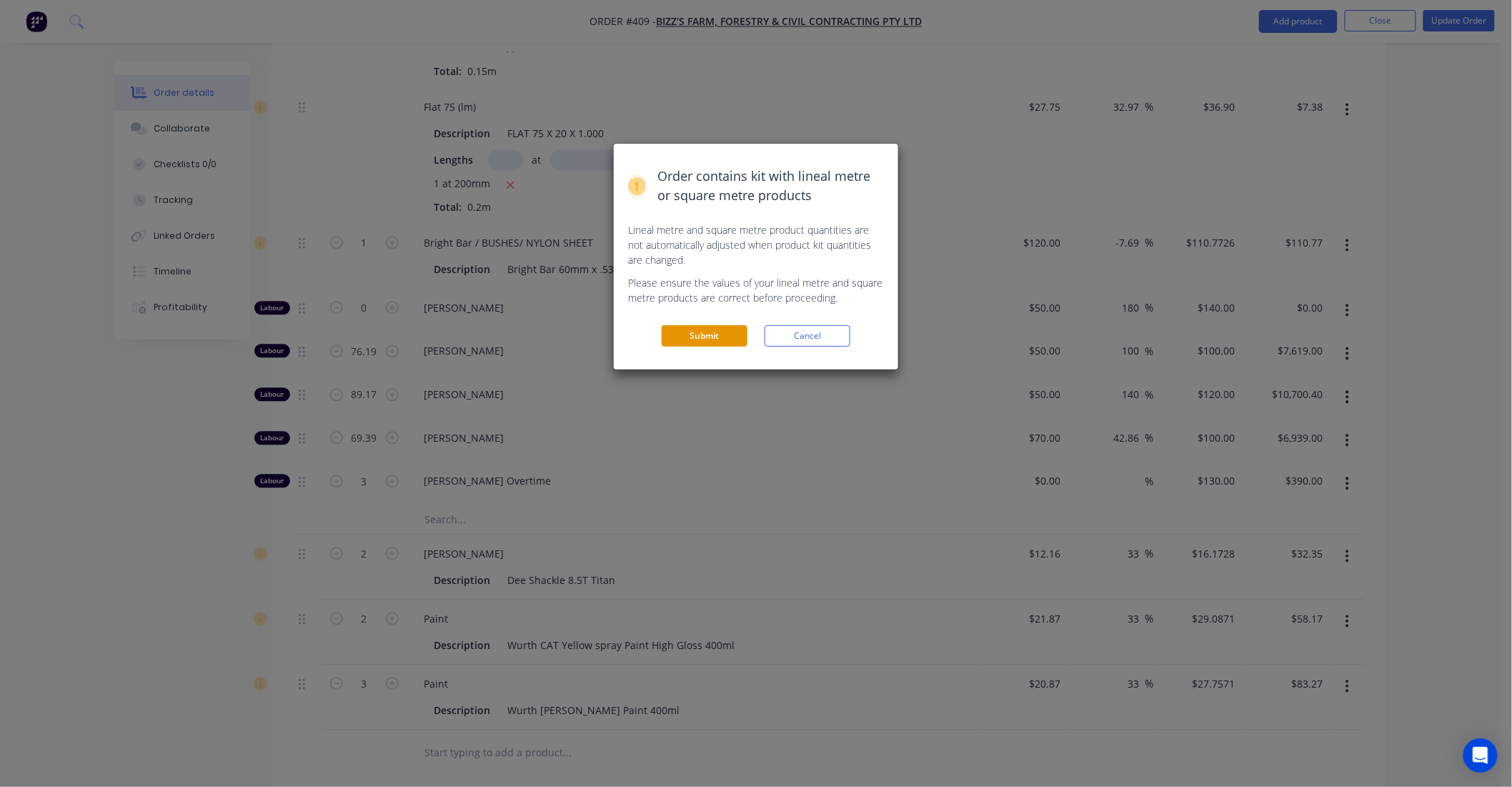
click at [713, 330] on button "Submit" at bounding box center [704, 336] width 85 height 22
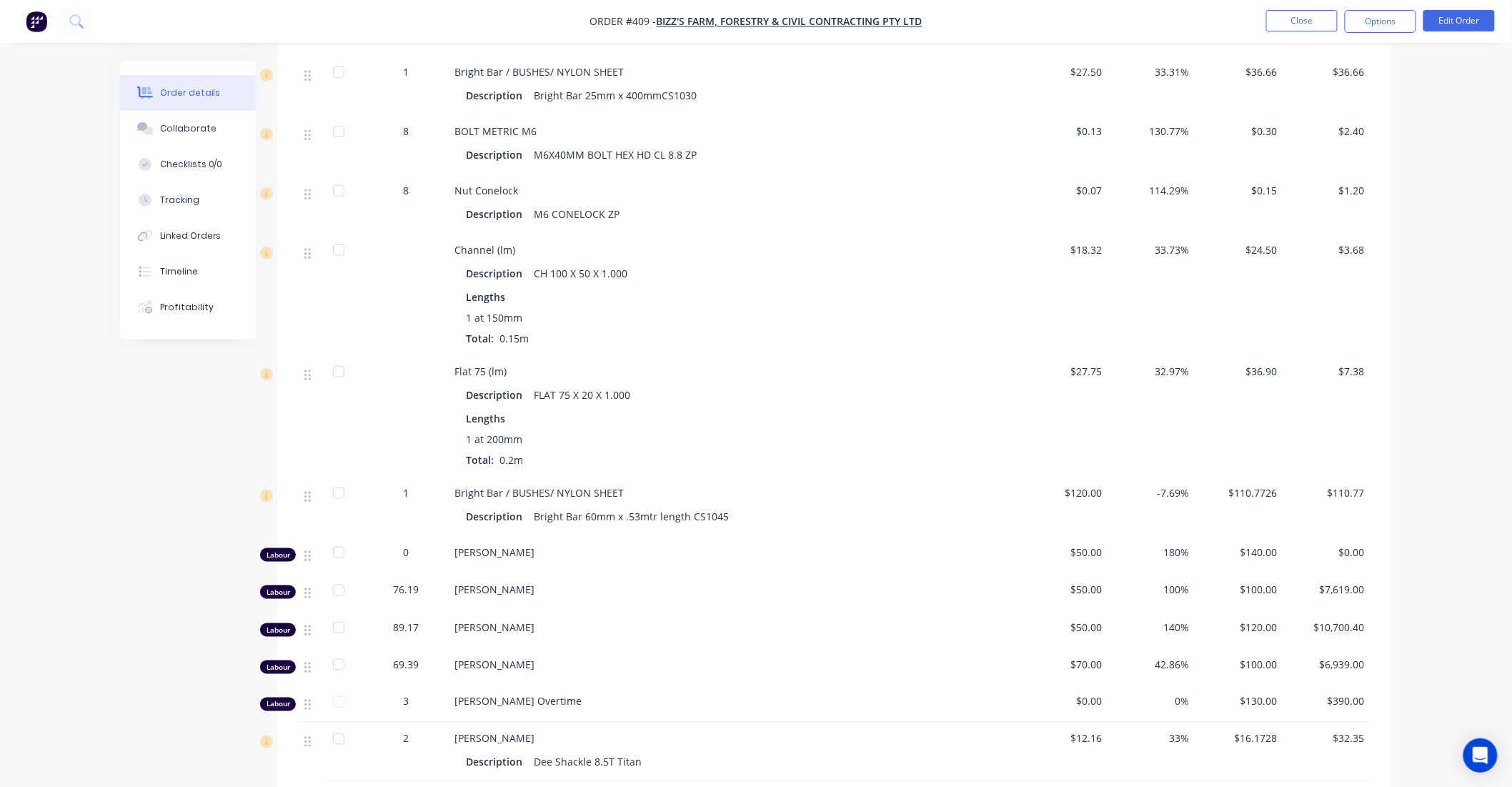
scroll to position [3019, 0]
